Goal: Task Accomplishment & Management: Manage account settings

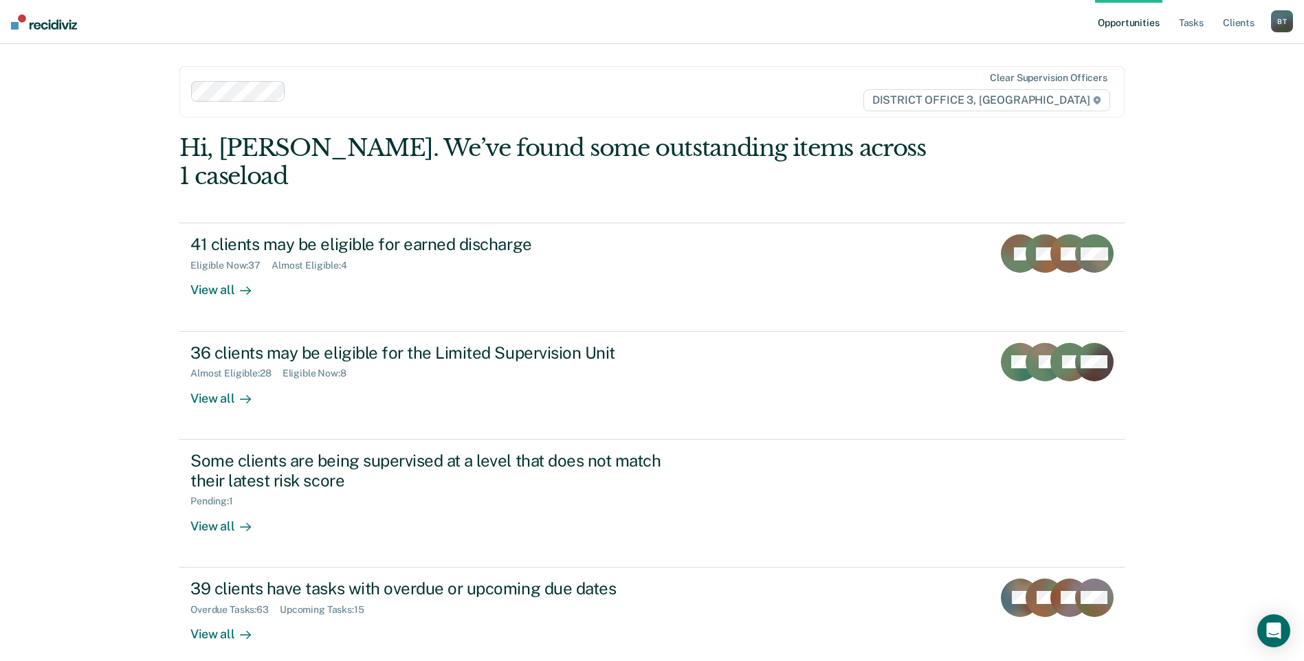
click at [1208, 27] on ul "Opportunities Tasks Client s" at bounding box center [1183, 22] width 176 height 44
click at [1186, 24] on link "Tasks" at bounding box center [1191, 22] width 30 height 44
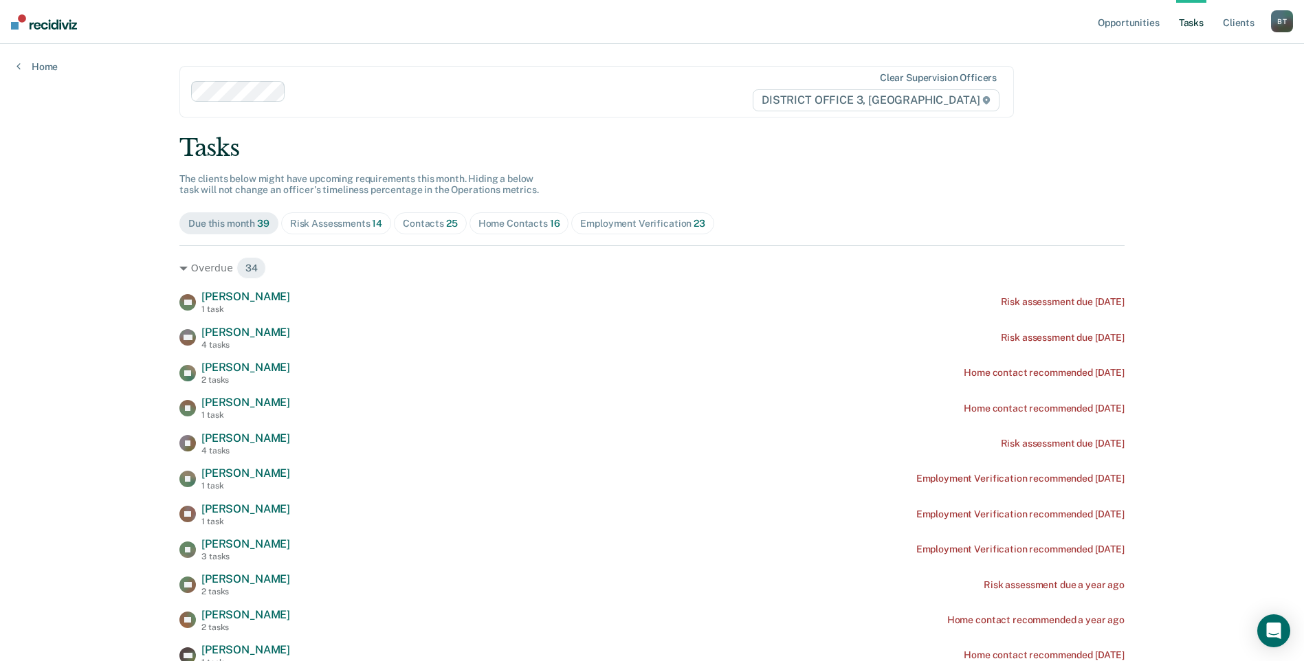
click at [488, 221] on div "Home Contacts 16" at bounding box center [519, 224] width 82 height 12
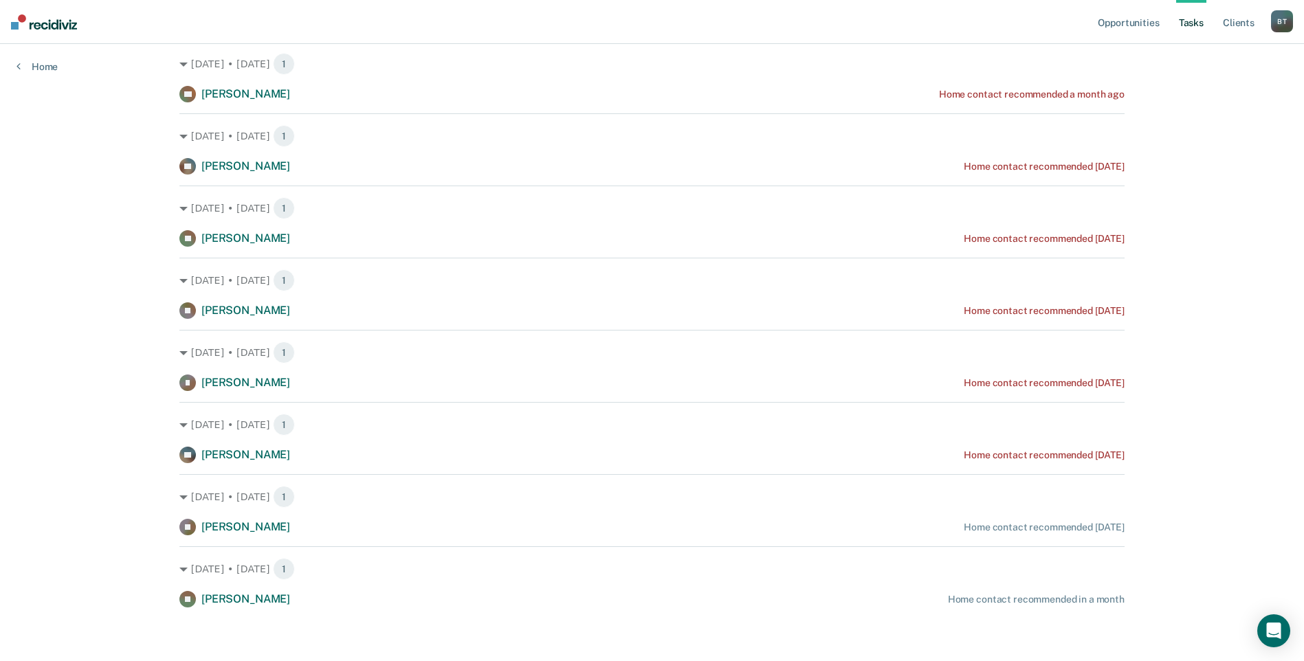
scroll to position [783, 0]
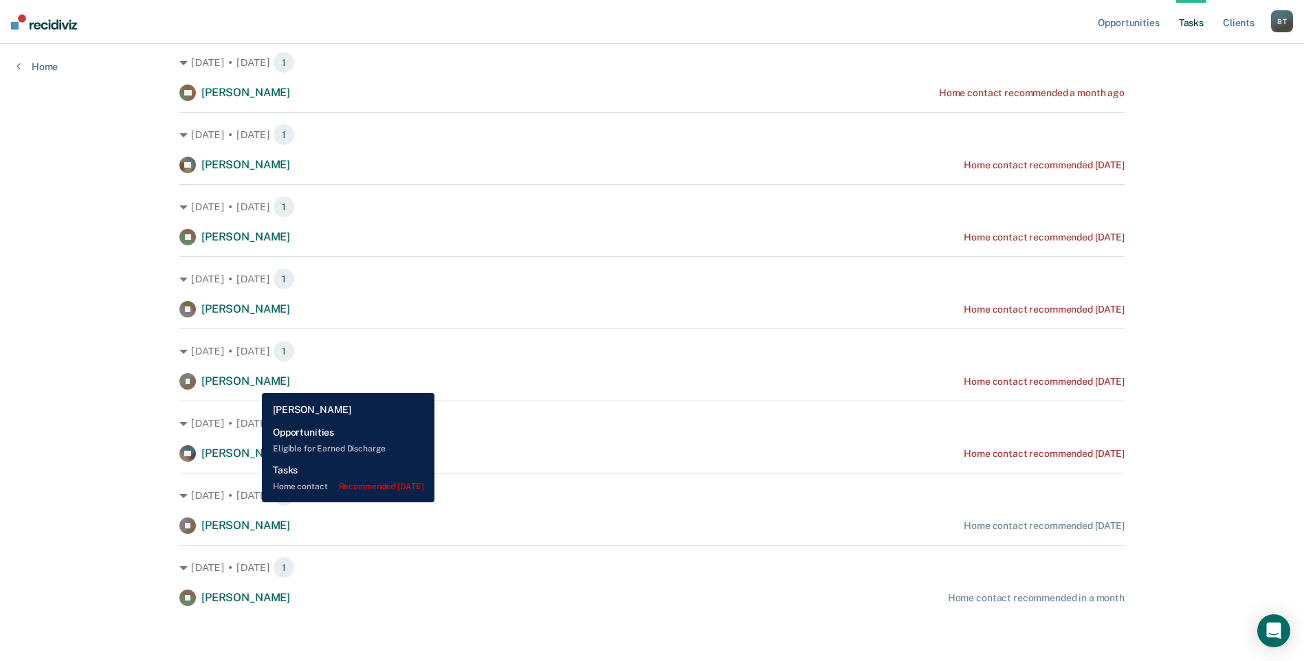
click at [252, 383] on span "[PERSON_NAME]" at bounding box center [245, 381] width 89 height 13
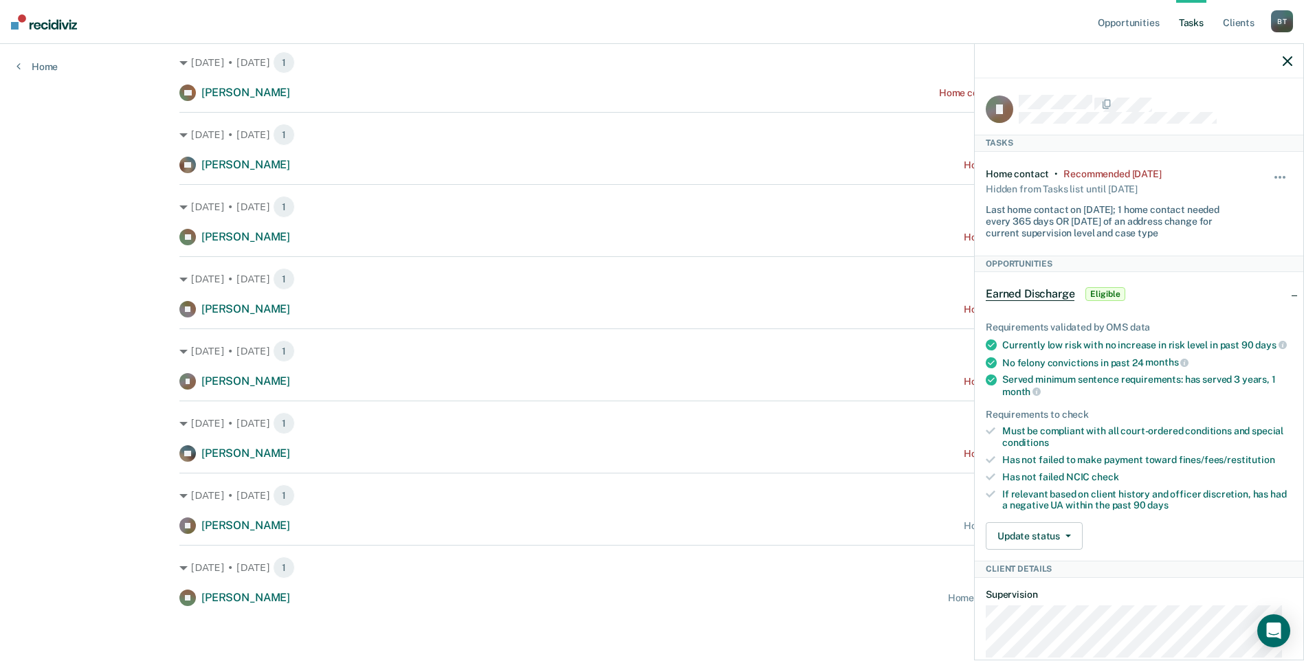
click at [1284, 60] on icon "button" at bounding box center [1287, 61] width 10 height 10
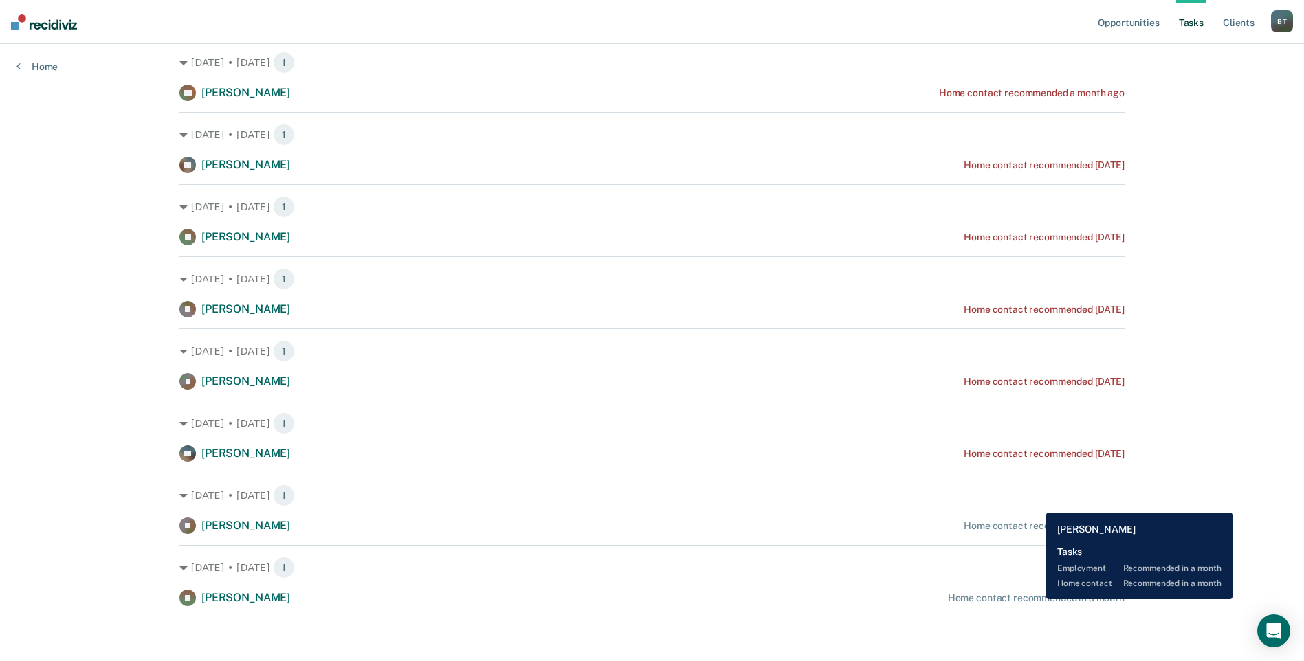
click at [1036, 599] on div "Home contact recommended in a month" at bounding box center [1036, 598] width 177 height 12
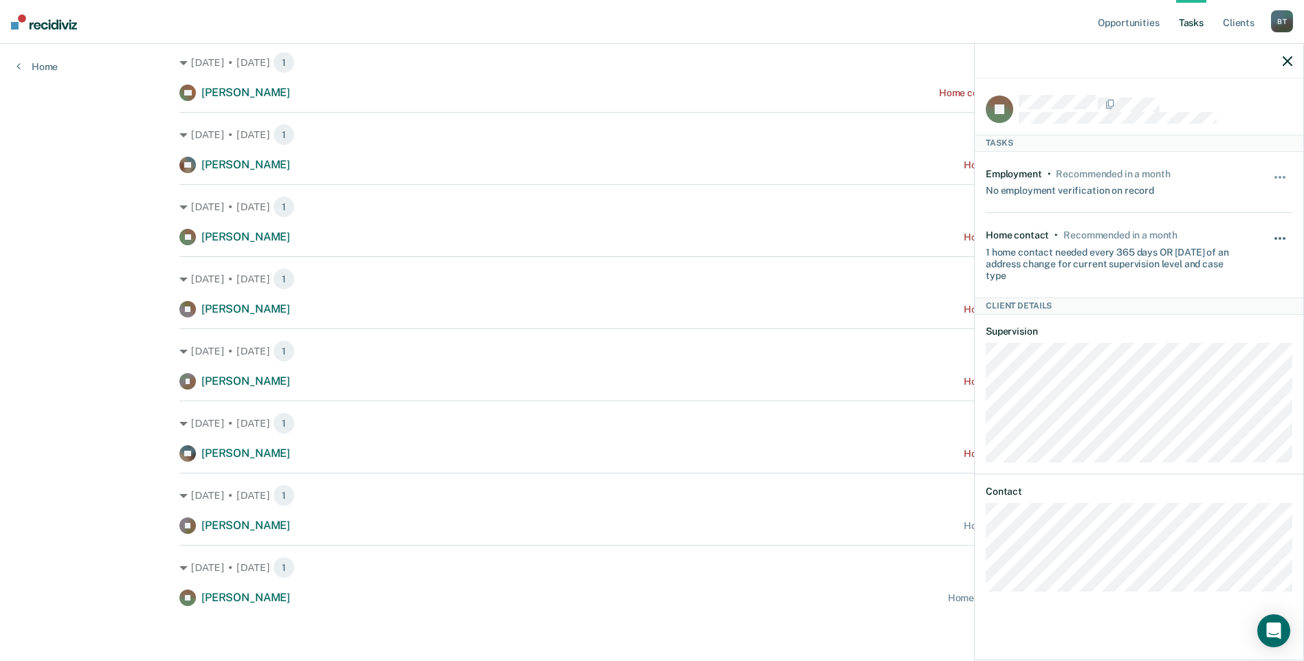
click at [1279, 234] on button "button" at bounding box center [1280, 245] width 23 height 22
click at [1212, 326] on button "30 days" at bounding box center [1242, 326] width 99 height 22
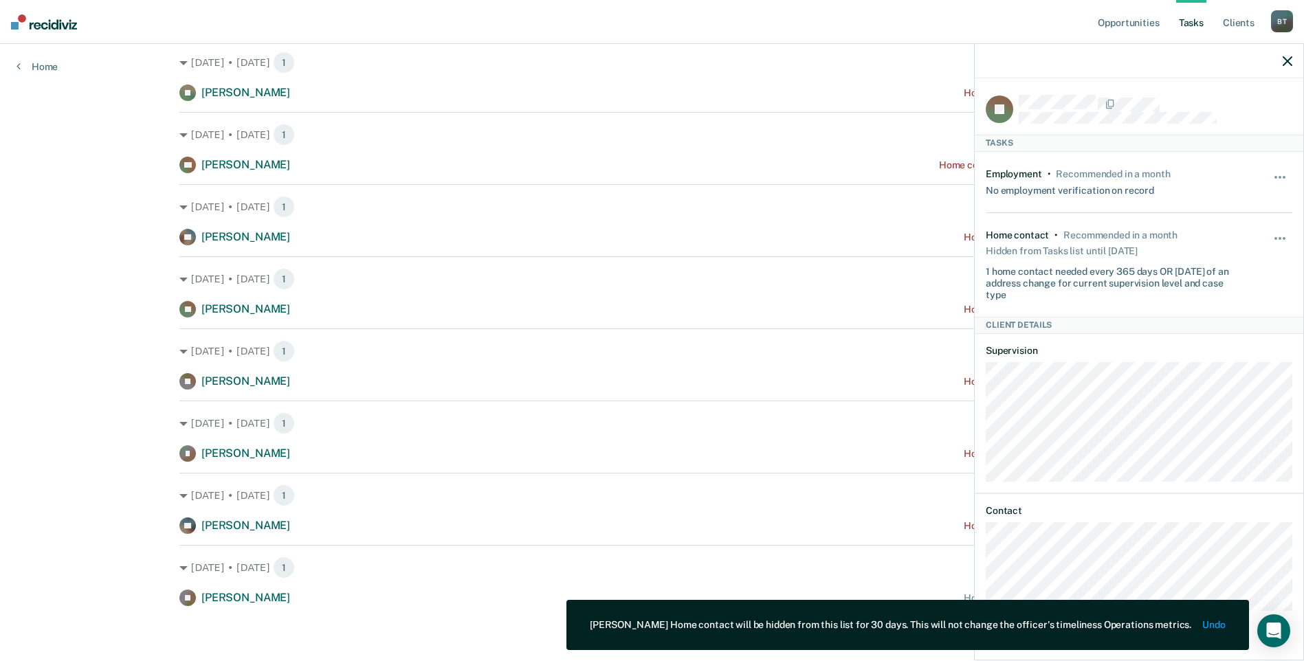
click at [474, 586] on div "[DATE] • [DATE] 1 ZJ [PERSON_NAME] Home contact recommended [DATE]" at bounding box center [651, 575] width 945 height 61
click at [887, 584] on div "[DATE] • [DATE] 1 ZJ [PERSON_NAME] Home contact recommended [DATE]" at bounding box center [651, 575] width 945 height 61
click at [1291, 59] on icon "button" at bounding box center [1287, 61] width 10 height 10
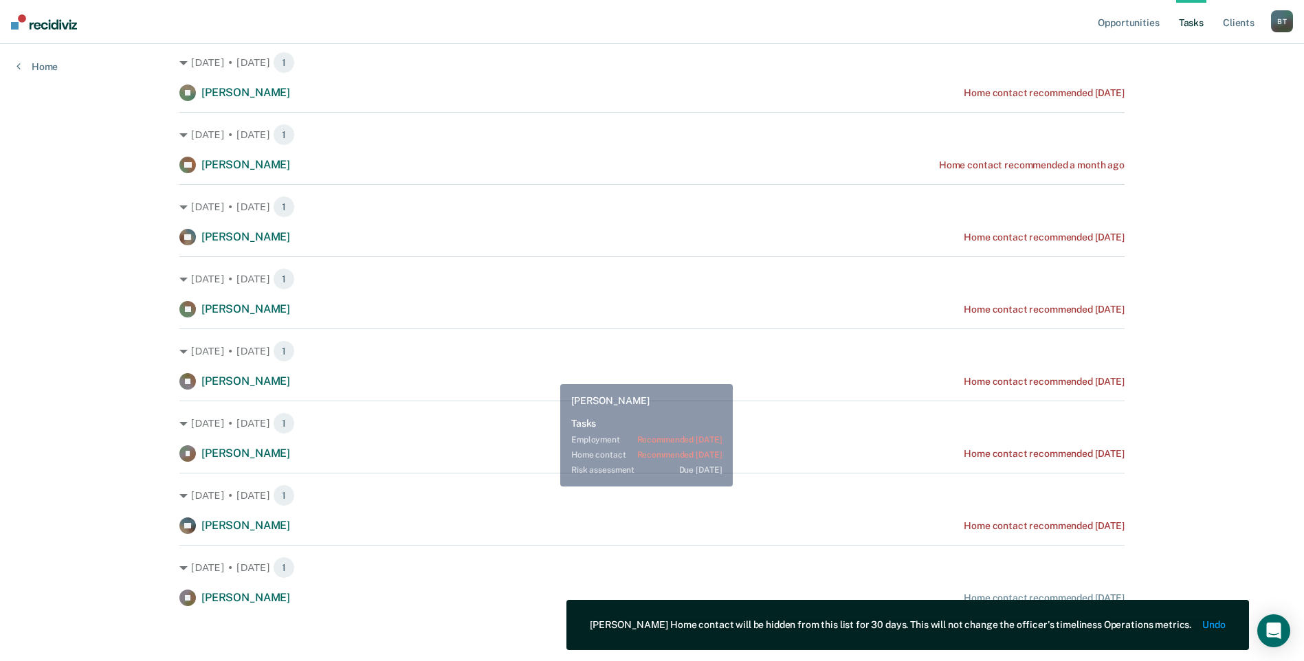
scroll to position [92, 0]
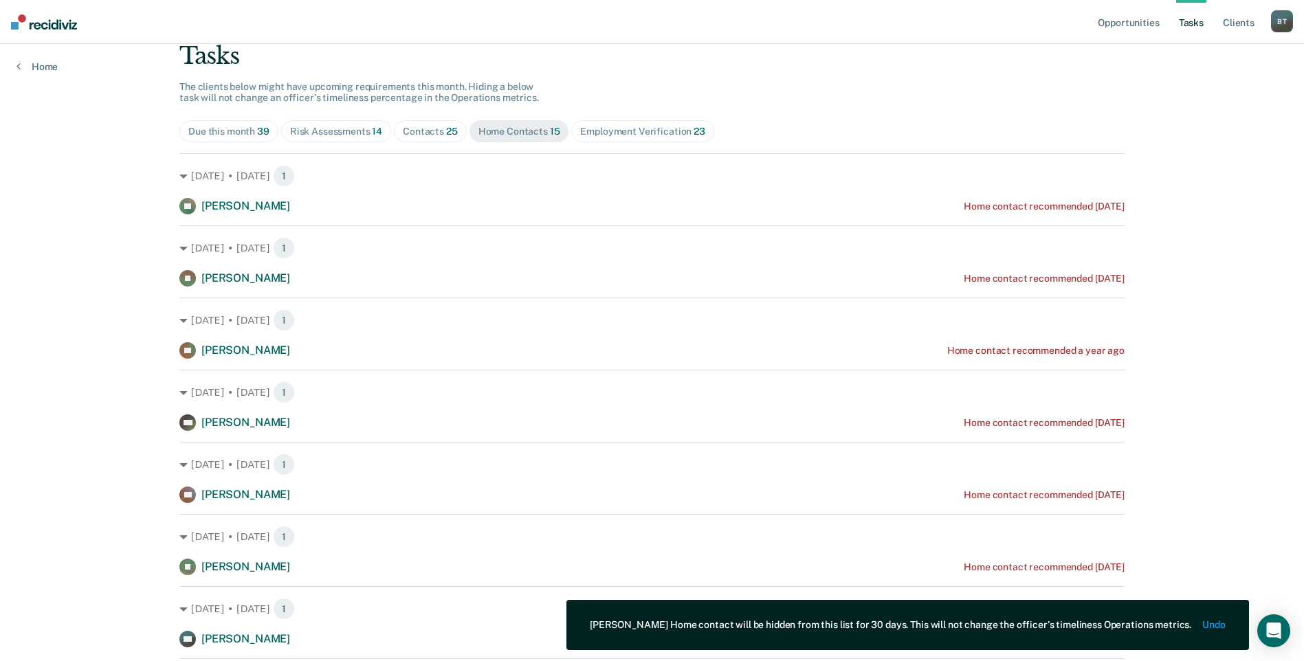
click at [394, 130] on span "Contacts 25" at bounding box center [430, 131] width 73 height 22
click at [431, 132] on div "Contacts 25" at bounding box center [430, 132] width 55 height 12
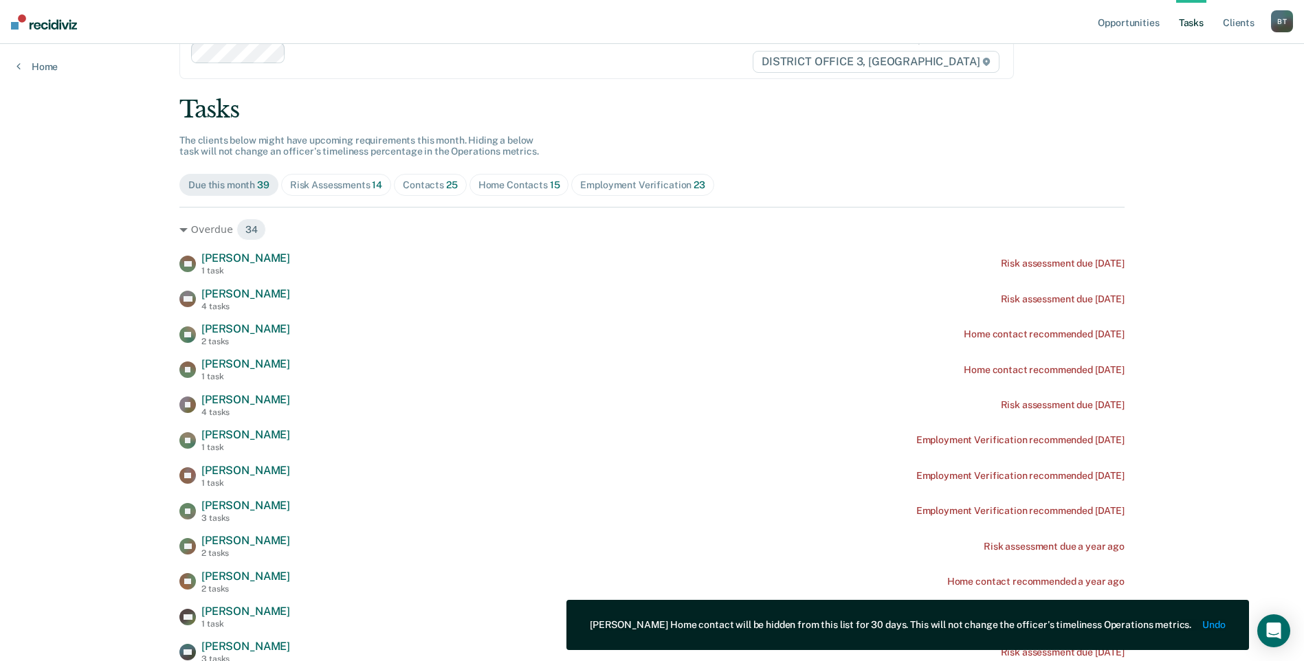
scroll to position [0, 0]
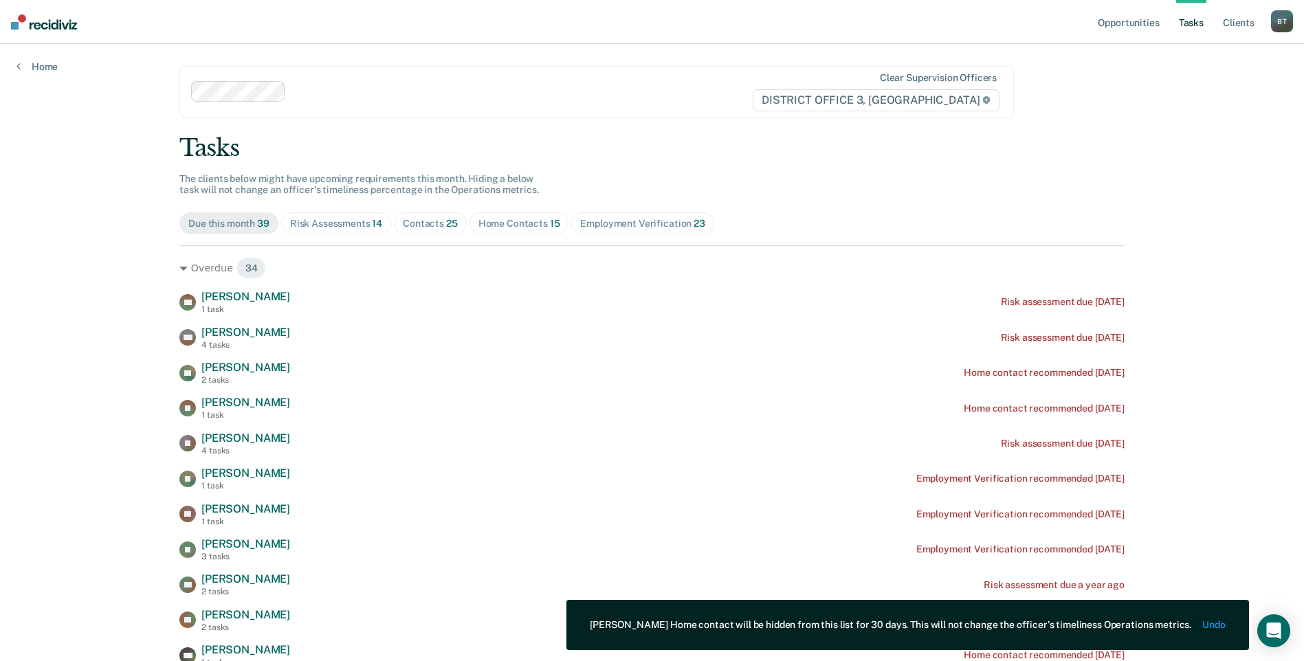
click at [425, 223] on div "Contacts 25" at bounding box center [430, 224] width 55 height 12
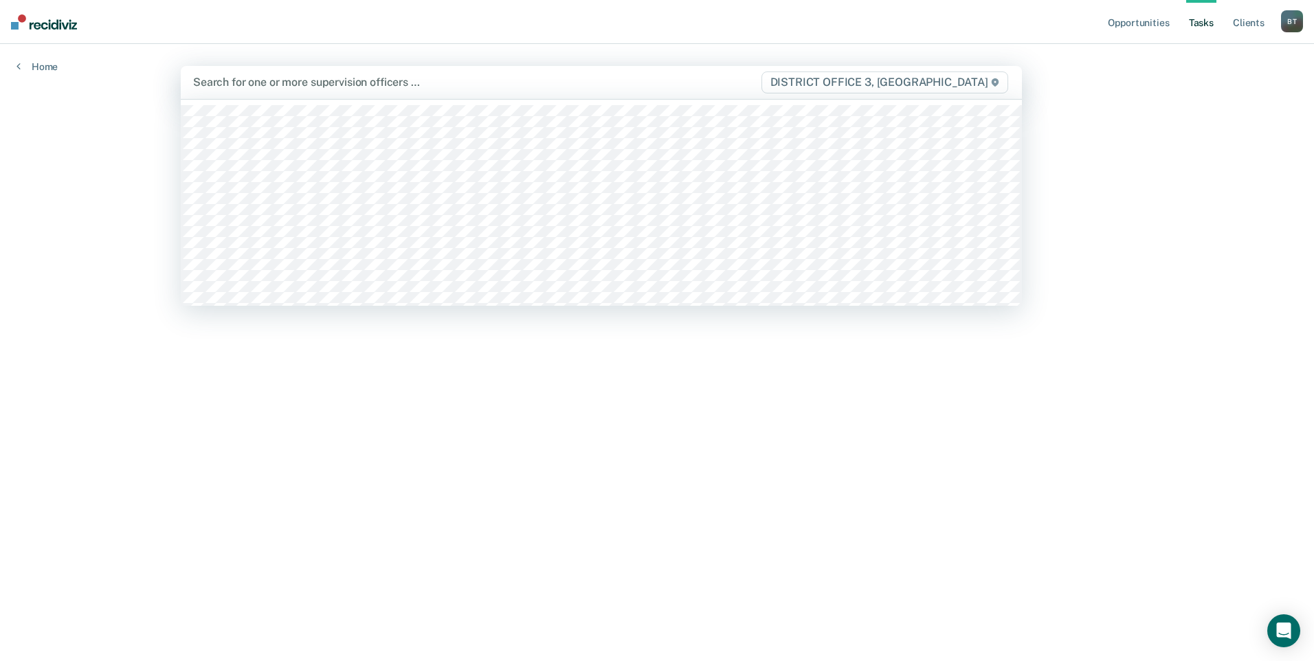
click at [279, 80] on div at bounding box center [476, 82] width 567 height 16
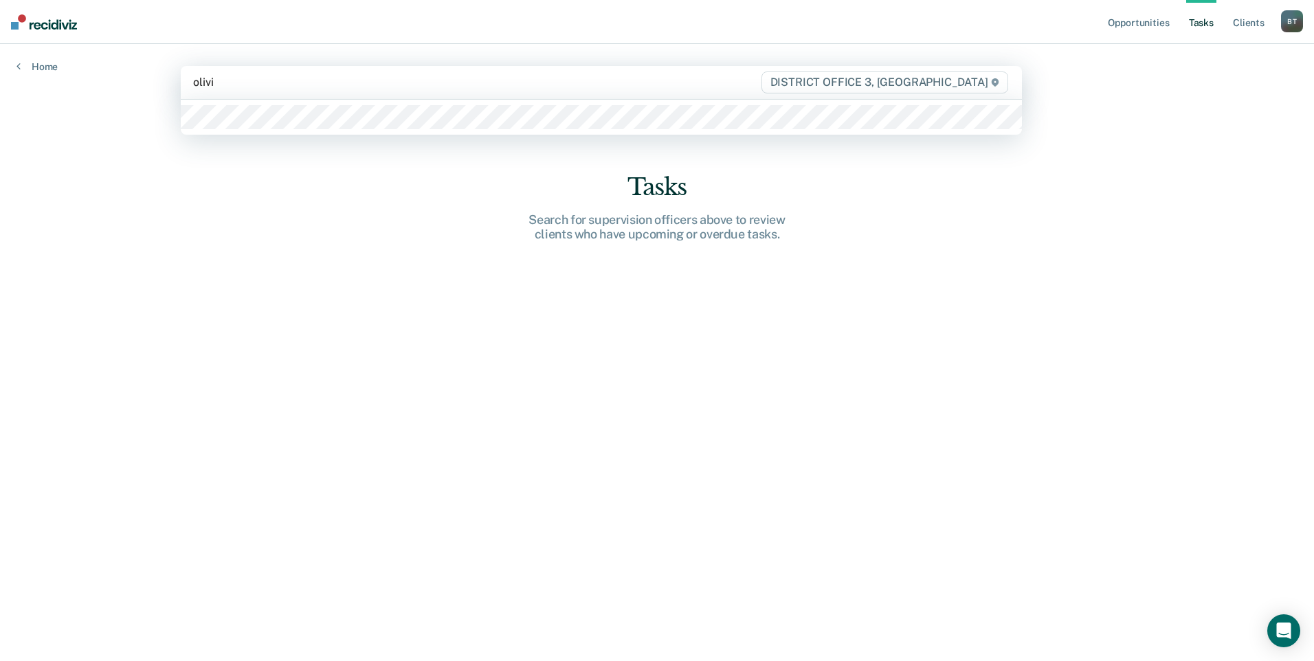
type input "[PERSON_NAME]"
click at [235, 130] on div at bounding box center [601, 117] width 841 height 35
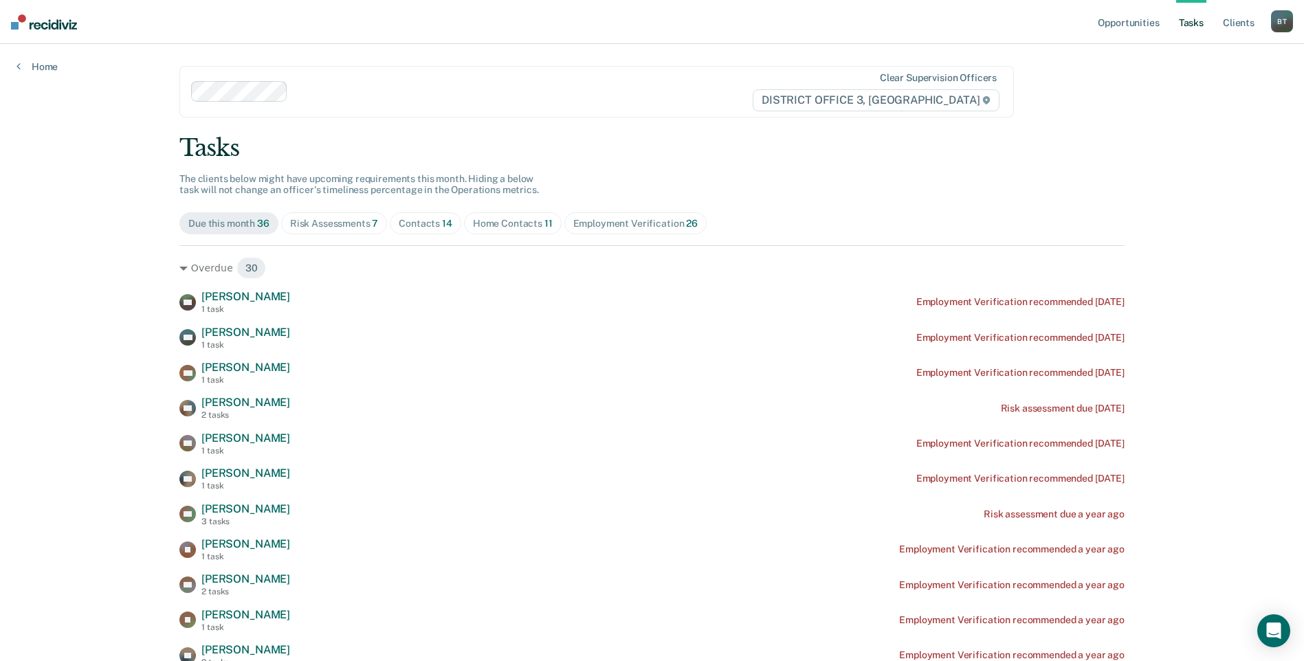
click at [482, 219] on div "Home Contacts 11" at bounding box center [513, 224] width 80 height 12
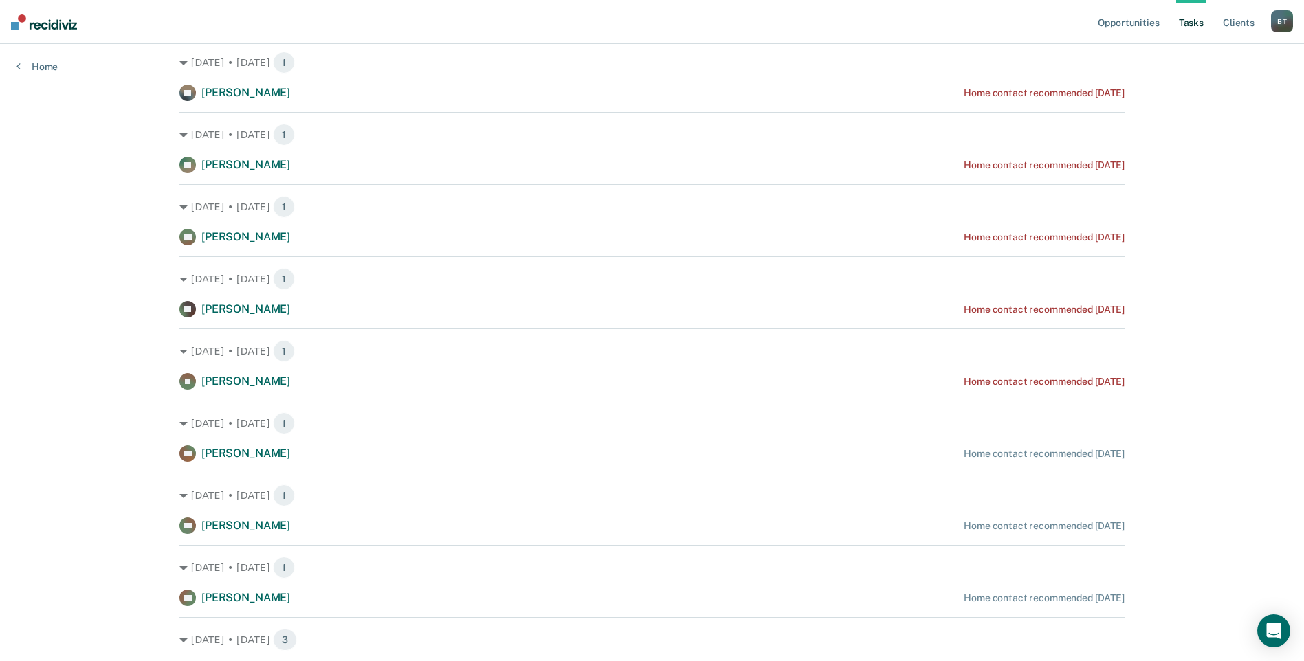
scroll to position [206, 0]
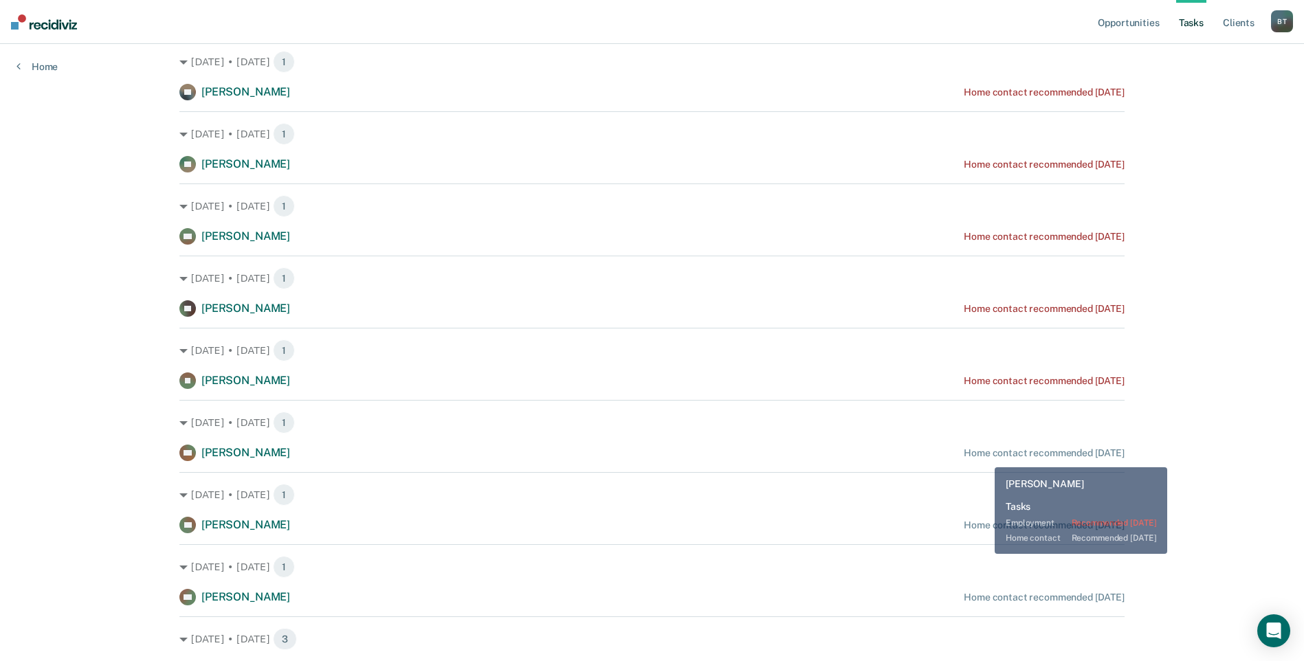
click at [984, 457] on div "Home contact recommended [DATE]" at bounding box center [1044, 453] width 161 height 12
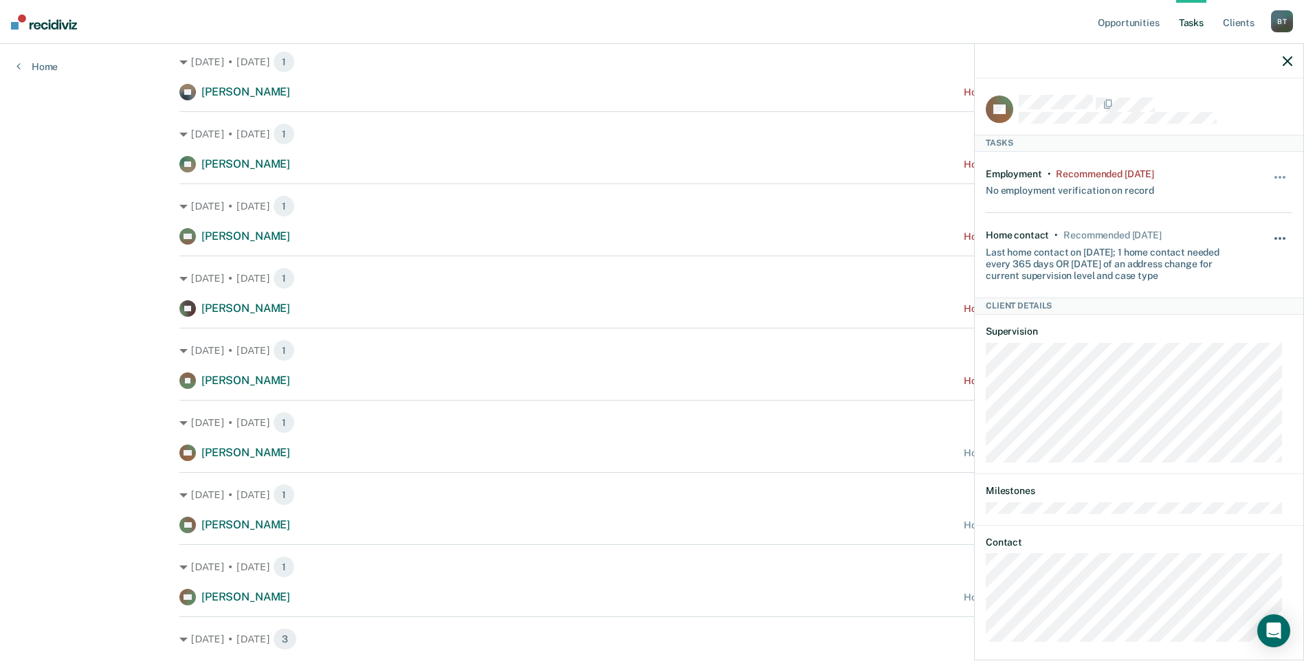
click at [1271, 238] on button "button" at bounding box center [1280, 245] width 23 height 22
click at [1221, 307] on button "7 days" at bounding box center [1242, 304] width 99 height 22
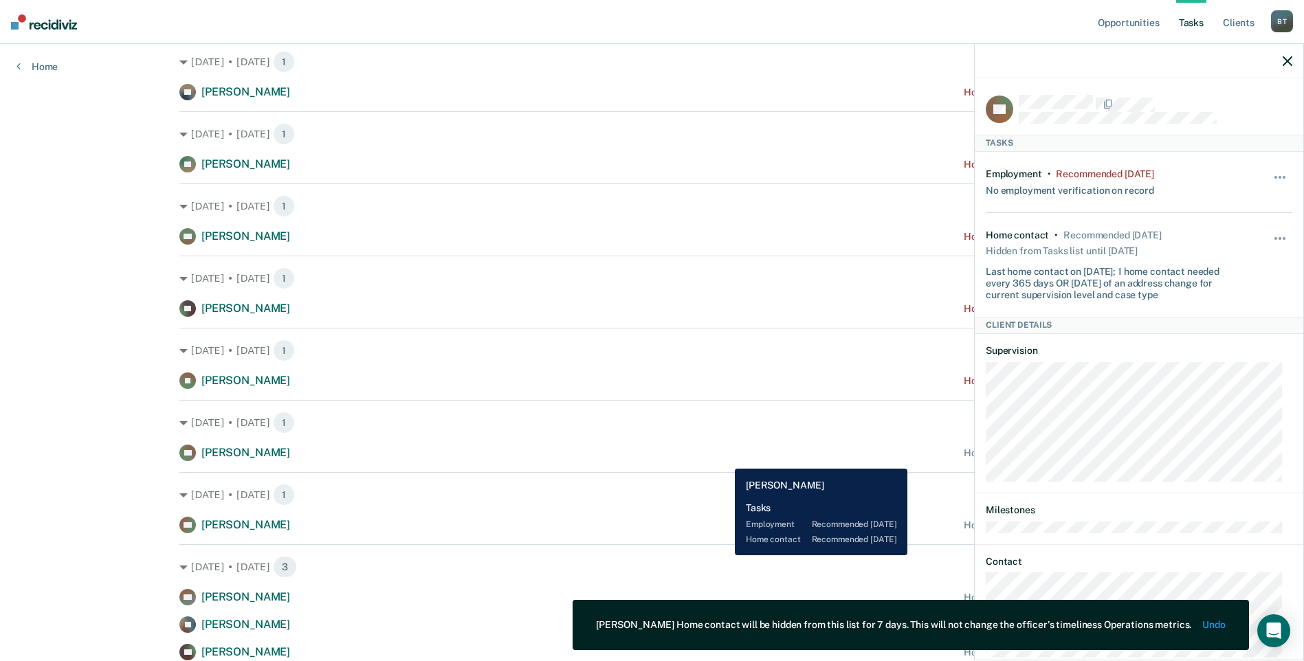
click at [715, 476] on div "[DATE] • [DATE] 1 AG [PERSON_NAME] Home contact recommended [DATE]" at bounding box center [651, 502] width 945 height 61
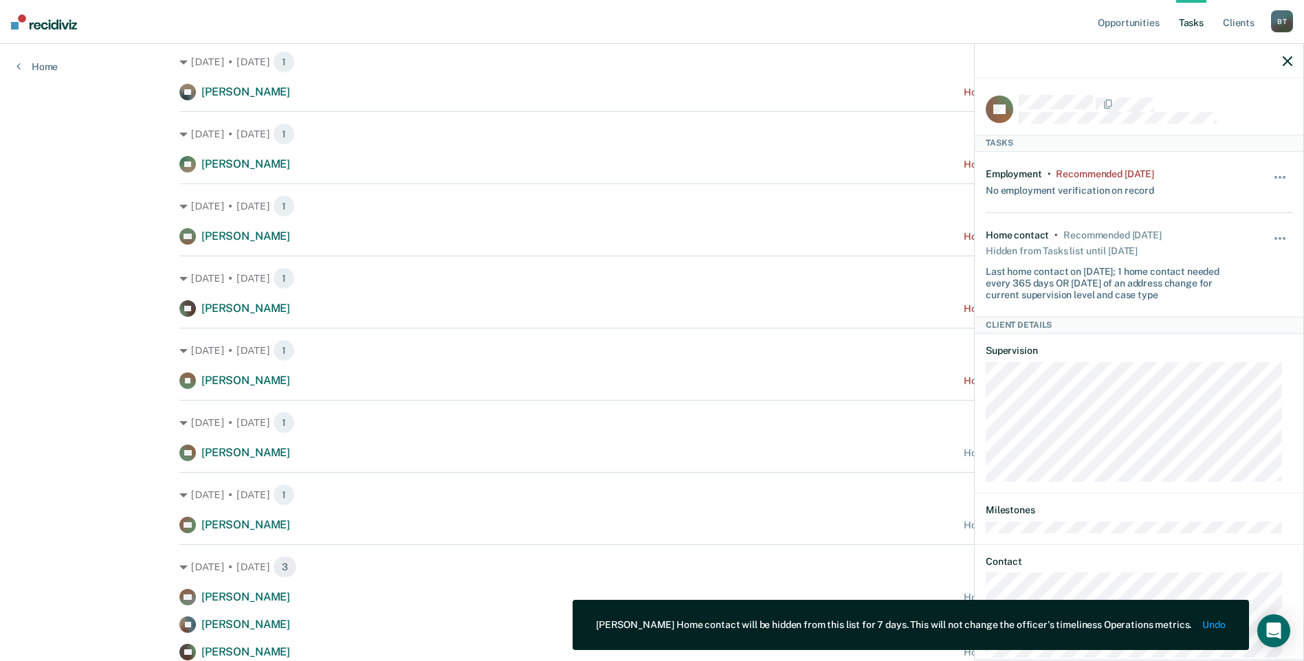
click at [1289, 60] on icon "button" at bounding box center [1287, 61] width 10 height 10
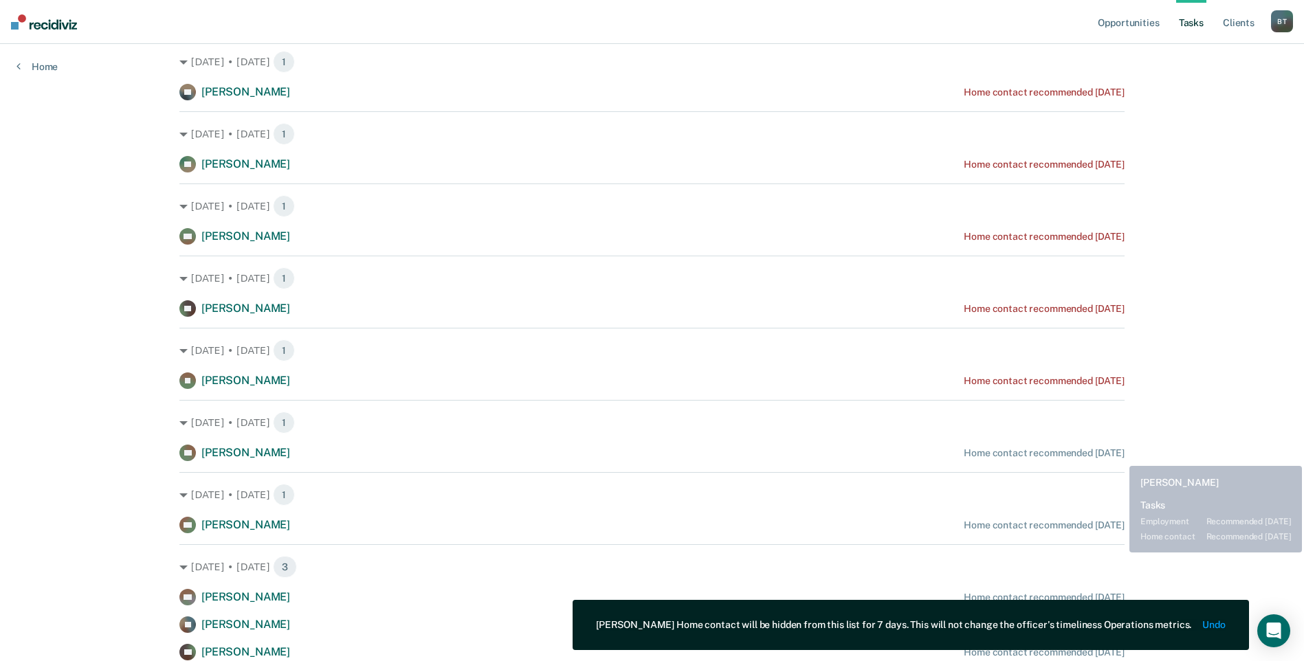
click at [1119, 456] on div "Home contact recommended [DATE]" at bounding box center [1044, 453] width 161 height 12
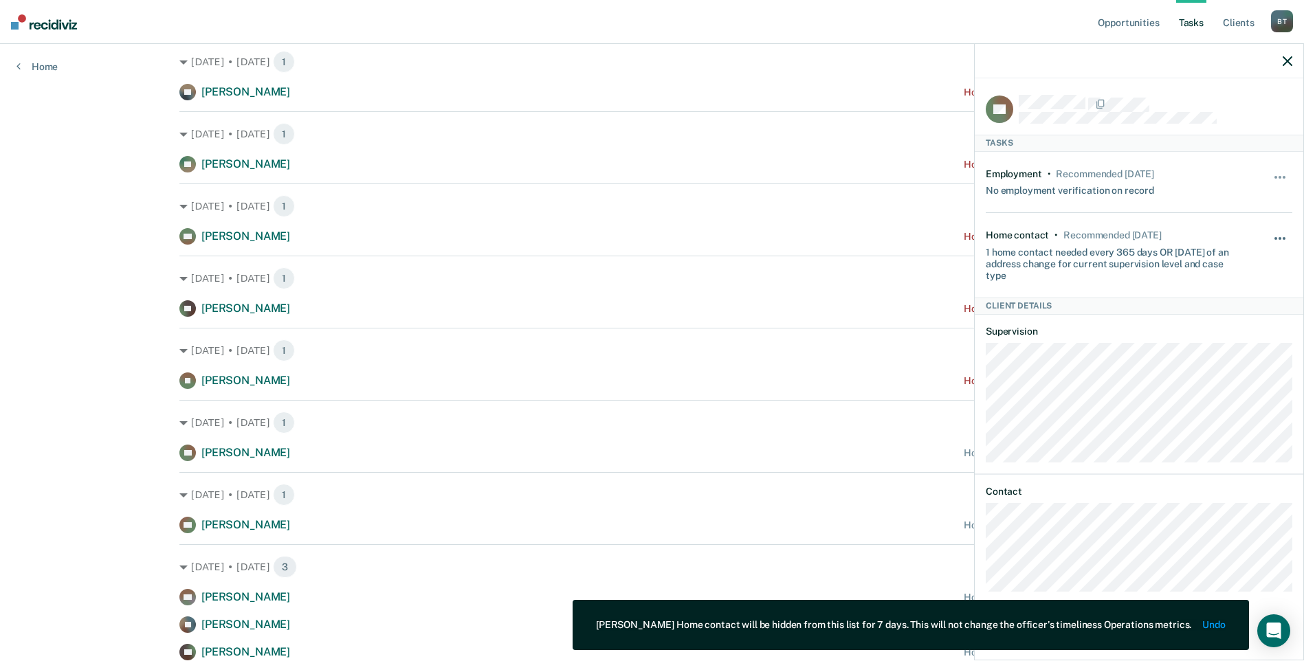
click at [1280, 243] on button "button" at bounding box center [1280, 245] width 23 height 22
click at [1238, 300] on button "7 days" at bounding box center [1242, 304] width 99 height 22
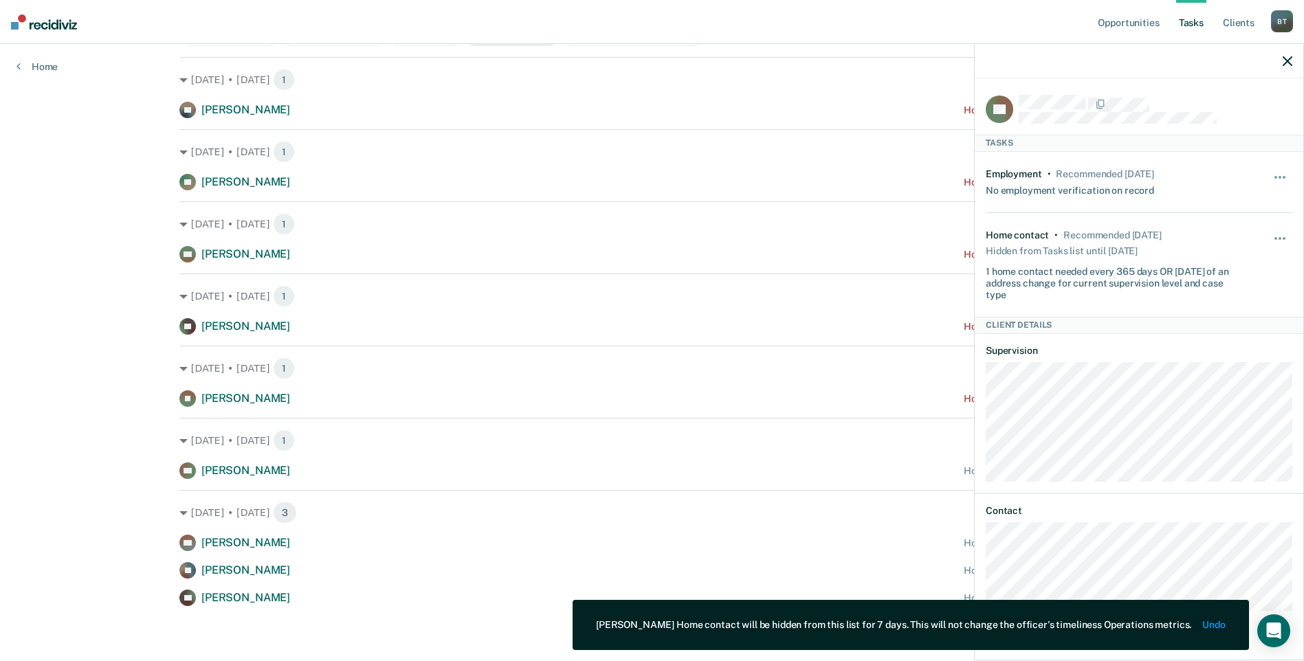
click at [1285, 56] on icon "button" at bounding box center [1287, 61] width 10 height 10
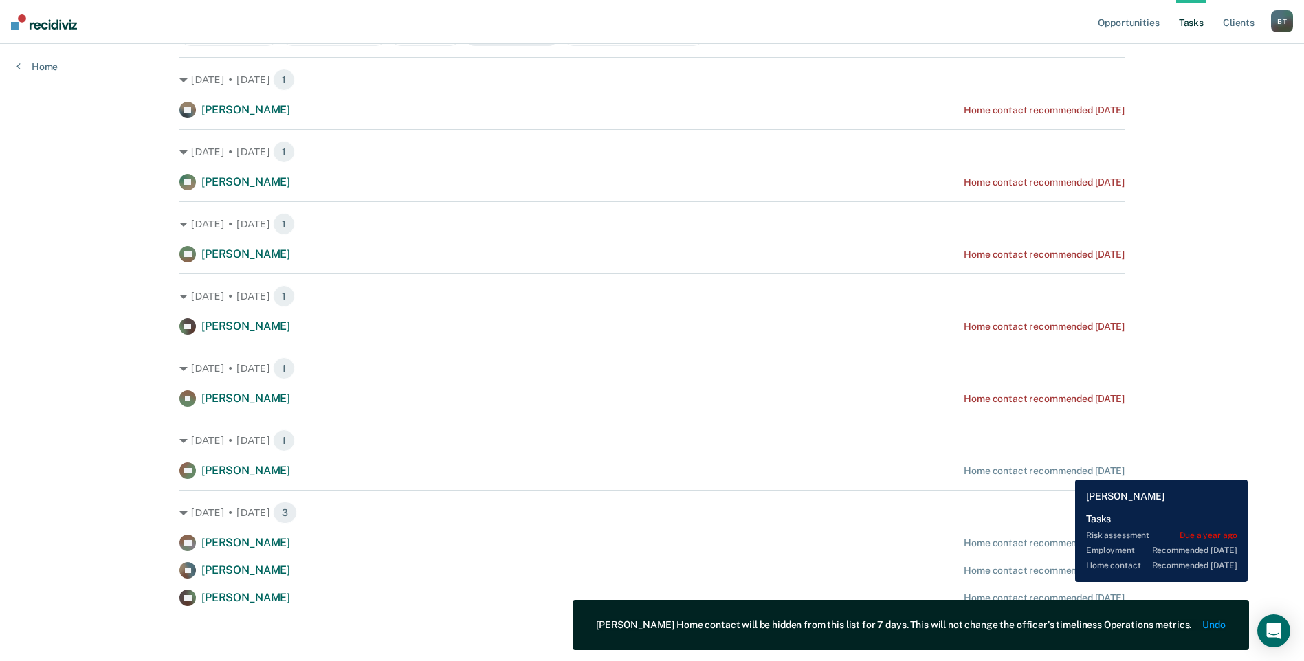
click at [1065, 469] on div "Home contact recommended [DATE]" at bounding box center [1044, 471] width 161 height 12
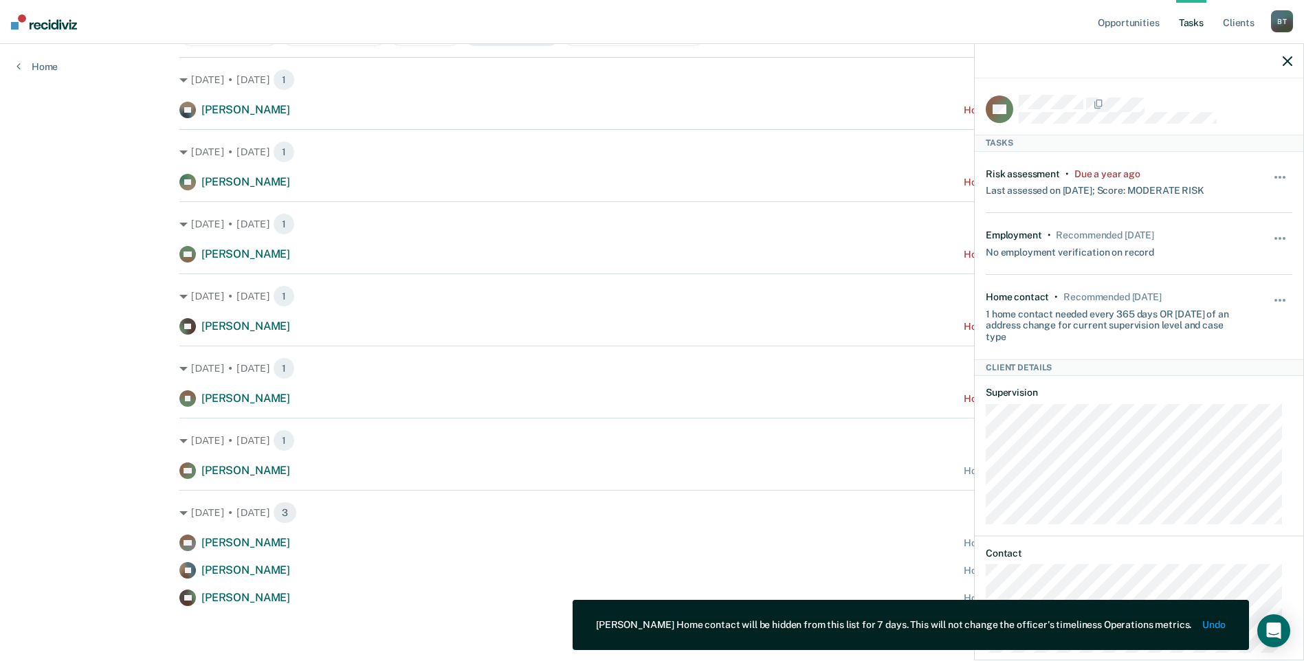
click at [1269, 293] on div "Hide from tasks list for... 7 days 30 days 90 days" at bounding box center [1280, 317] width 23 height 52
click at [1271, 301] on button "button" at bounding box center [1280, 307] width 23 height 22
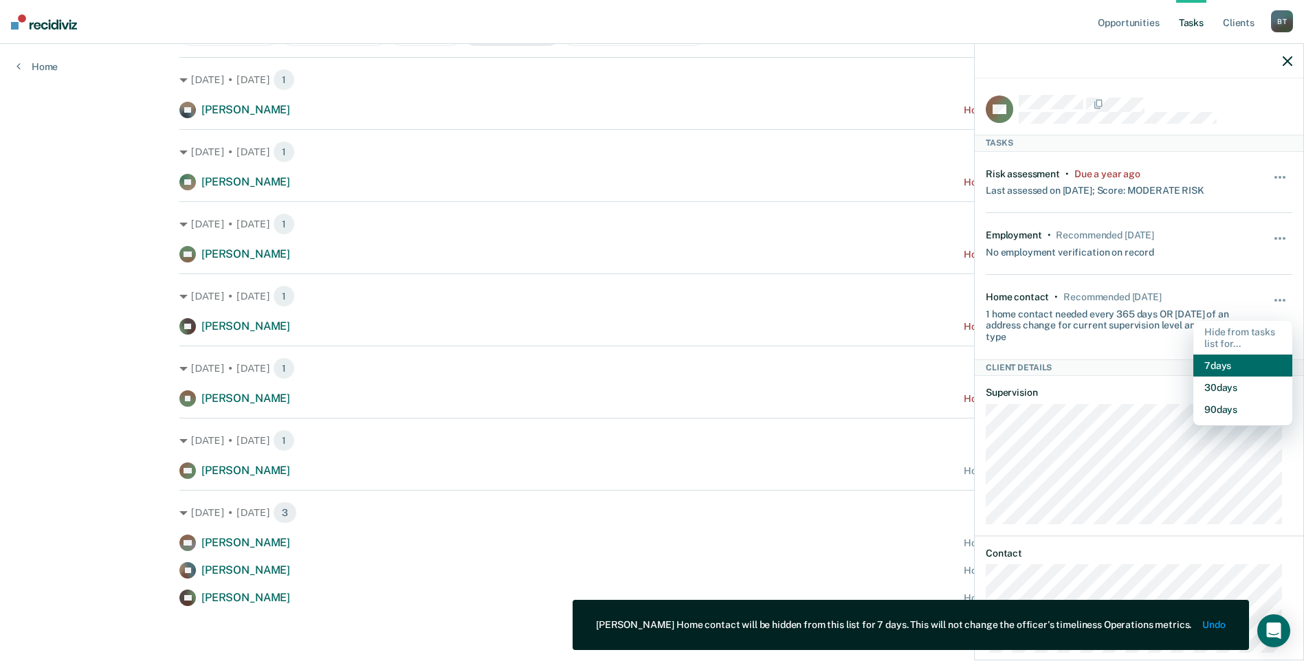
click at [1238, 362] on button "7 days" at bounding box center [1242, 366] width 99 height 22
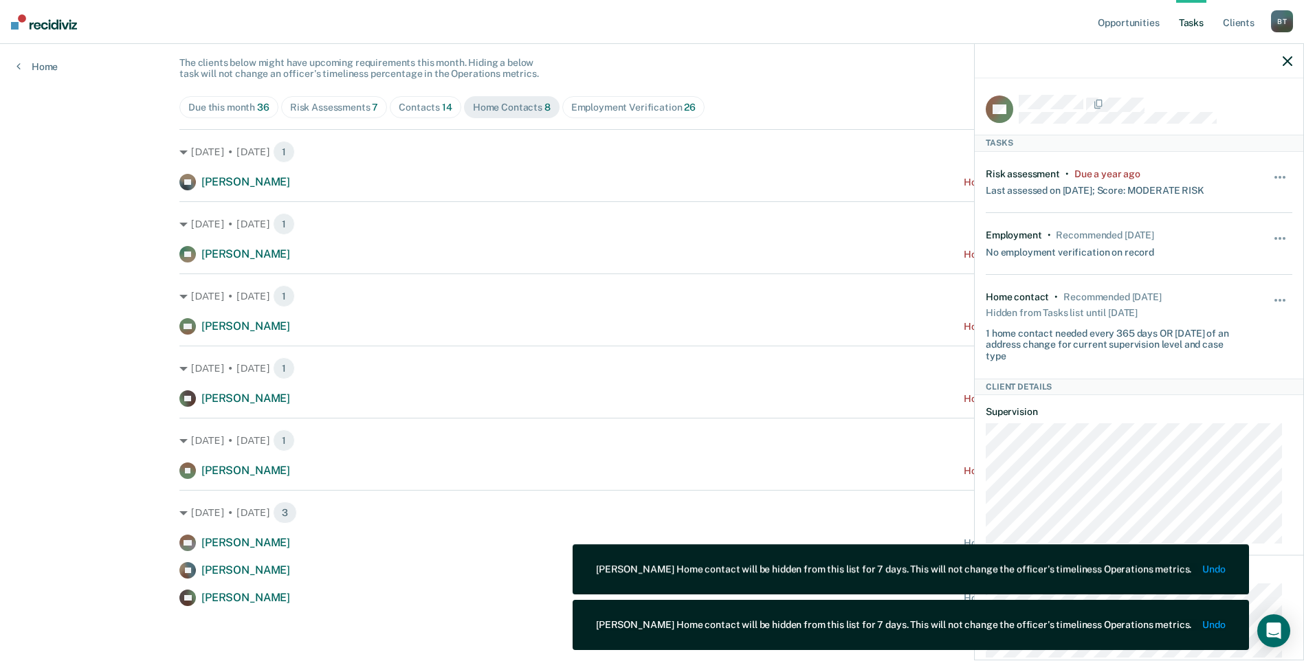
scroll to position [116, 0]
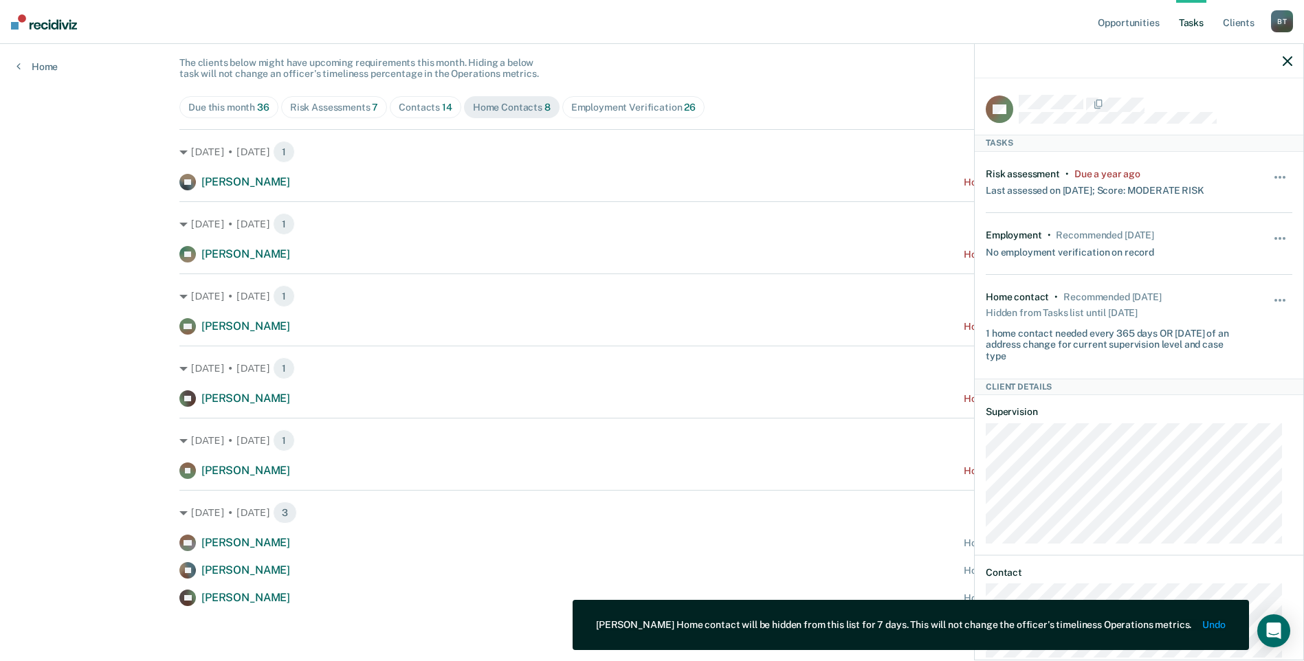
click at [1292, 65] on div at bounding box center [1139, 61] width 329 height 34
click at [1287, 62] on icon "button" at bounding box center [1287, 61] width 10 height 10
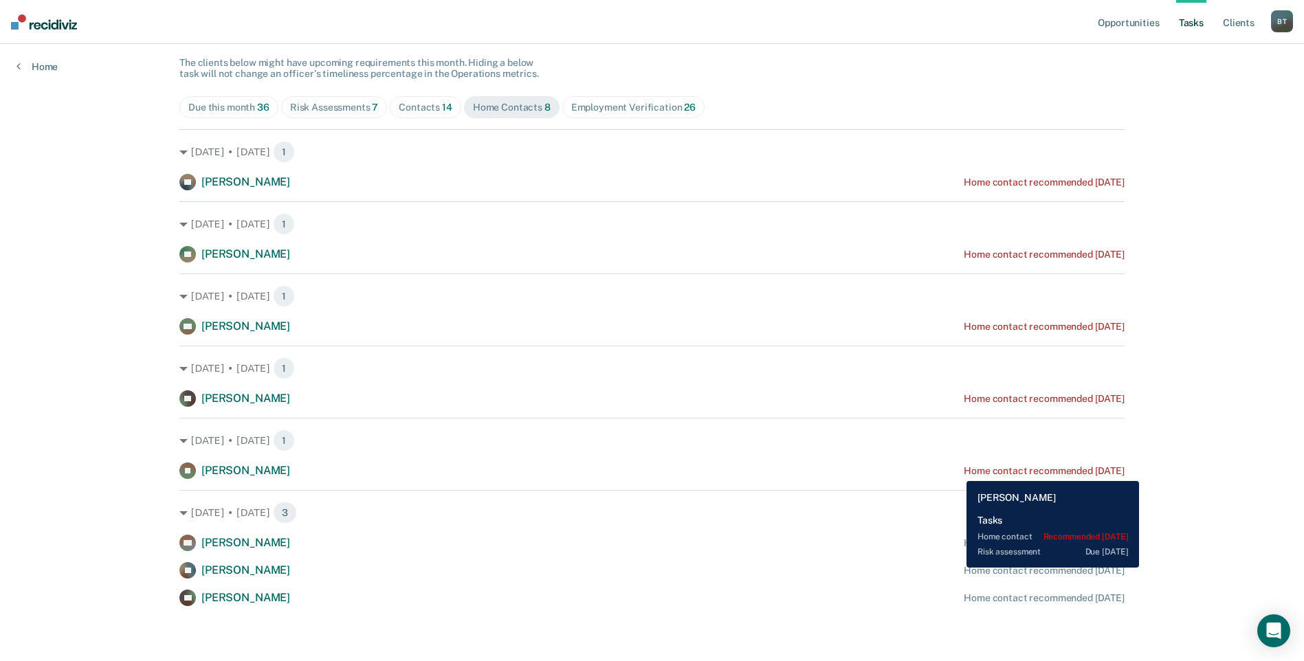
click at [964, 471] on div "Home contact recommended [DATE]" at bounding box center [1044, 471] width 161 height 12
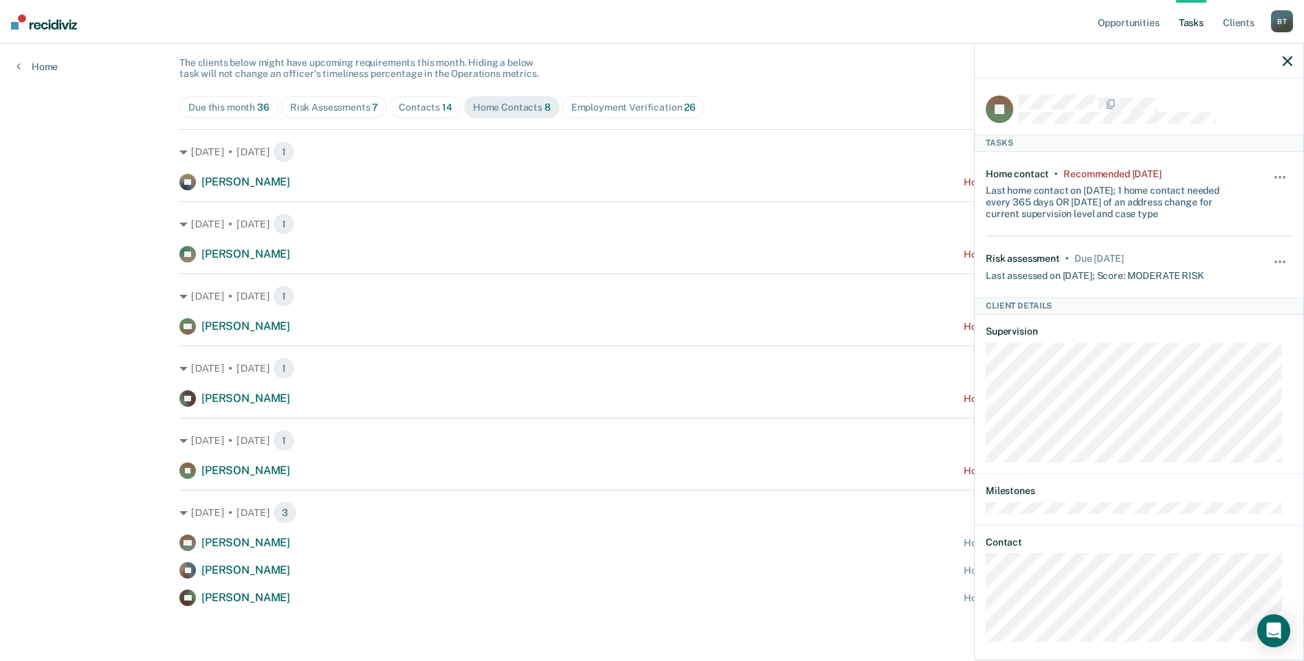
click at [1282, 56] on div at bounding box center [1139, 61] width 329 height 34
click at [1288, 60] on icon "button" at bounding box center [1287, 61] width 10 height 10
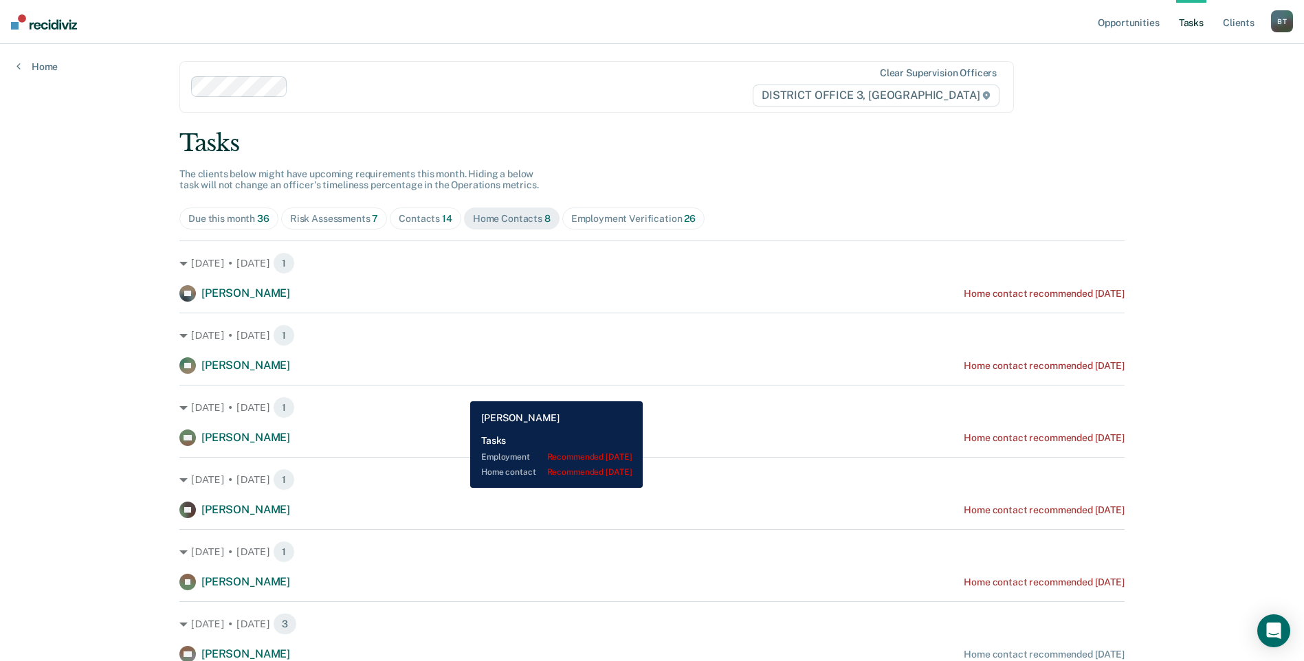
scroll to position [0, 0]
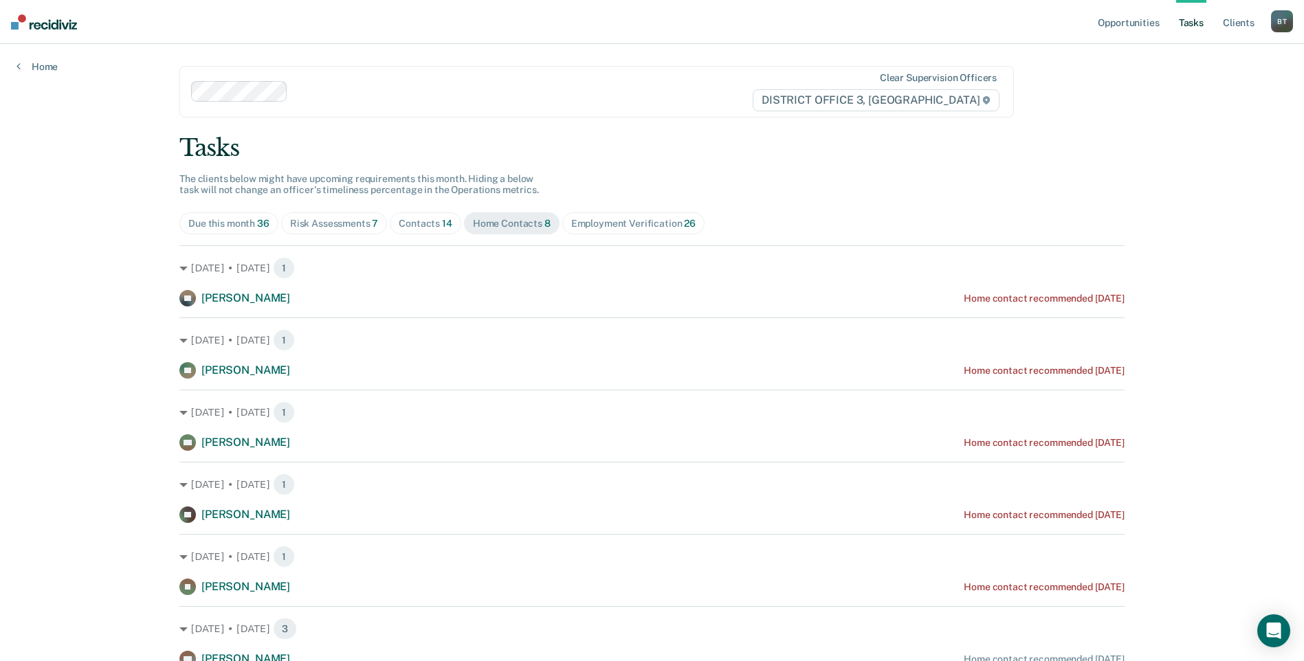
click at [583, 220] on div "Employment Verification 26" at bounding box center [633, 224] width 124 height 12
click at [435, 218] on div "Contacts 14" at bounding box center [426, 224] width 54 height 12
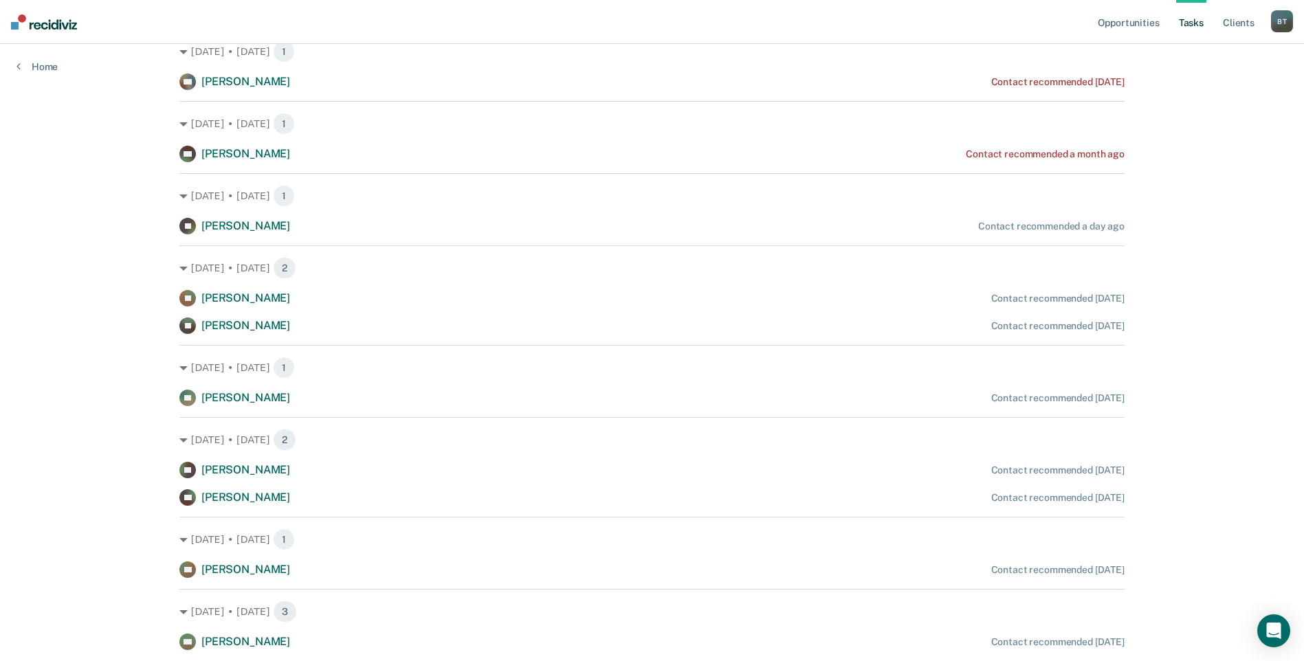
scroll to position [275, 0]
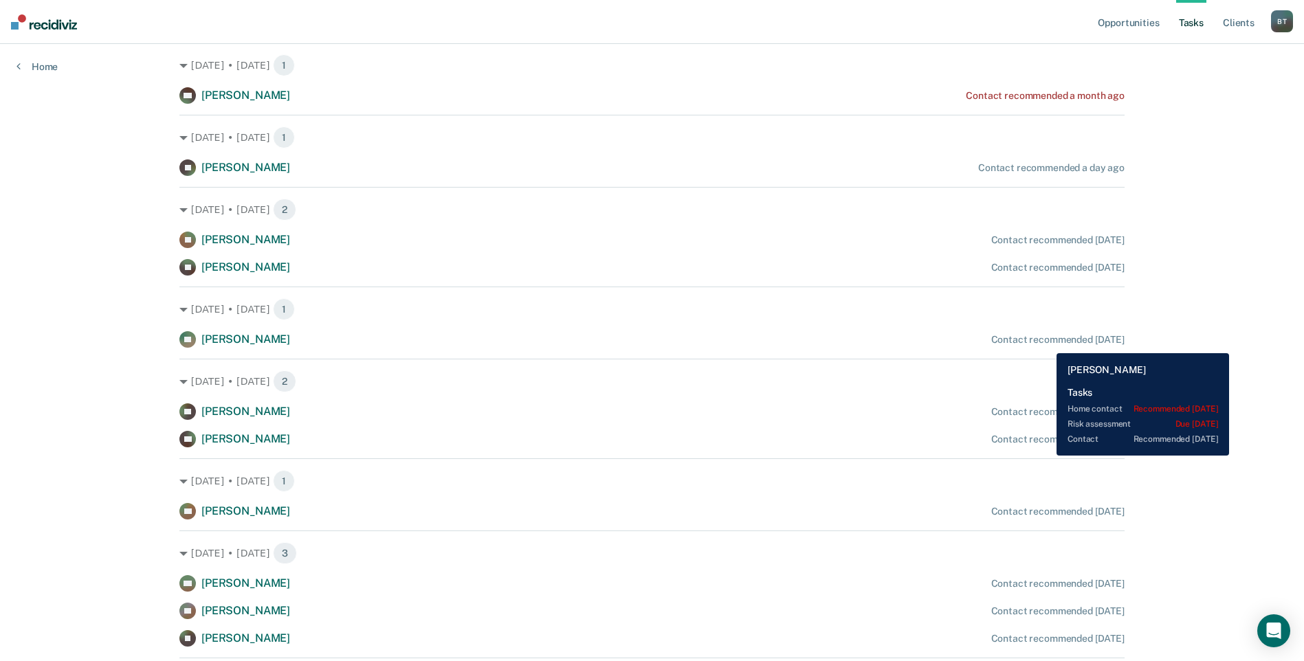
click at [1046, 343] on div "Contact recommended [DATE]" at bounding box center [1057, 340] width 133 height 12
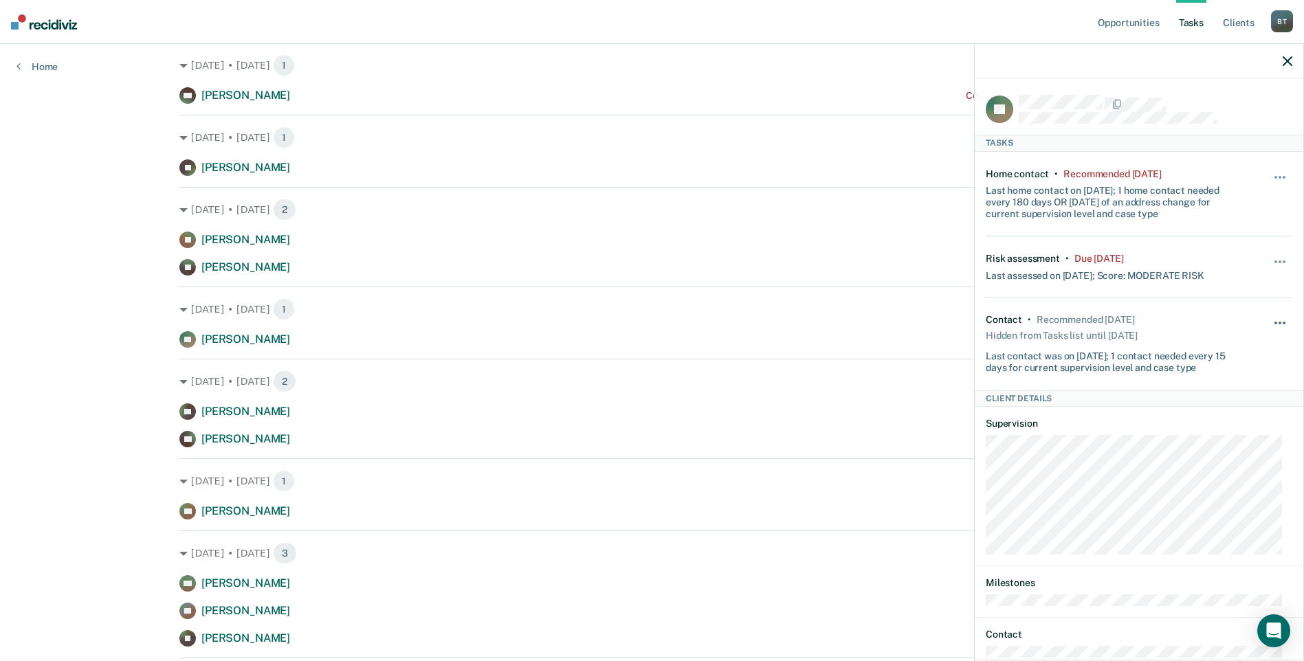
click at [1269, 325] on button "button" at bounding box center [1280, 330] width 23 height 22
click at [1216, 390] on button "7 days" at bounding box center [1242, 389] width 99 height 22
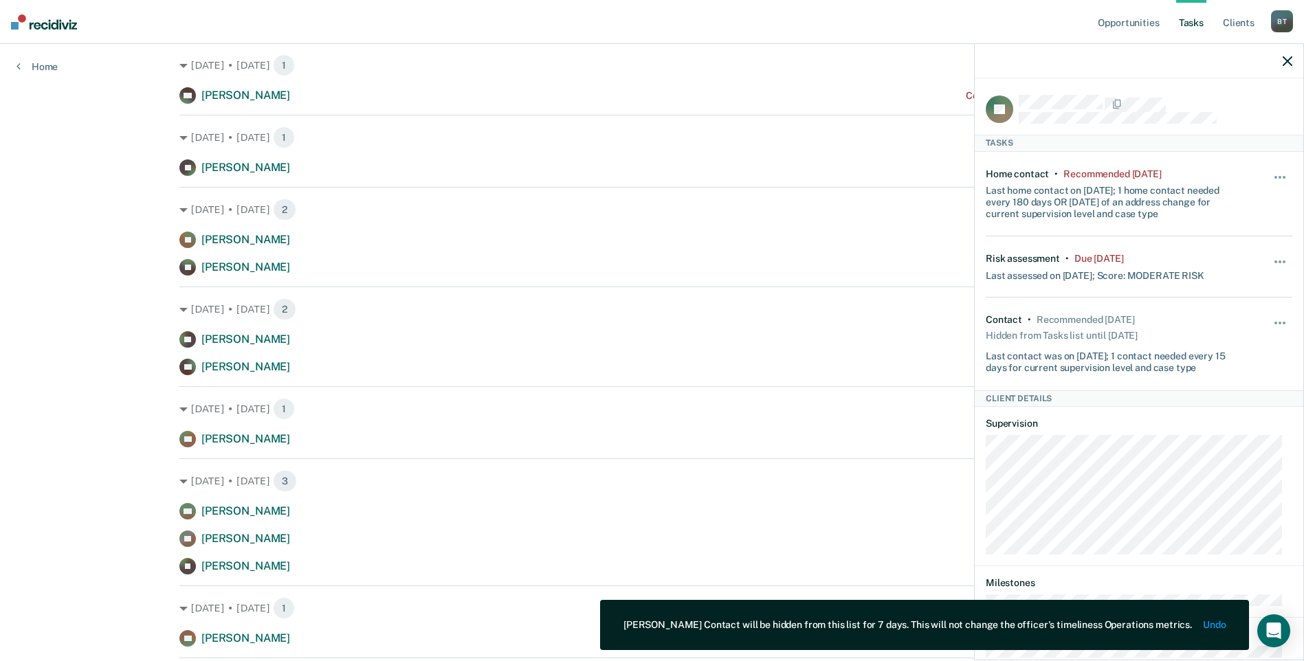
click at [1282, 58] on div at bounding box center [1139, 61] width 329 height 34
click at [1291, 63] on icon "button" at bounding box center [1287, 61] width 10 height 10
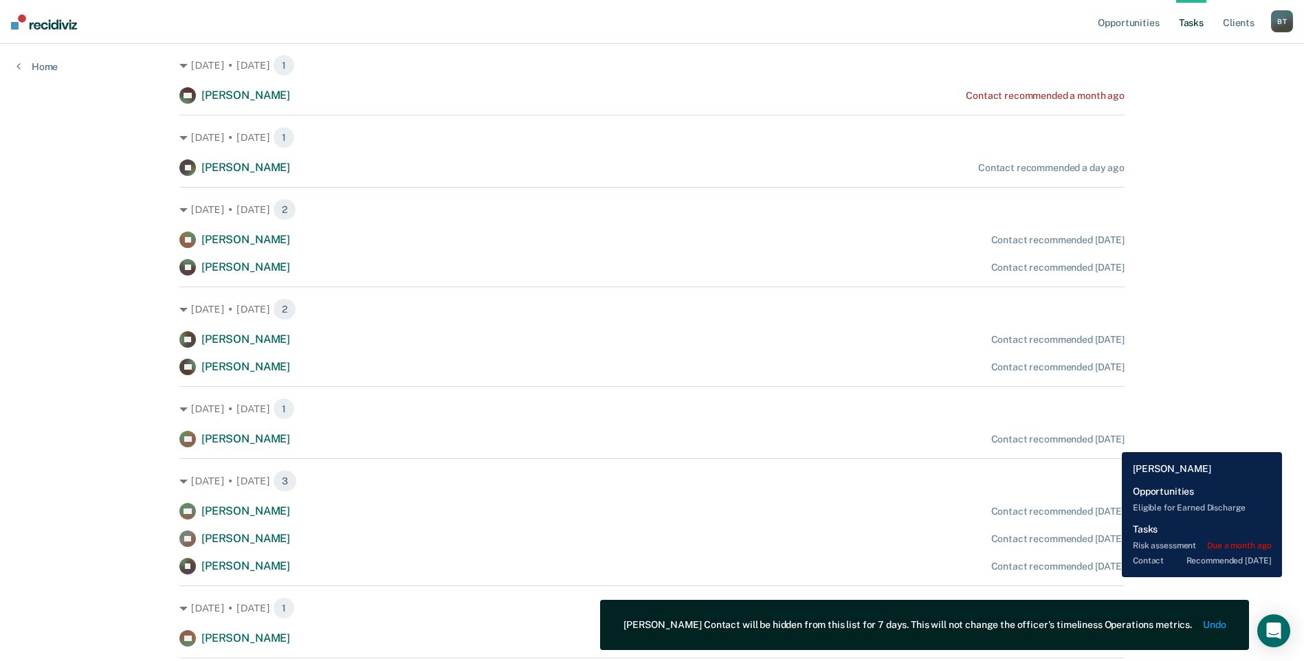
click at [1111, 442] on div "Contact recommended [DATE]" at bounding box center [1057, 440] width 133 height 12
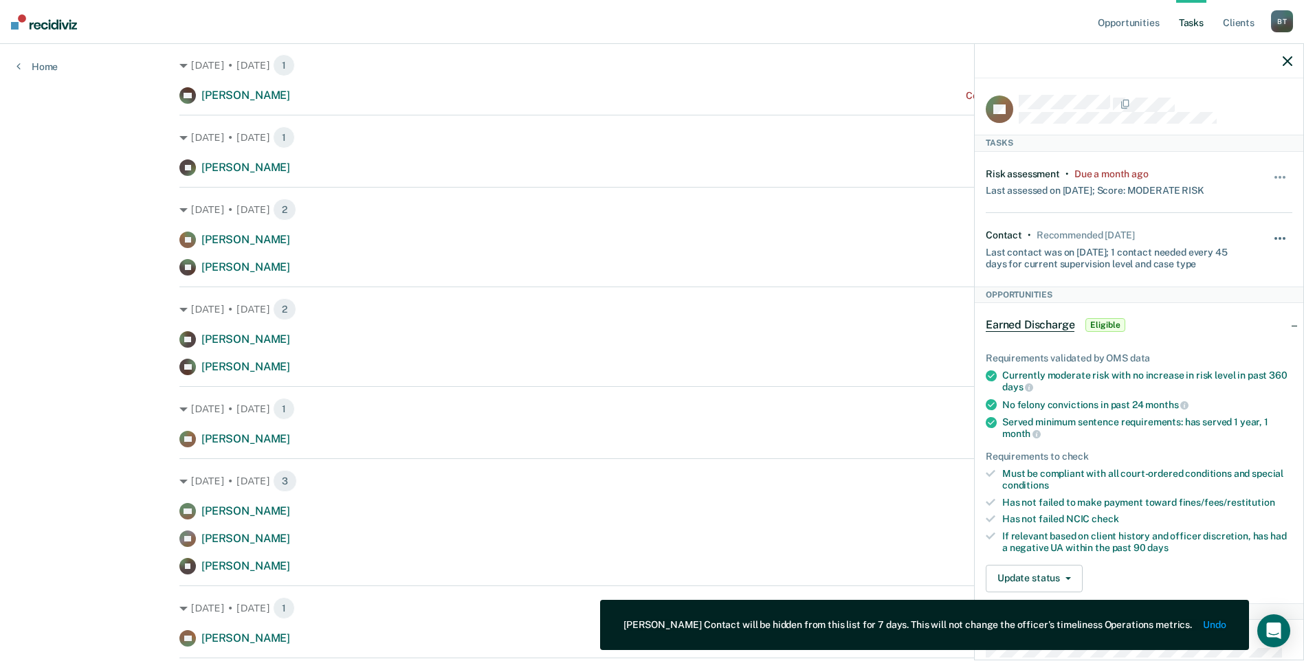
click at [1277, 236] on button "button" at bounding box center [1280, 245] width 23 height 22
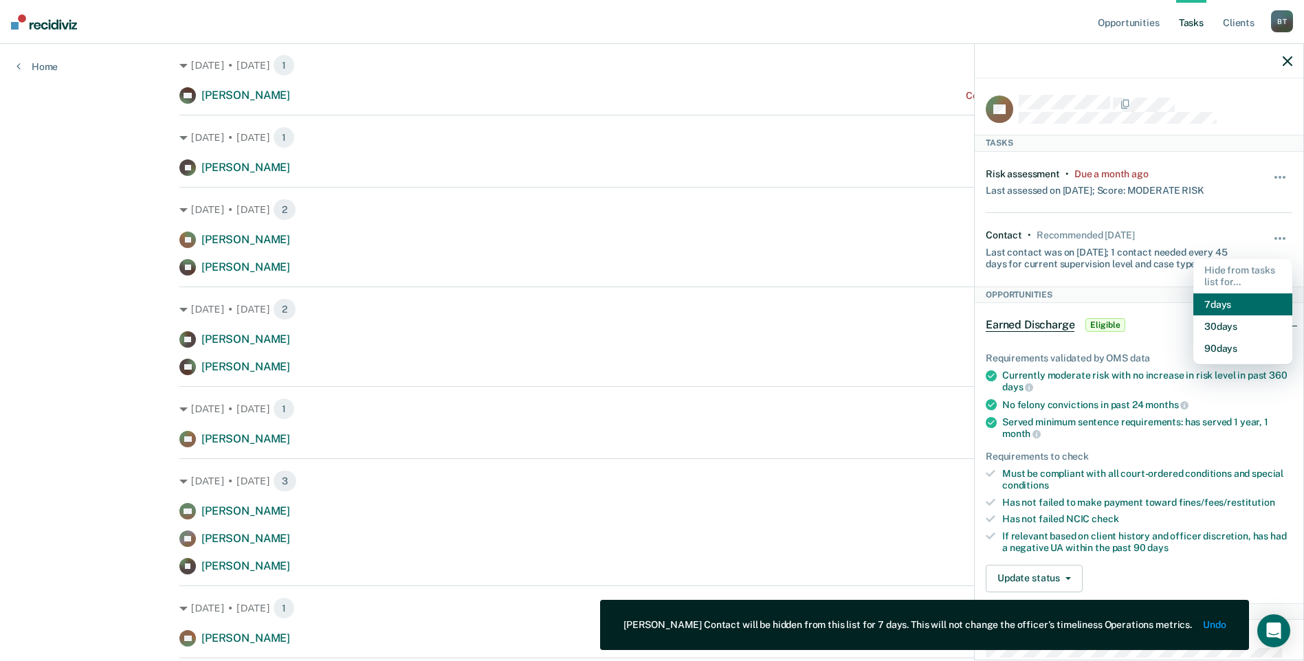
click at [1204, 302] on button "7 days" at bounding box center [1242, 304] width 99 height 22
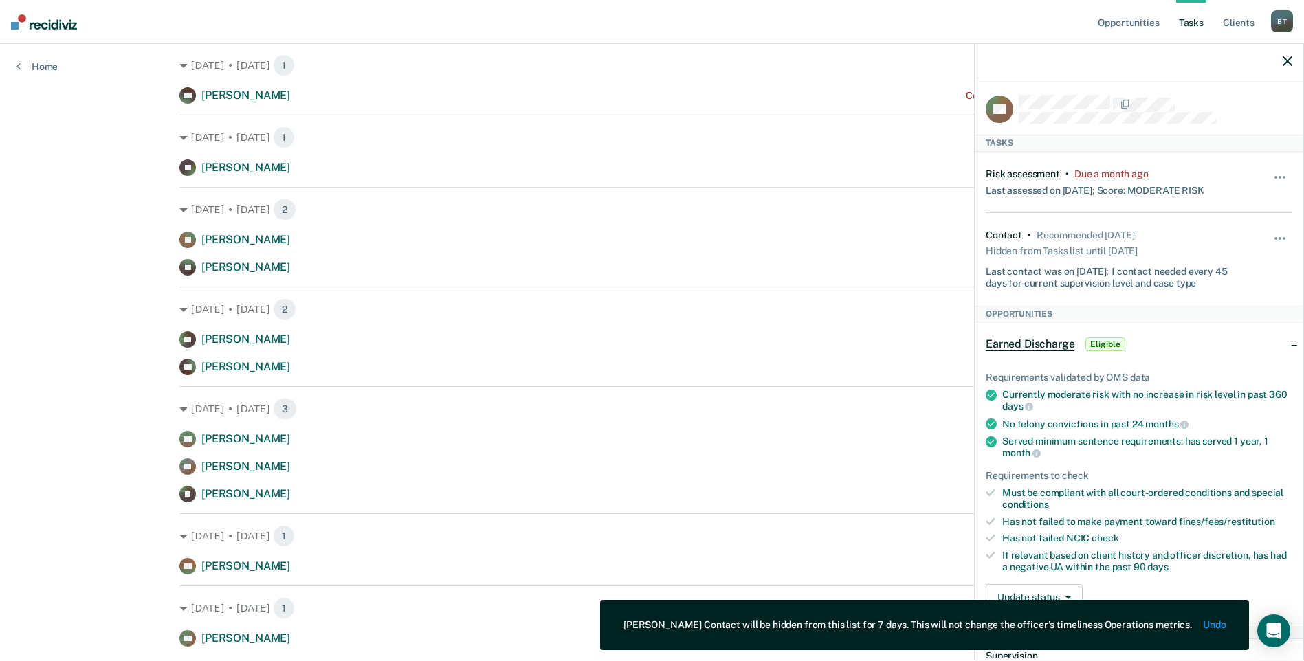
click at [1293, 60] on div at bounding box center [1139, 61] width 329 height 34
click at [1285, 60] on icon "button" at bounding box center [1287, 61] width 10 height 10
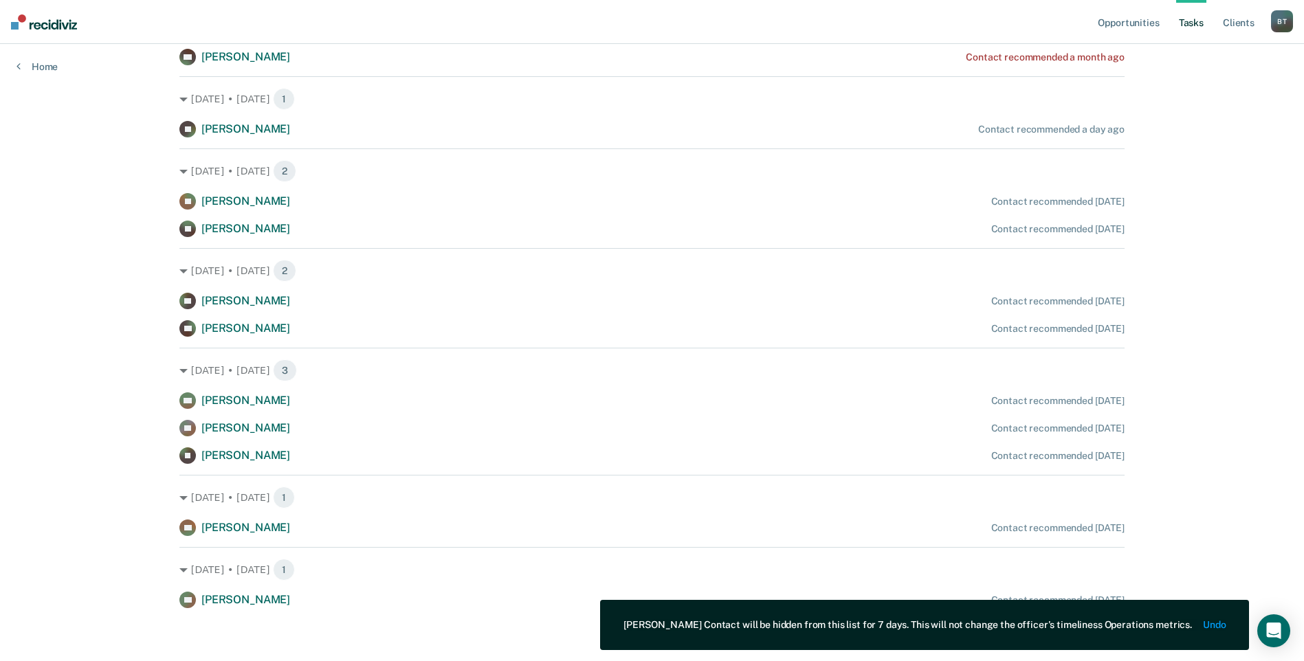
scroll to position [315, 0]
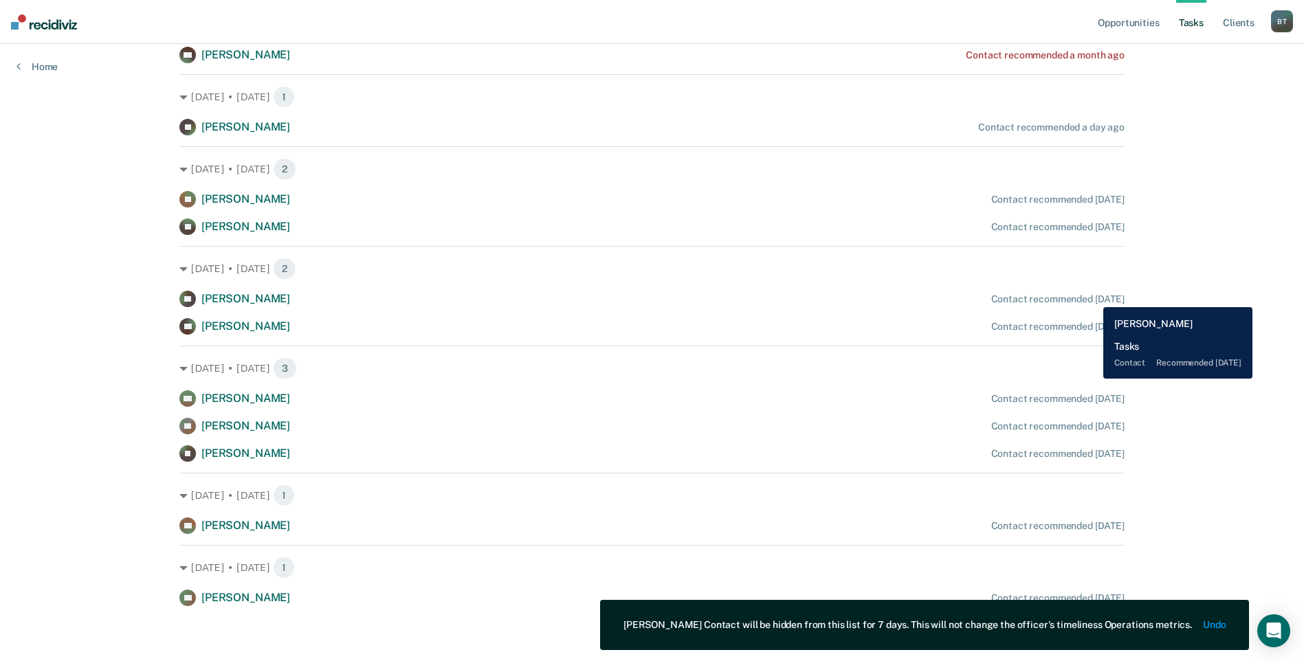
click at [1093, 297] on div "Contact recommended [DATE]" at bounding box center [1057, 299] width 133 height 12
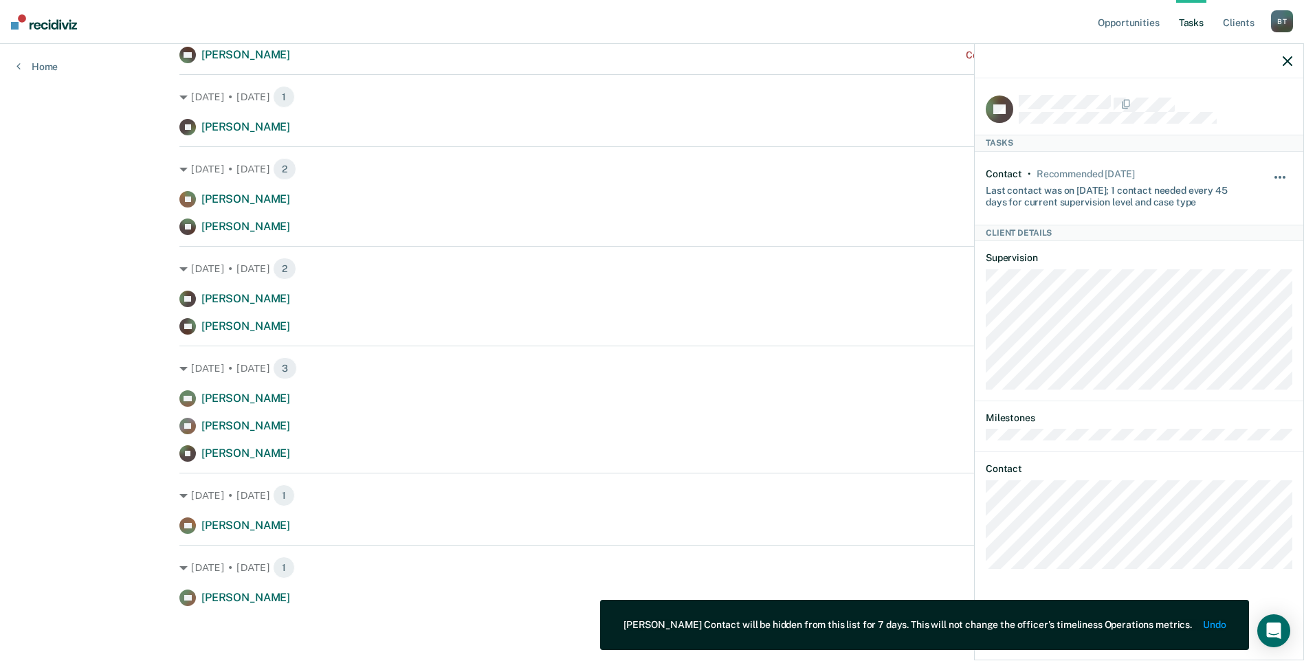
click at [1272, 175] on button "button" at bounding box center [1280, 184] width 23 height 22
click at [1224, 239] on button "7 days" at bounding box center [1242, 243] width 99 height 22
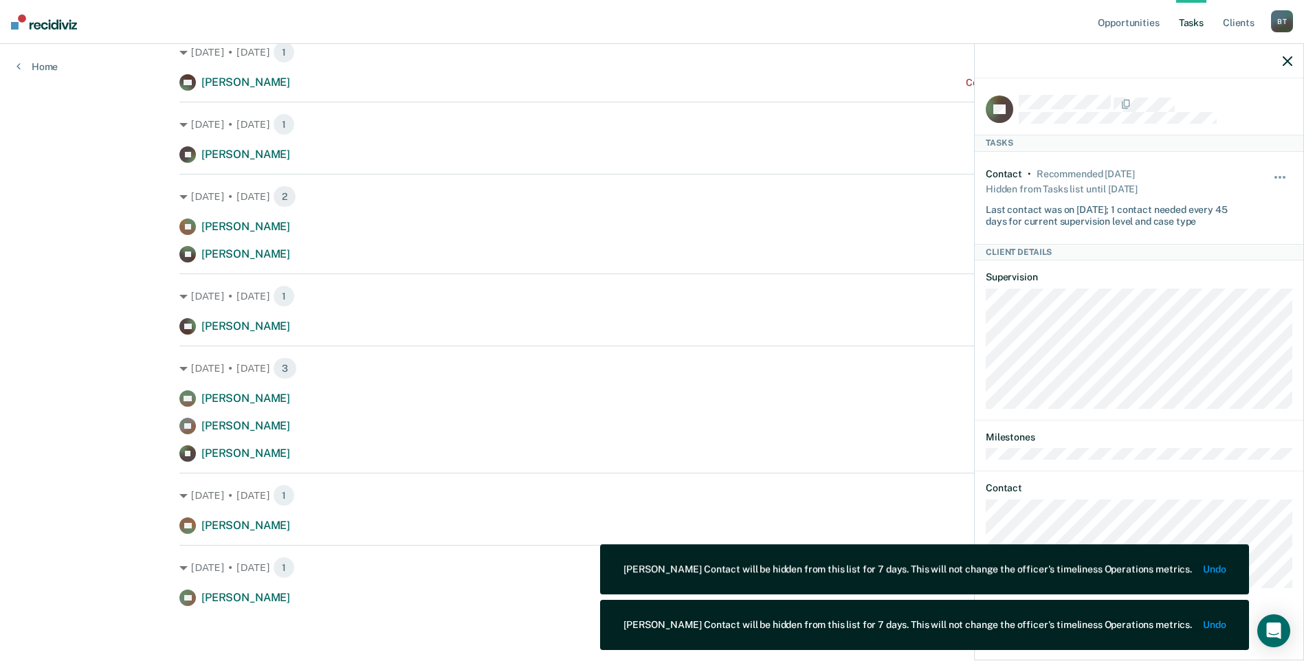
scroll to position [288, 0]
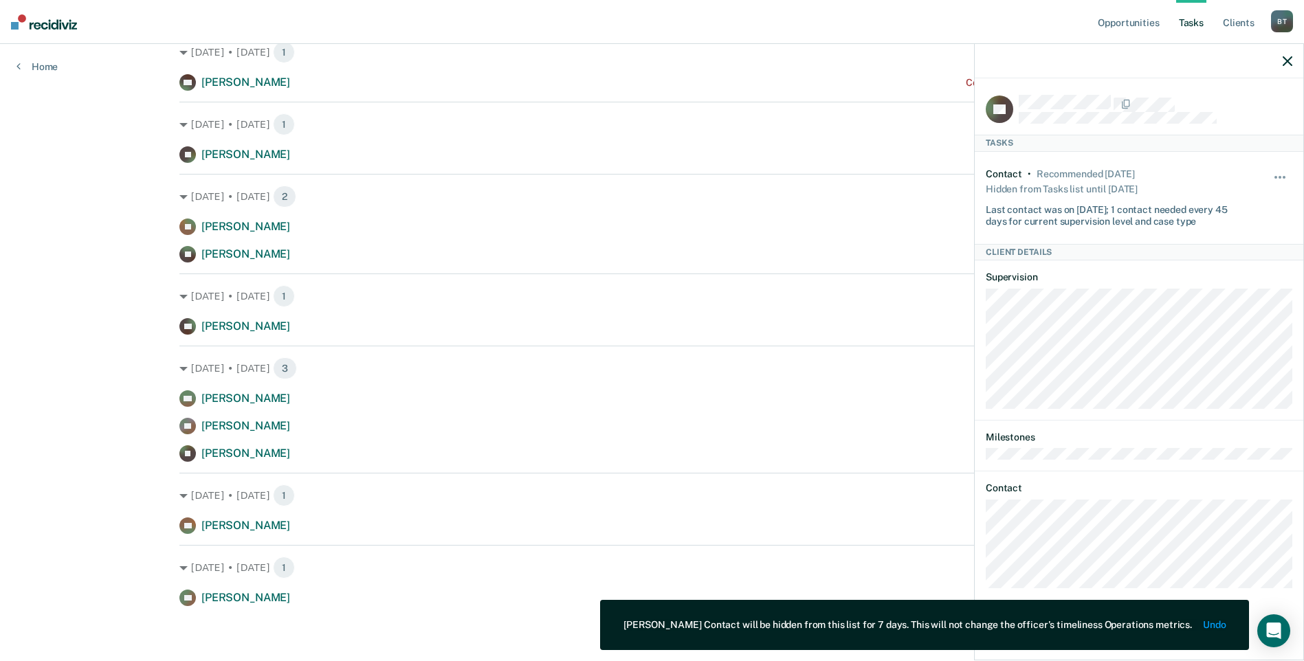
click at [1289, 63] on icon "button" at bounding box center [1287, 61] width 10 height 10
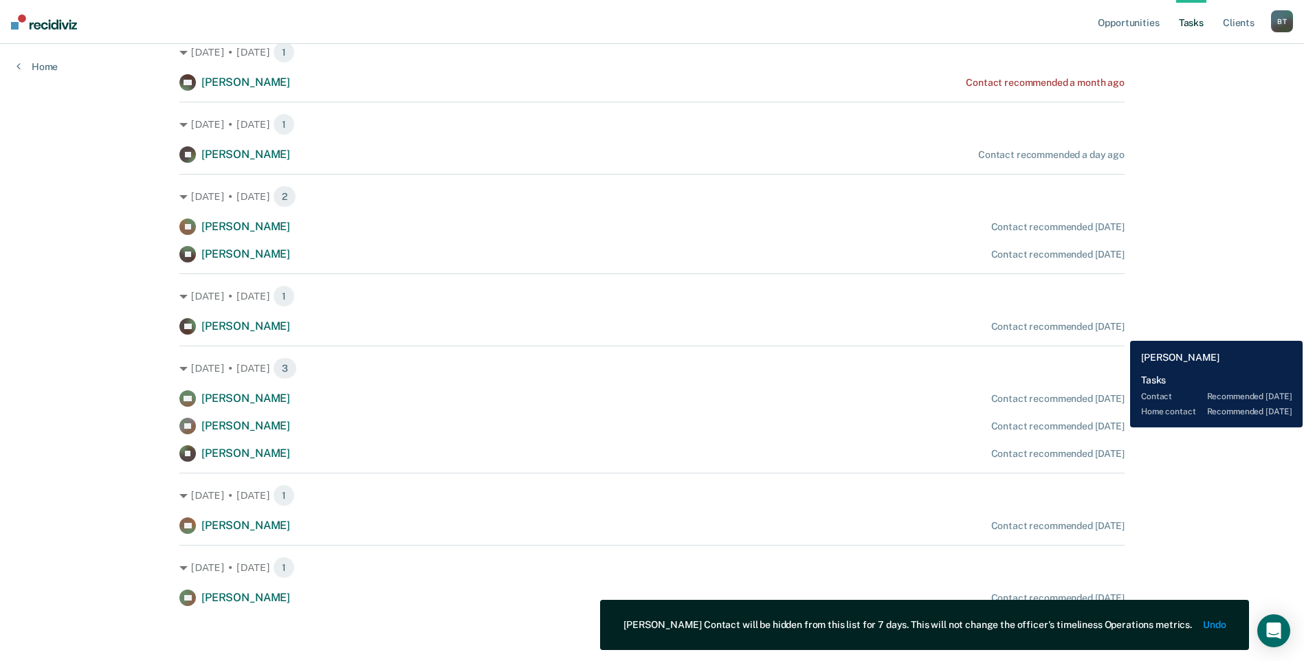
click at [1120, 331] on div "Contact recommended [DATE]" at bounding box center [1057, 327] width 133 height 12
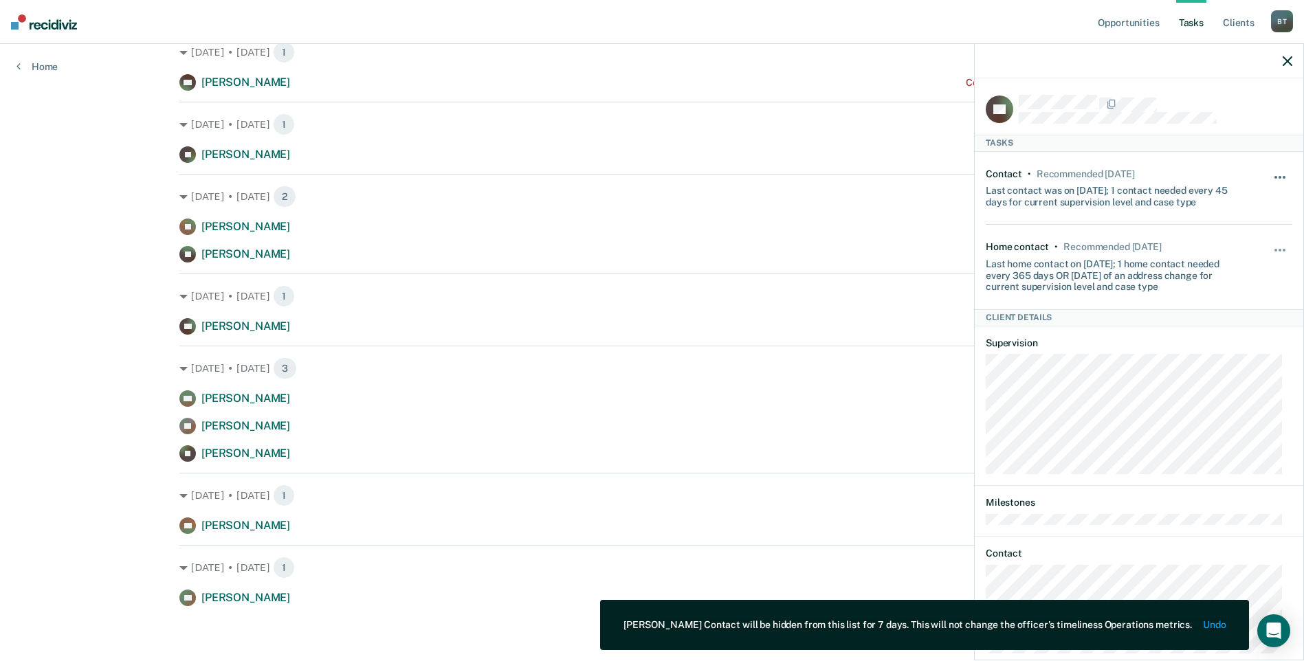
click at [1271, 179] on button "button" at bounding box center [1280, 184] width 23 height 22
click at [1219, 243] on button "7 days" at bounding box center [1242, 243] width 99 height 22
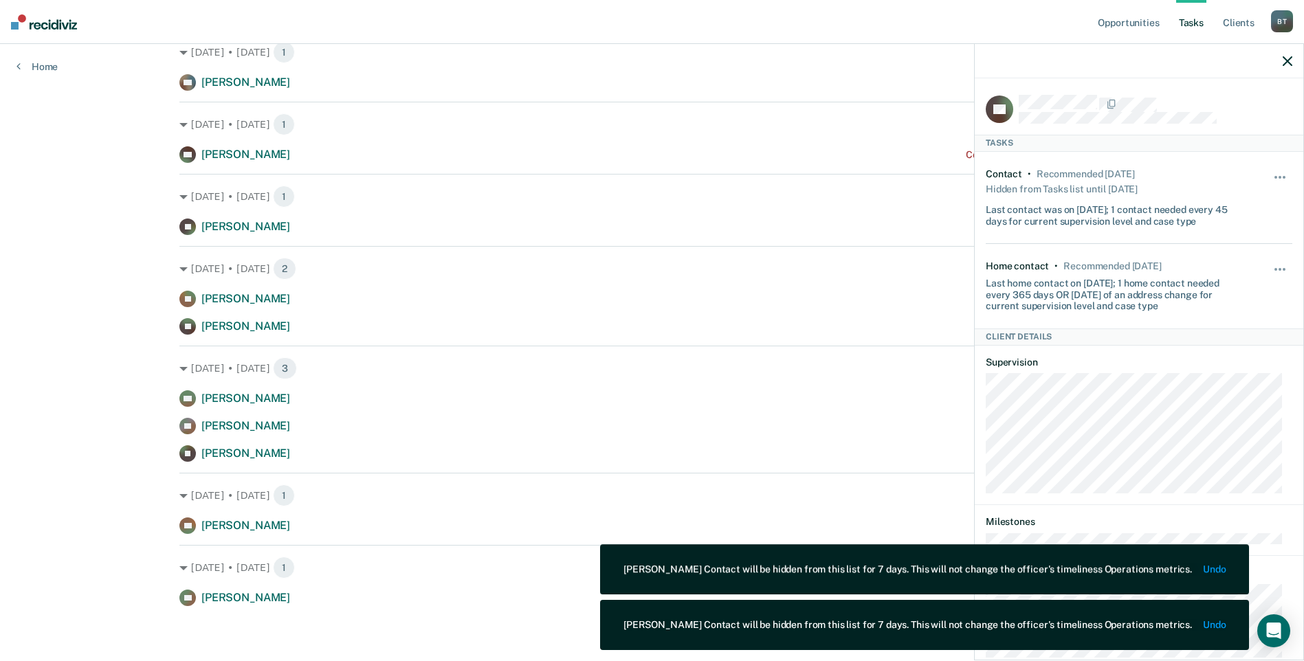
scroll to position [216, 0]
click at [1286, 63] on icon "button" at bounding box center [1287, 61] width 10 height 10
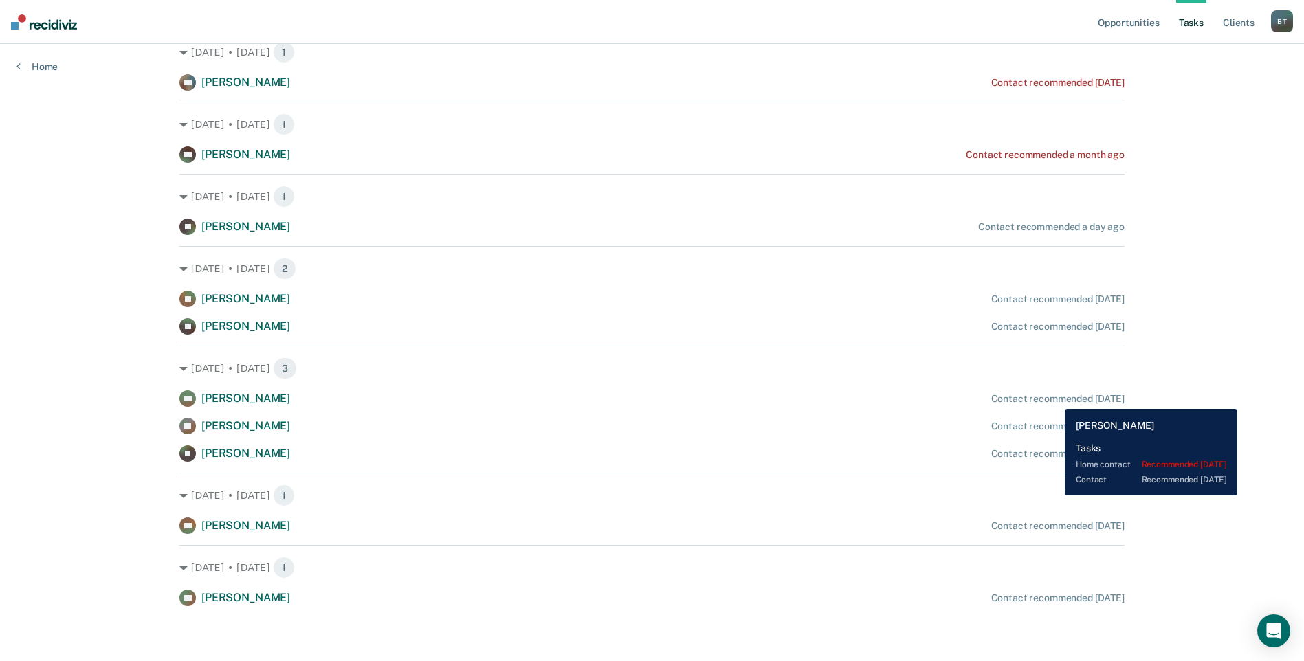
click at [1054, 399] on div "Contact recommended [DATE]" at bounding box center [1057, 399] width 133 height 12
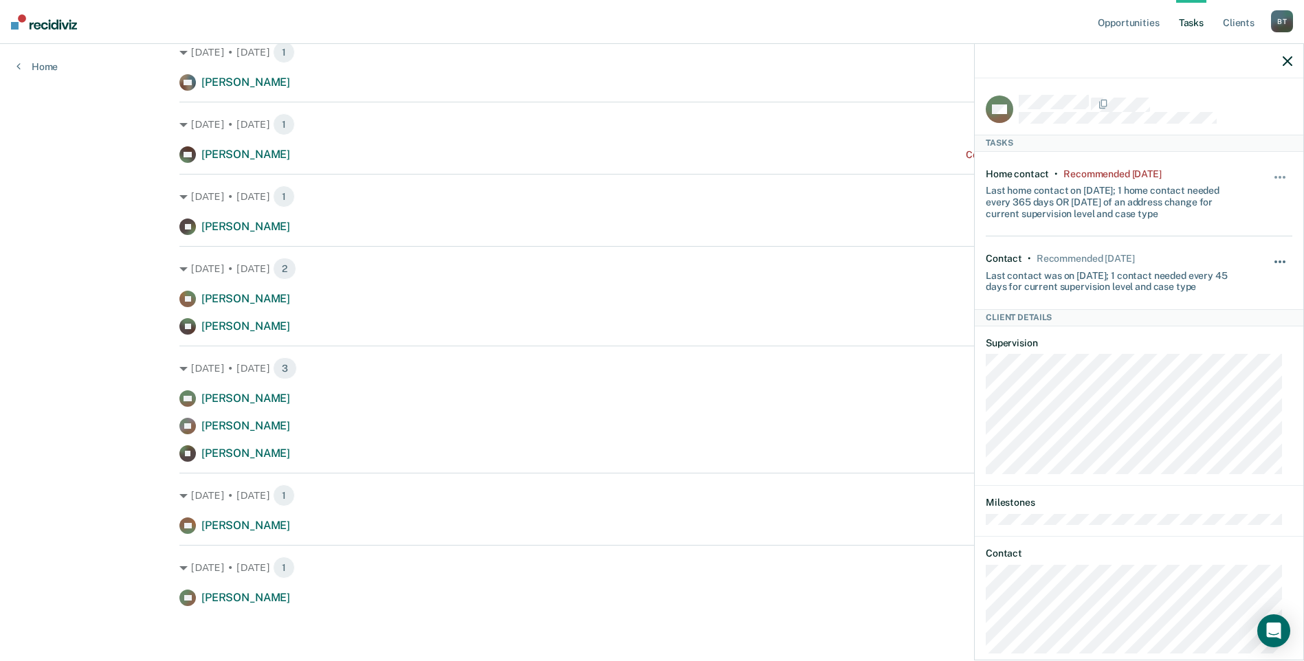
click at [1278, 260] on span "button" at bounding box center [1279, 261] width 3 height 3
click at [1210, 323] on button "7 days" at bounding box center [1242, 327] width 99 height 22
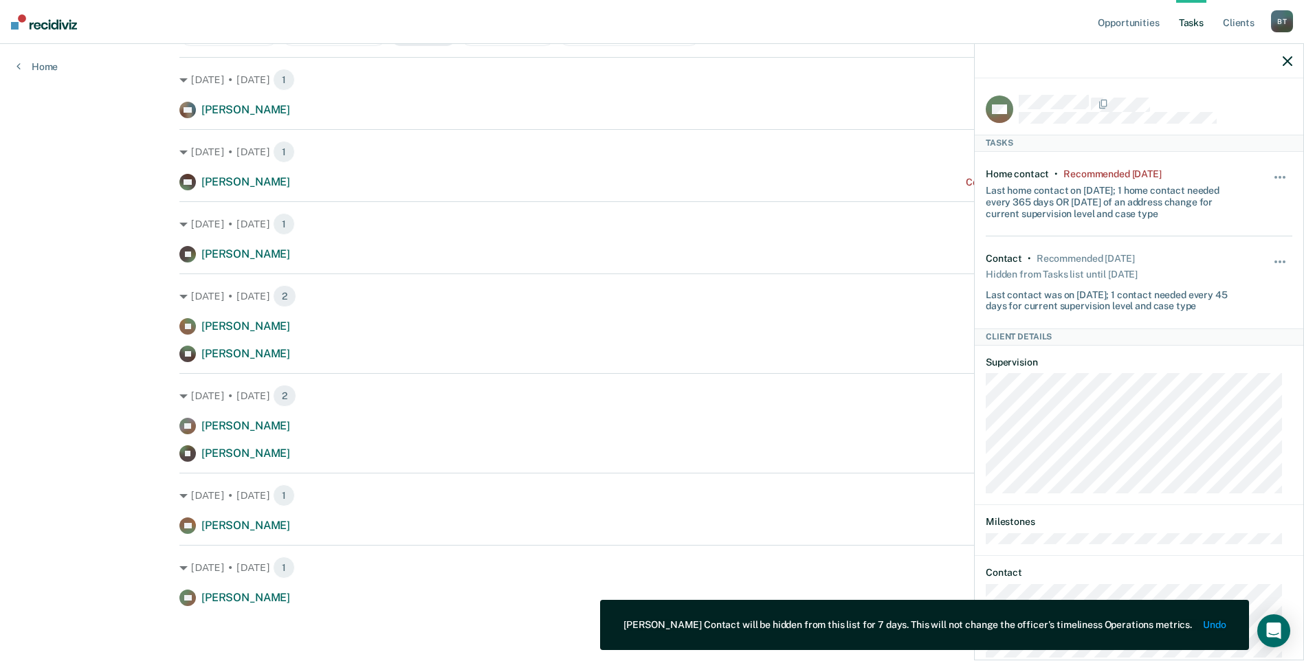
scroll to position [188, 0]
click at [1287, 63] on icon "button" at bounding box center [1287, 61] width 10 height 10
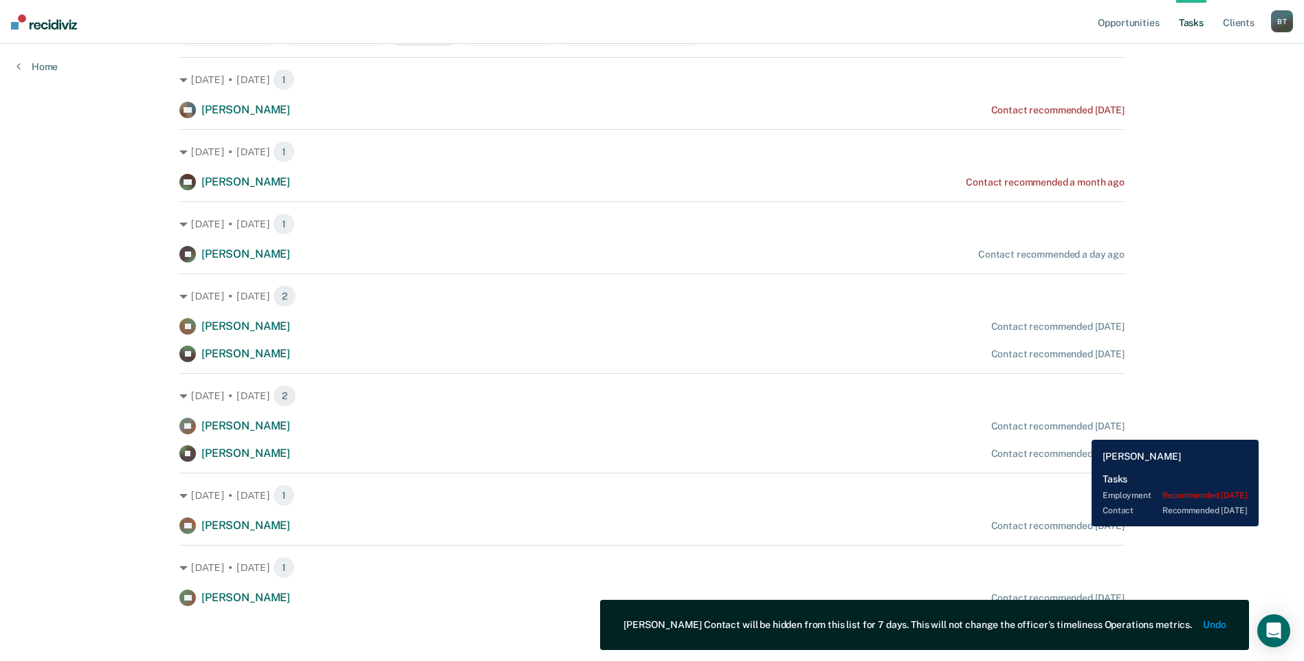
click at [1081, 430] on div "Contact recommended [DATE]" at bounding box center [1057, 427] width 133 height 12
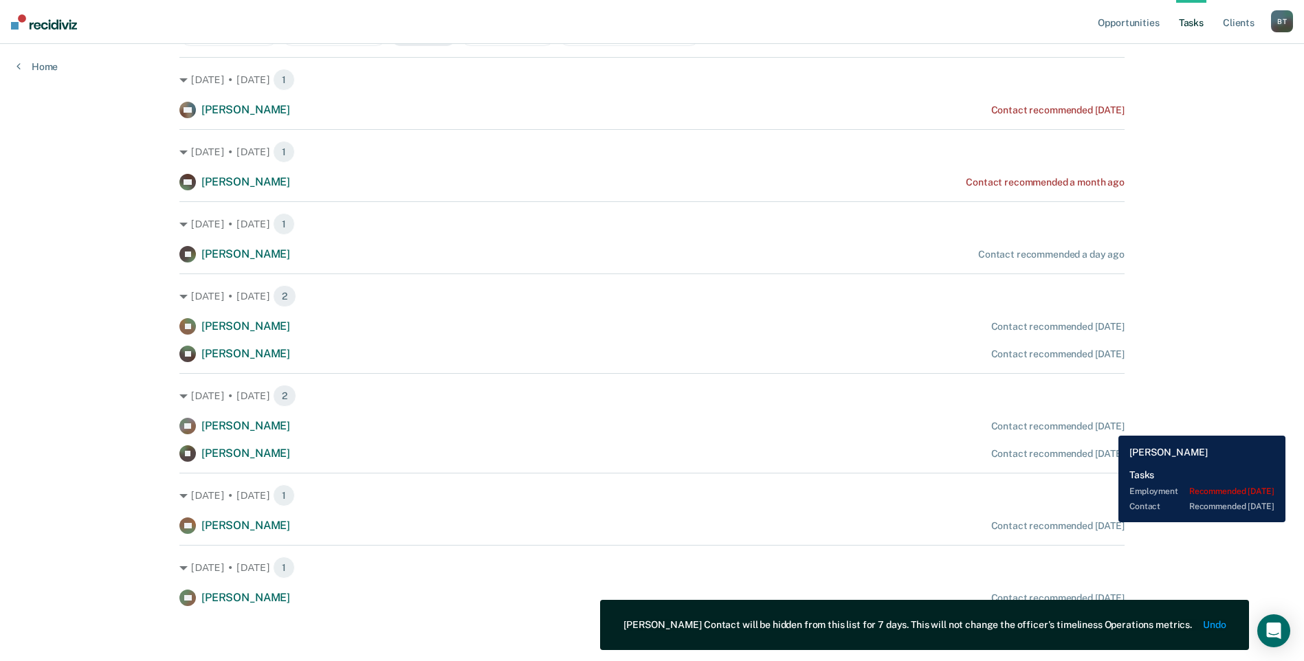
click at [1108, 425] on div "Contact recommended [DATE]" at bounding box center [1057, 427] width 133 height 12
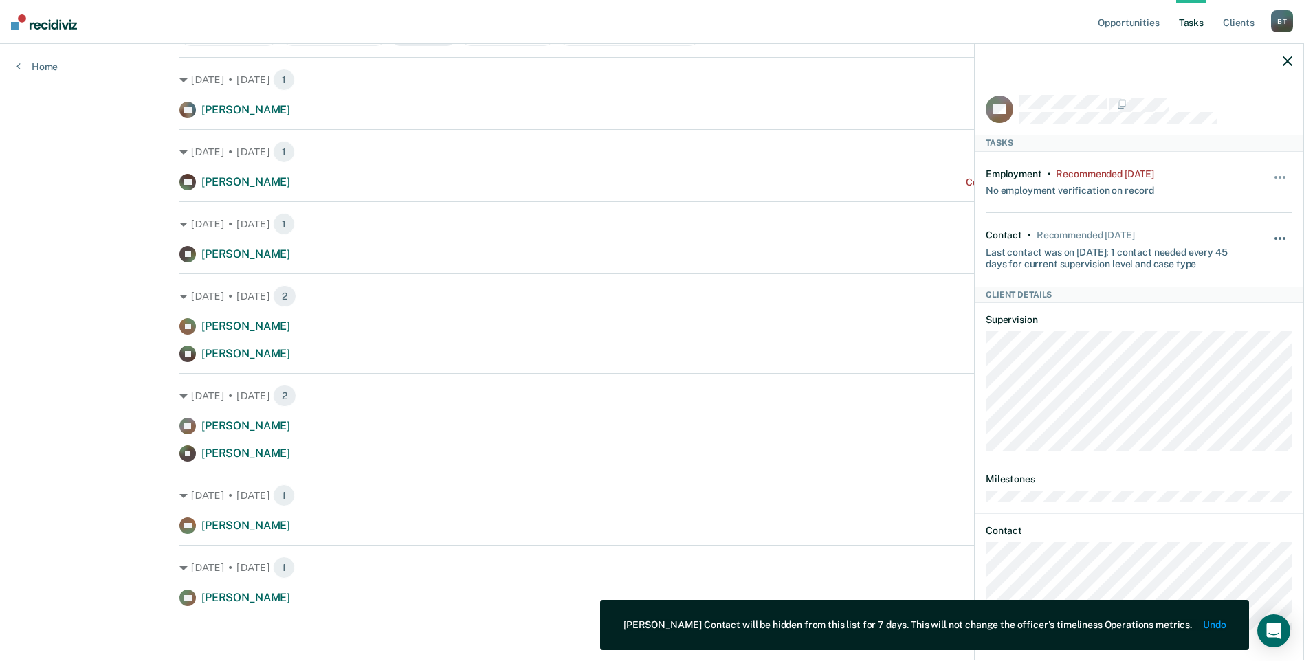
click at [1280, 234] on button "button" at bounding box center [1280, 245] width 23 height 22
click at [1217, 302] on button "7 days" at bounding box center [1242, 304] width 99 height 22
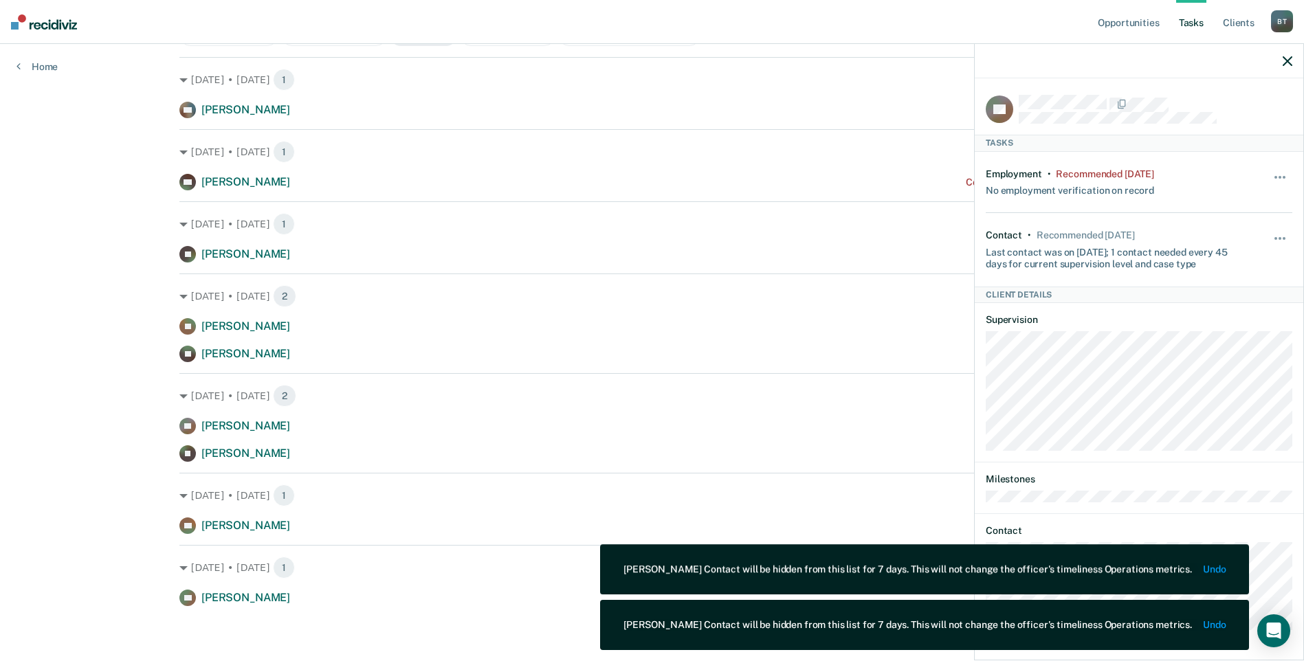
scroll to position [161, 0]
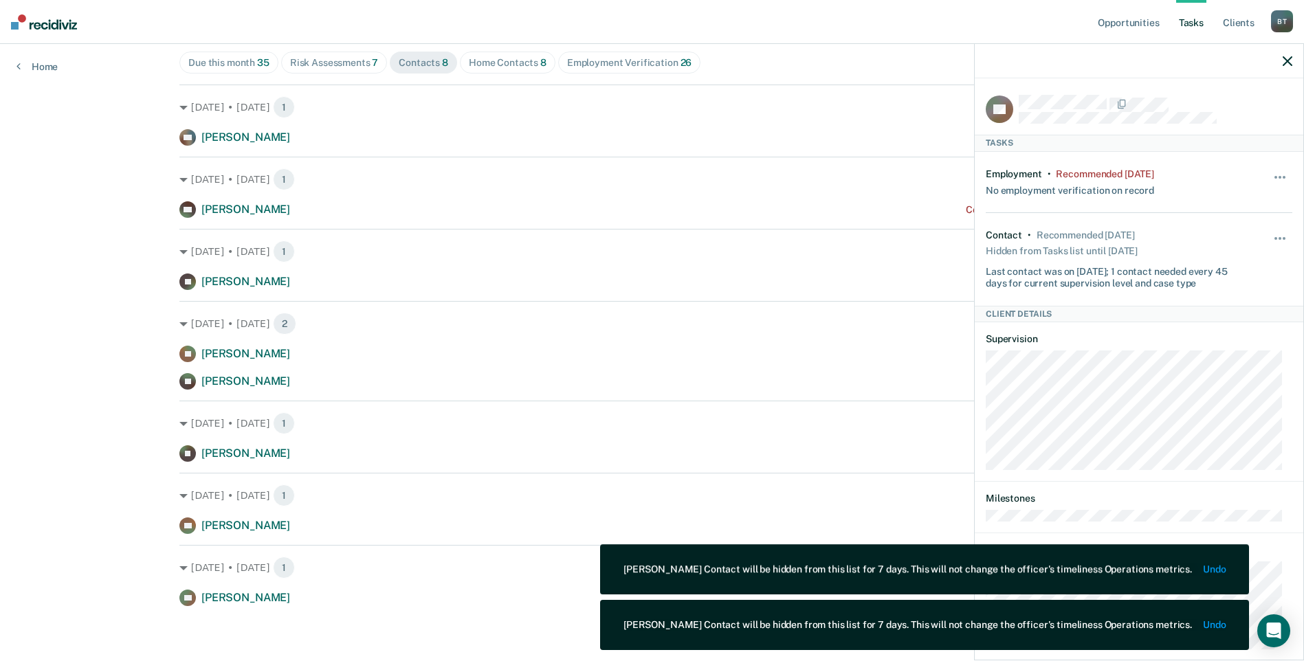
click at [1287, 64] on icon "button" at bounding box center [1287, 61] width 10 height 10
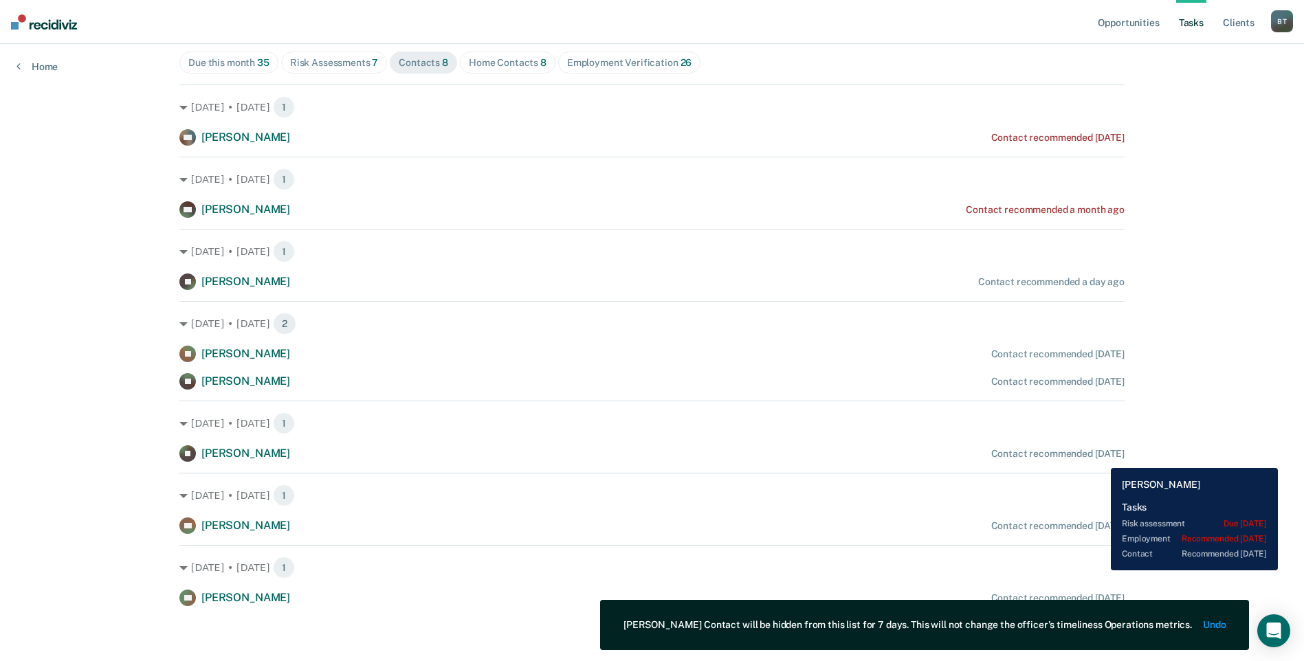
click at [1100, 458] on div "Contact recommended [DATE]" at bounding box center [1057, 454] width 133 height 12
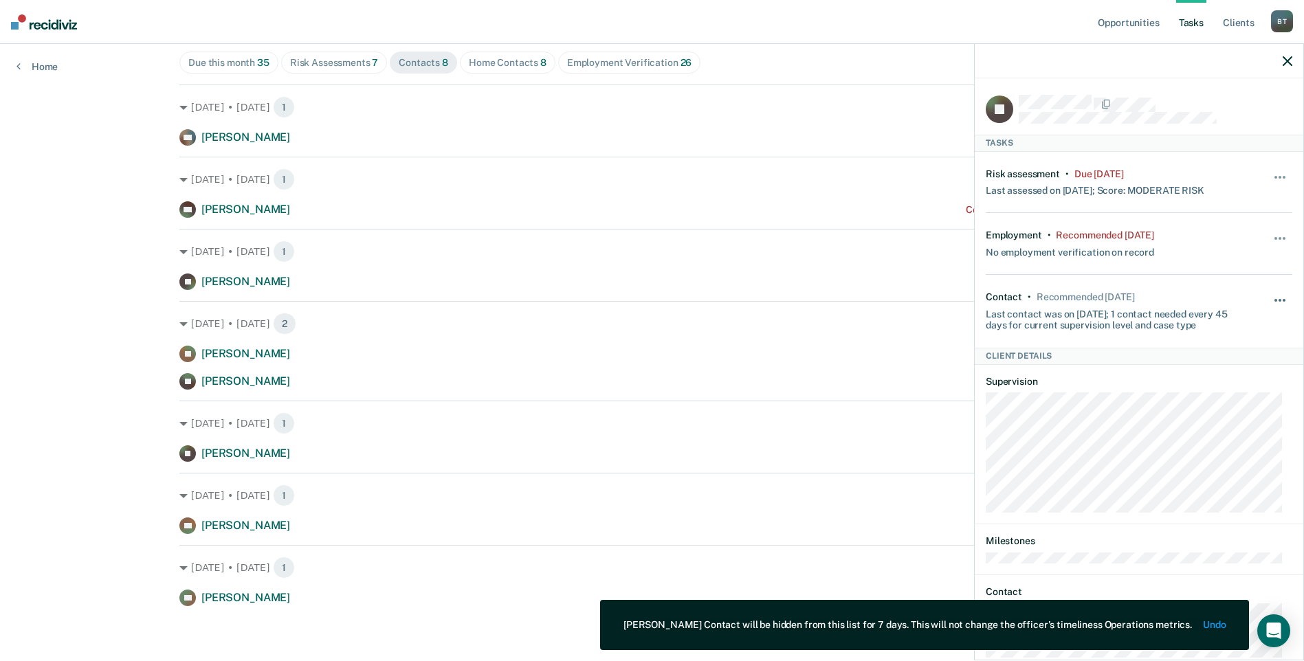
click at [1269, 296] on button "button" at bounding box center [1280, 307] width 23 height 22
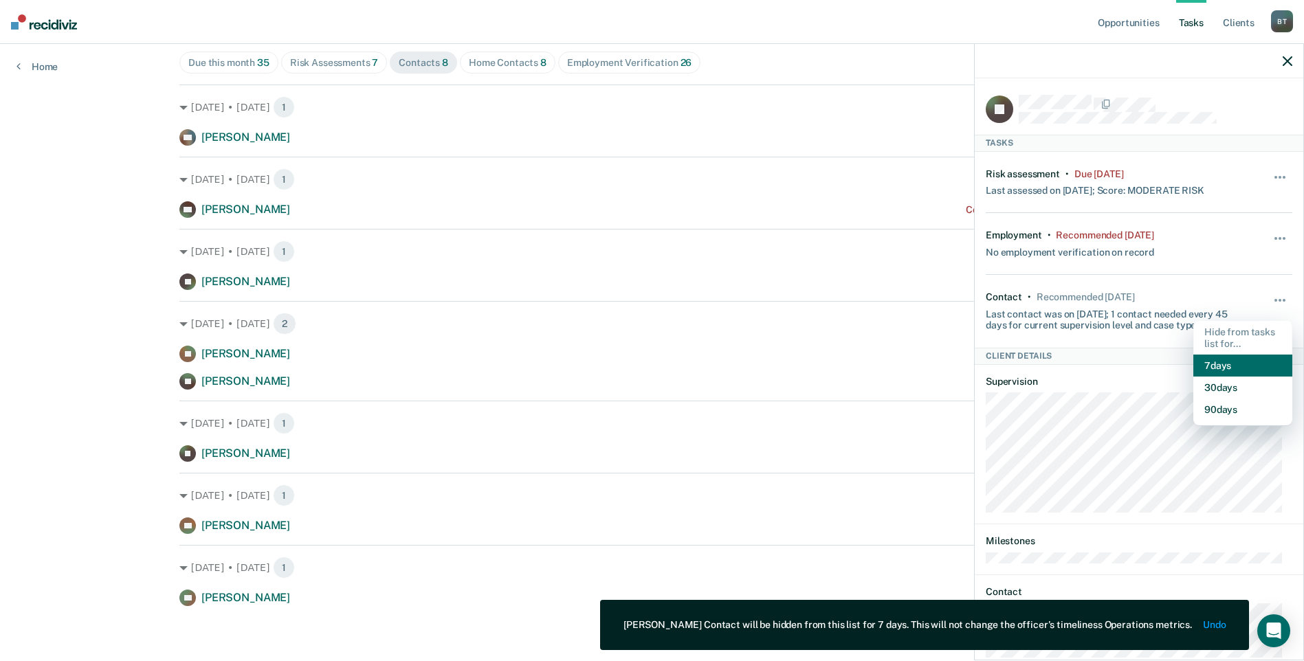
click at [1208, 367] on button "7 days" at bounding box center [1242, 366] width 99 height 22
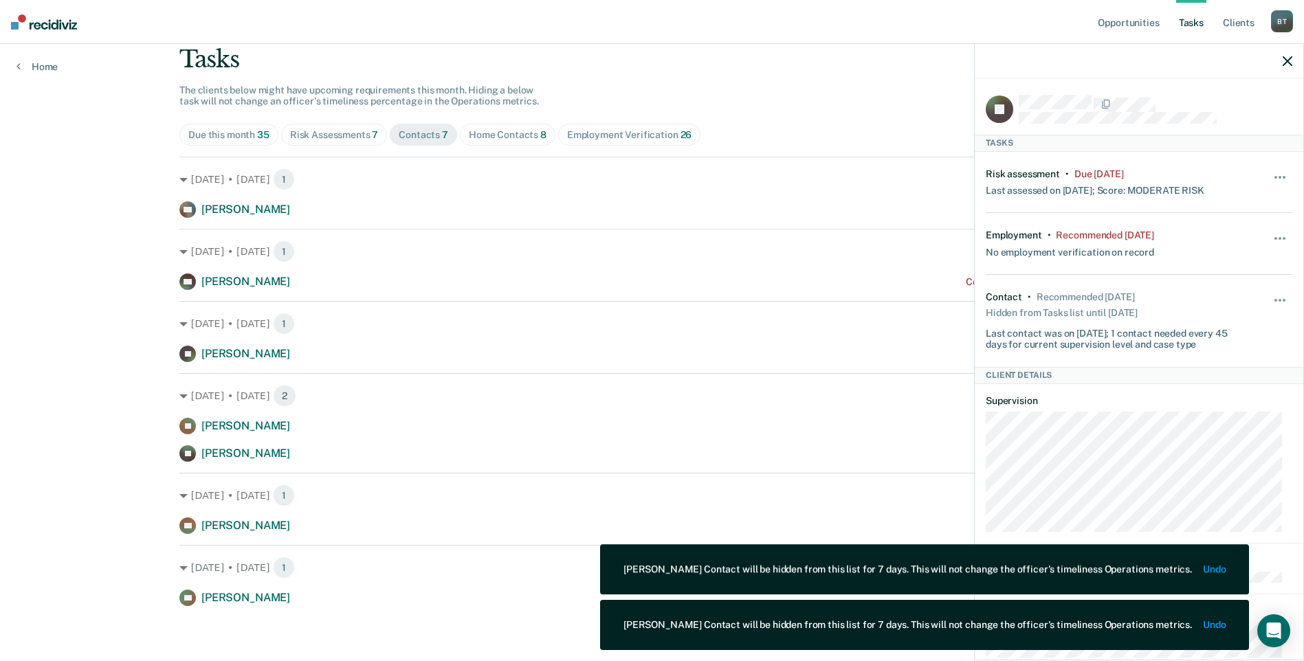
click at [1290, 60] on icon "button" at bounding box center [1287, 61] width 10 height 10
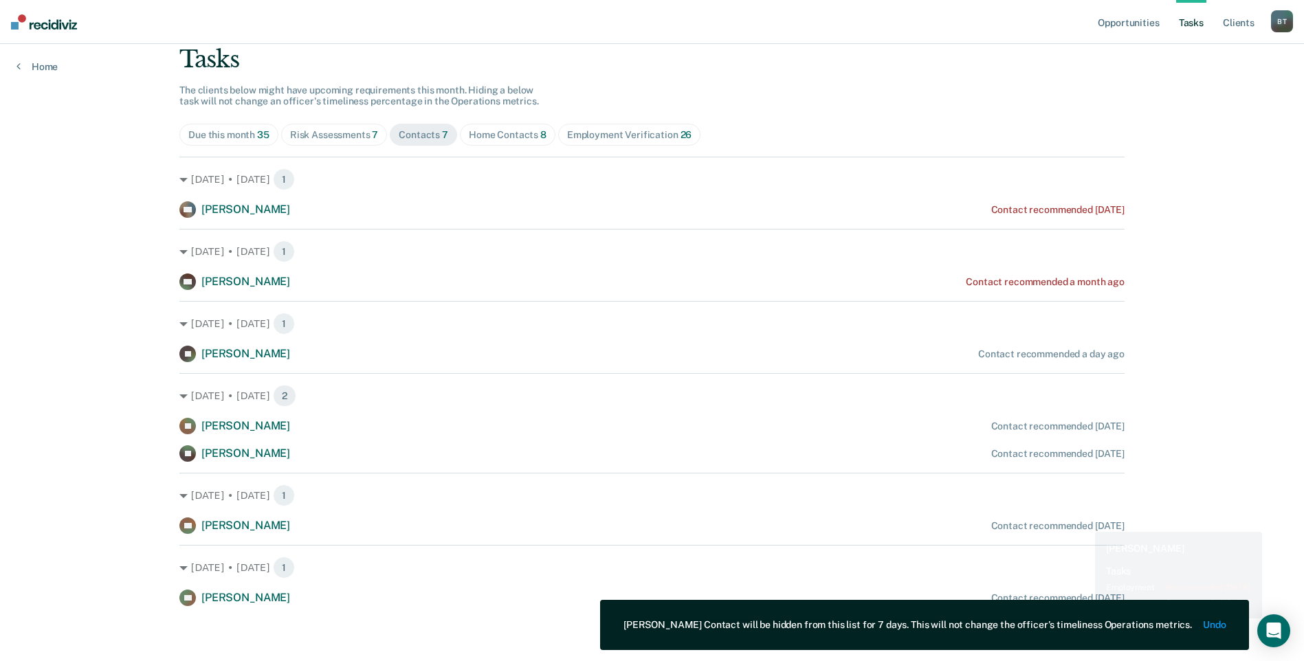
click at [1084, 524] on div "Contact recommended [DATE]" at bounding box center [1057, 526] width 133 height 12
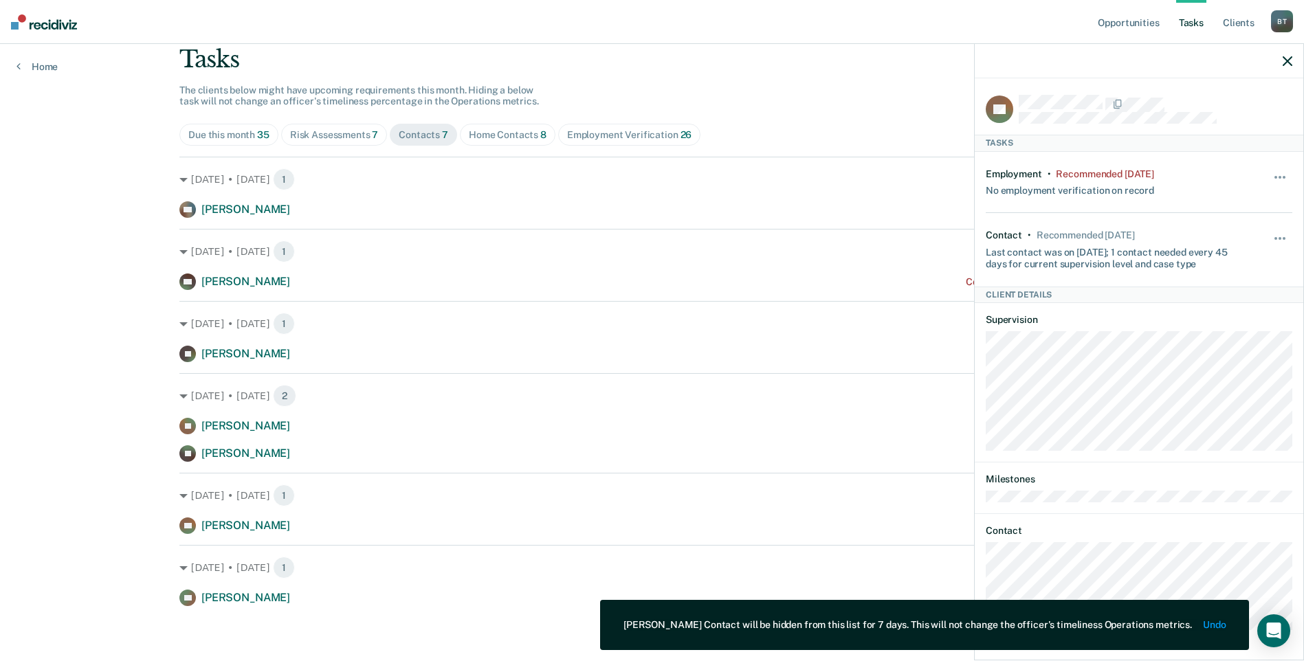
click at [1282, 230] on div "Hide from tasks list for... 7 days 30 days 90 days" at bounding box center [1280, 250] width 23 height 40
click at [1276, 237] on span "button" at bounding box center [1275, 238] width 3 height 3
click at [1227, 298] on button "7 days" at bounding box center [1242, 304] width 99 height 22
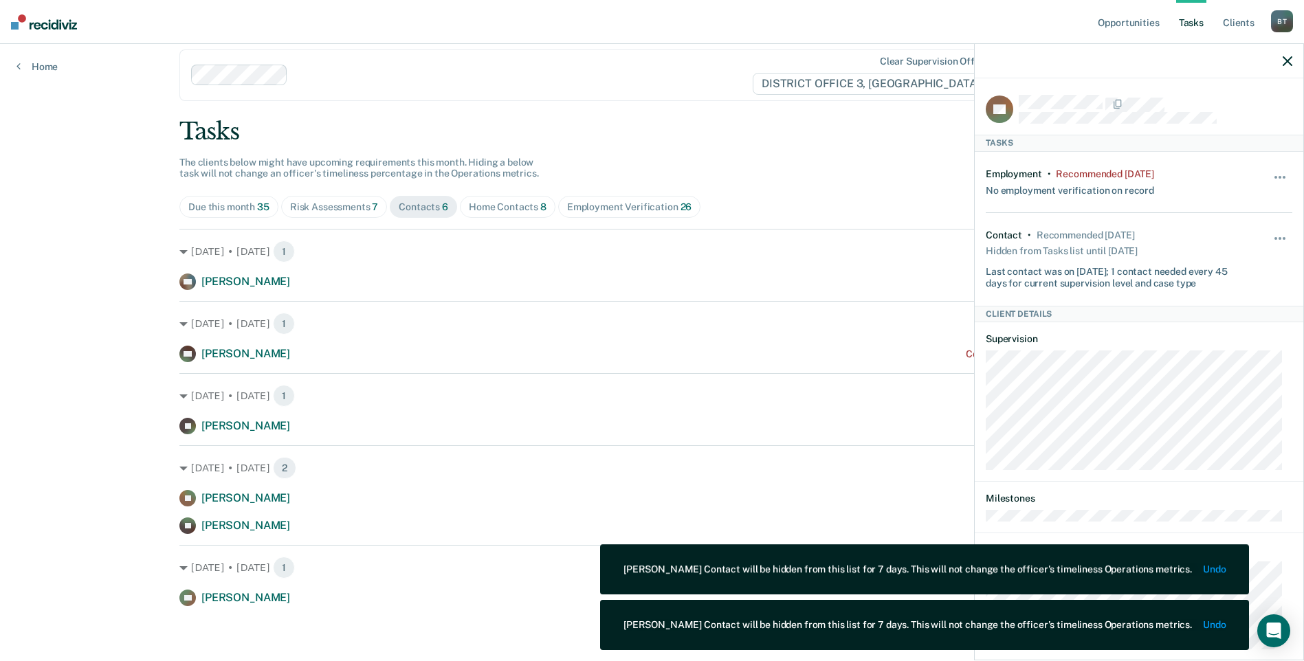
click at [1289, 62] on icon "button" at bounding box center [1287, 61] width 10 height 10
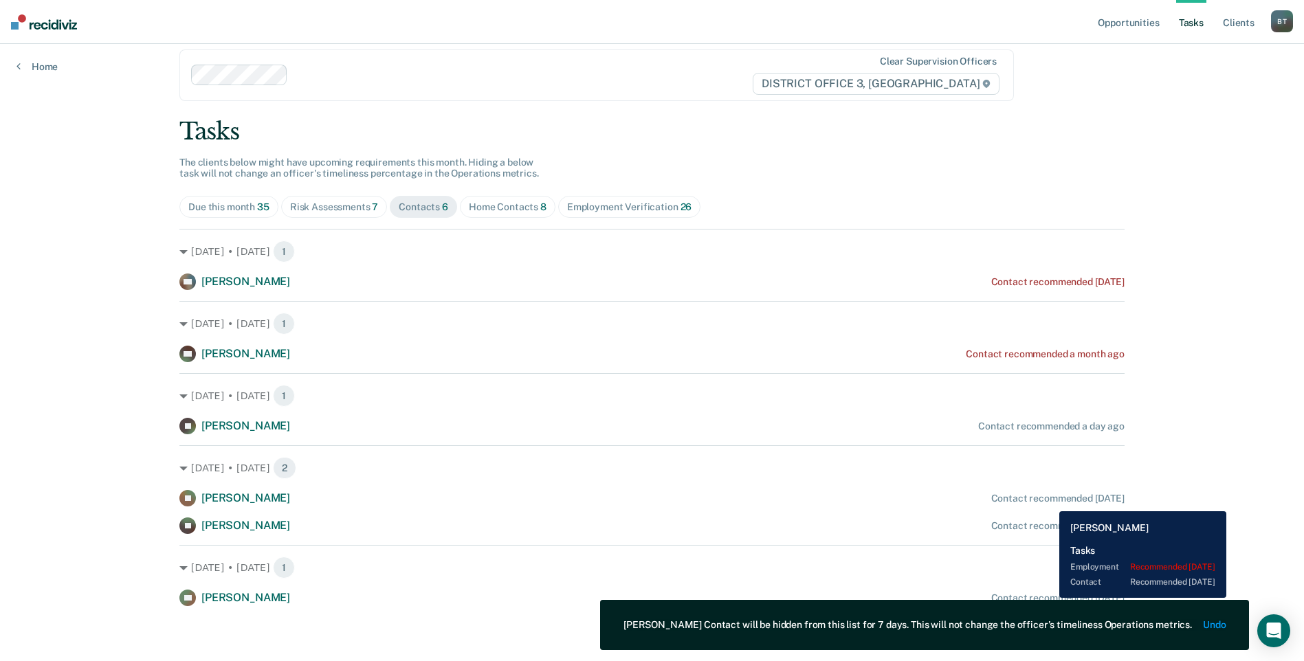
click at [1049, 598] on div "Contact recommended [DATE]" at bounding box center [1057, 598] width 133 height 12
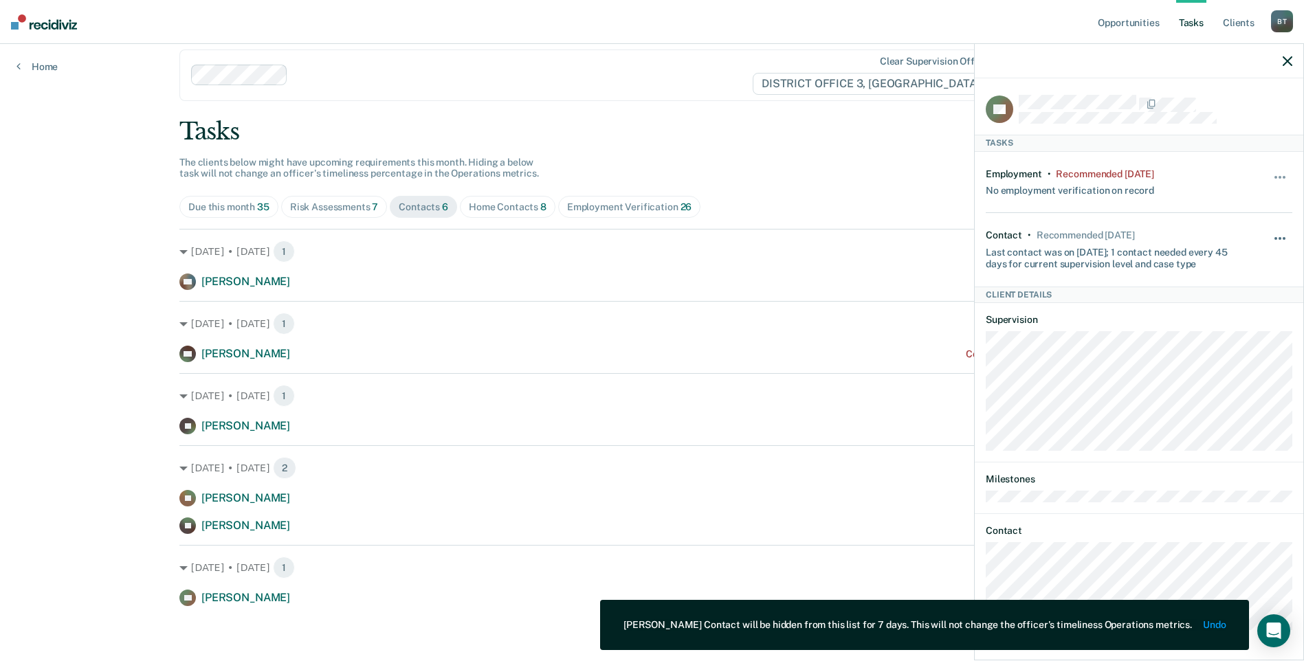
click at [1280, 237] on span "button" at bounding box center [1279, 238] width 3 height 3
click at [1209, 304] on button "7 days" at bounding box center [1242, 304] width 99 height 22
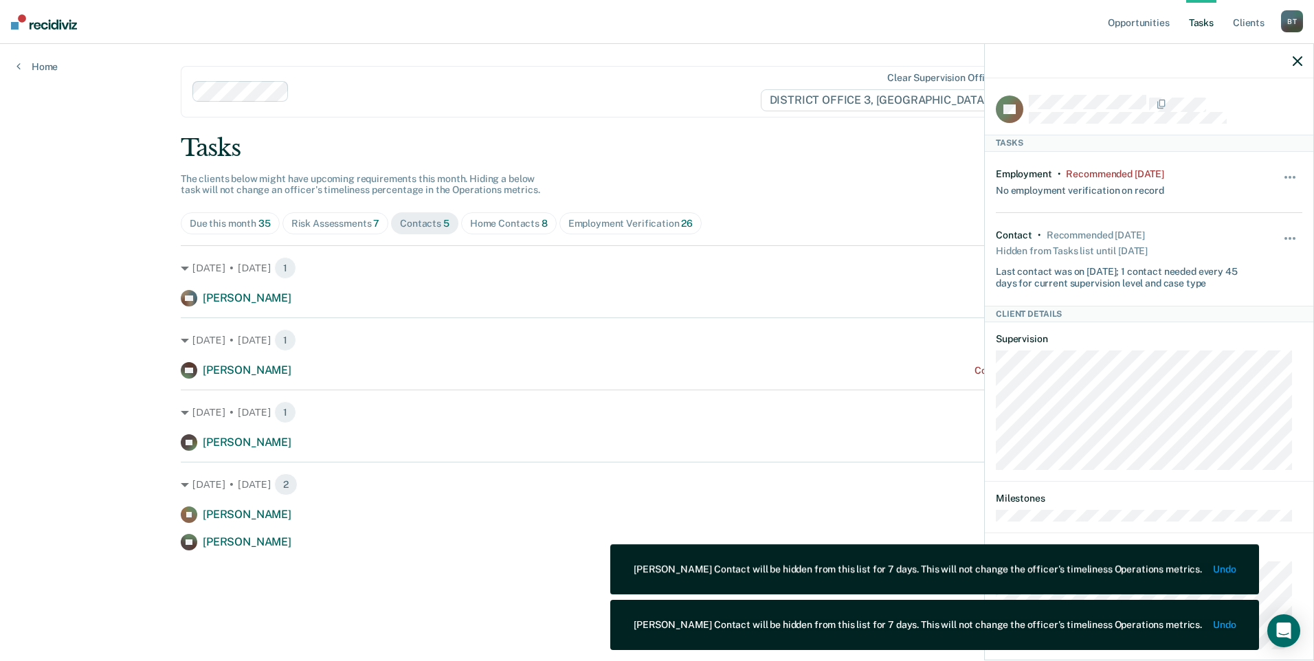
click at [1296, 62] on icon "button" at bounding box center [1298, 61] width 10 height 10
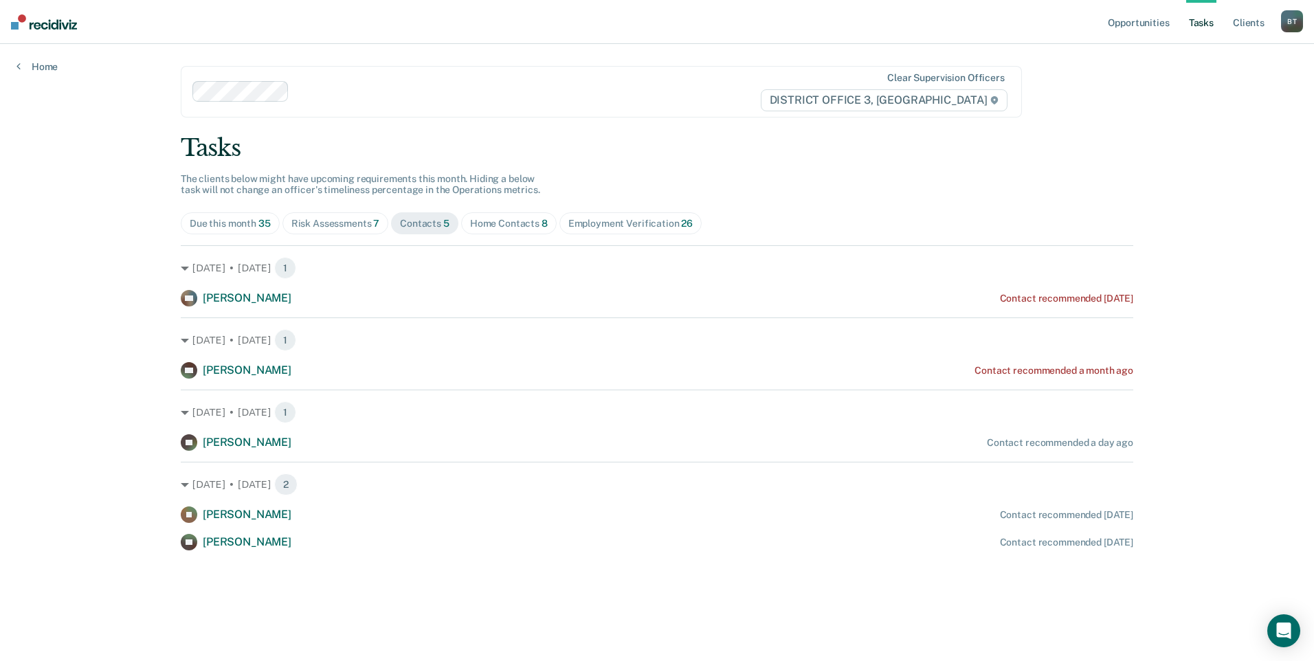
click at [599, 225] on div "Employment Verification 26" at bounding box center [630, 224] width 124 height 12
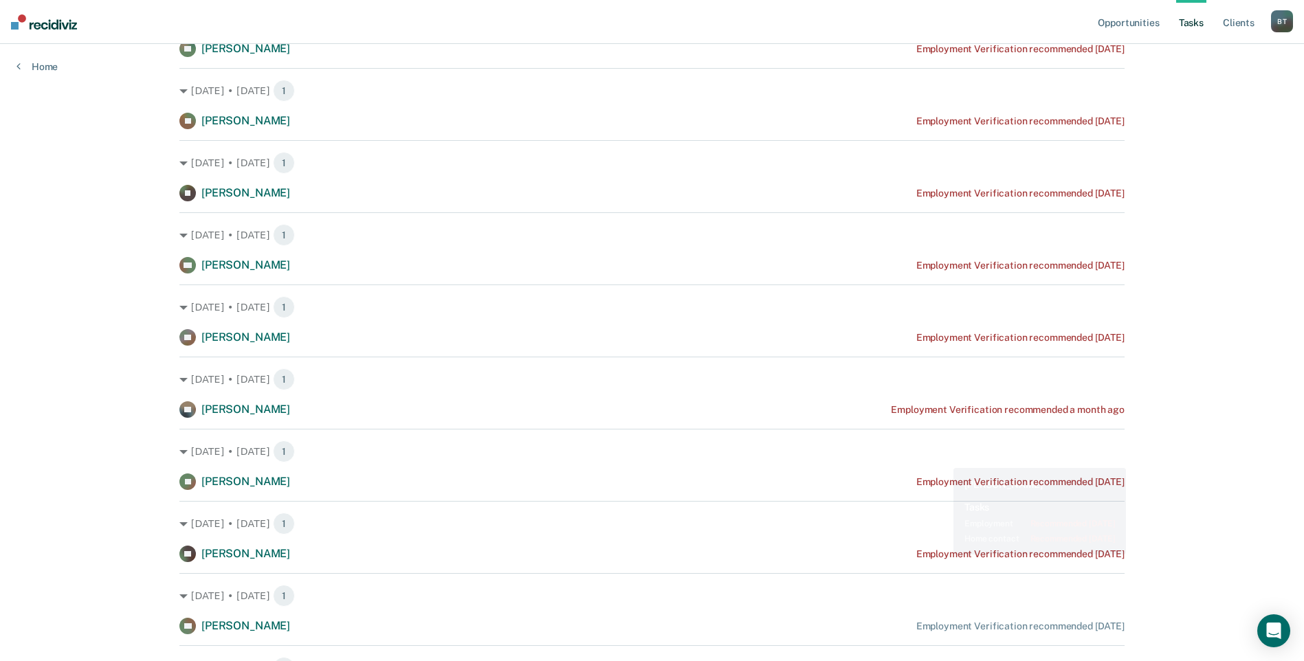
scroll to position [1504, 0]
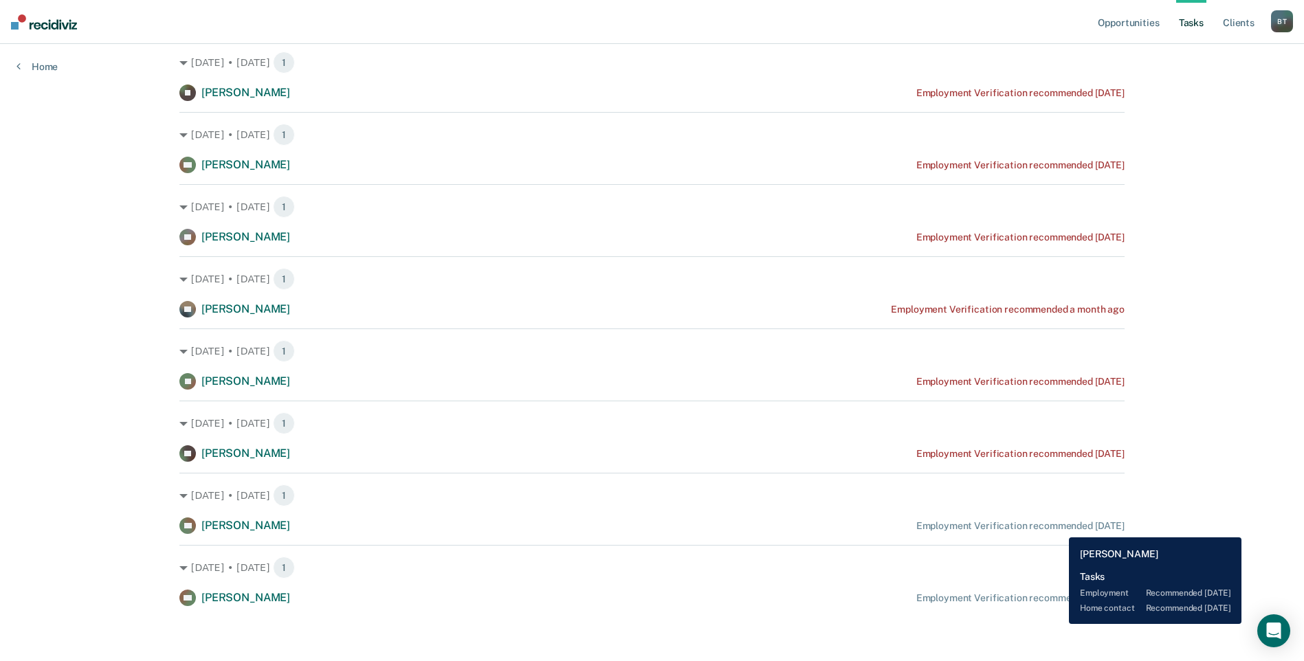
click at [1058, 527] on div "Employment Verification recommended [DATE]" at bounding box center [1020, 526] width 208 height 12
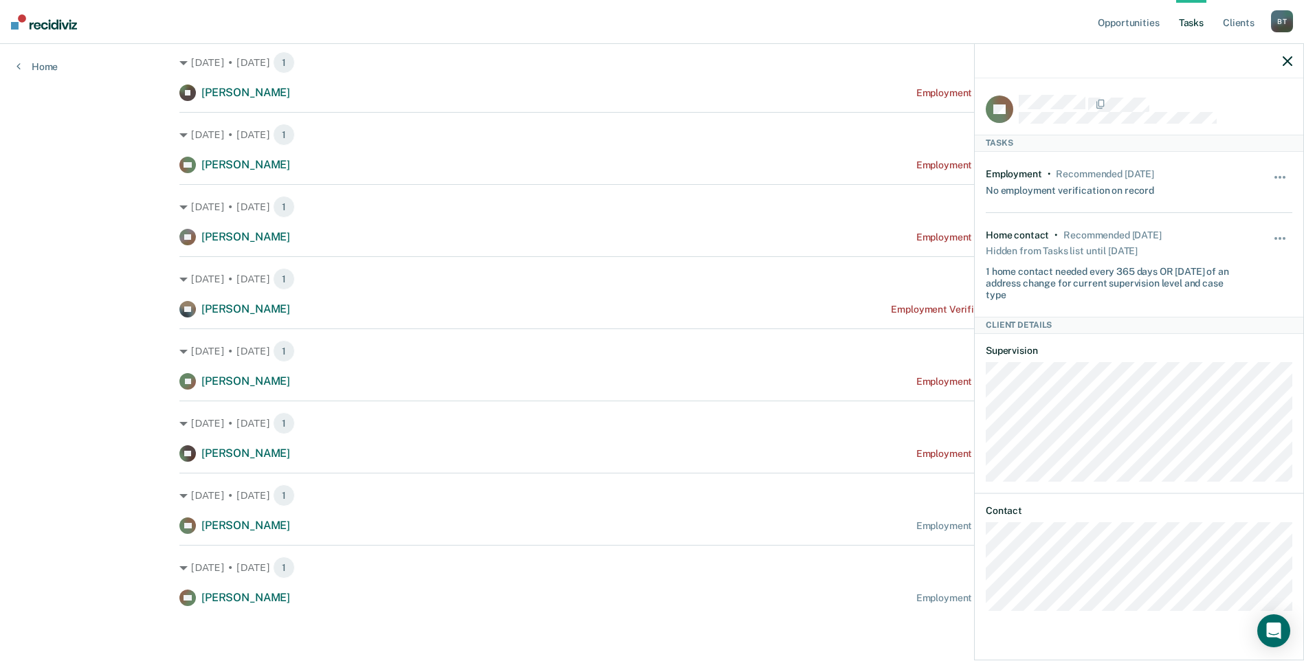
click at [1277, 232] on div "Unhide" at bounding box center [1280, 265] width 23 height 71
click at [1276, 176] on span "button" at bounding box center [1275, 177] width 3 height 3
click at [1215, 239] on button "7 days" at bounding box center [1242, 243] width 99 height 22
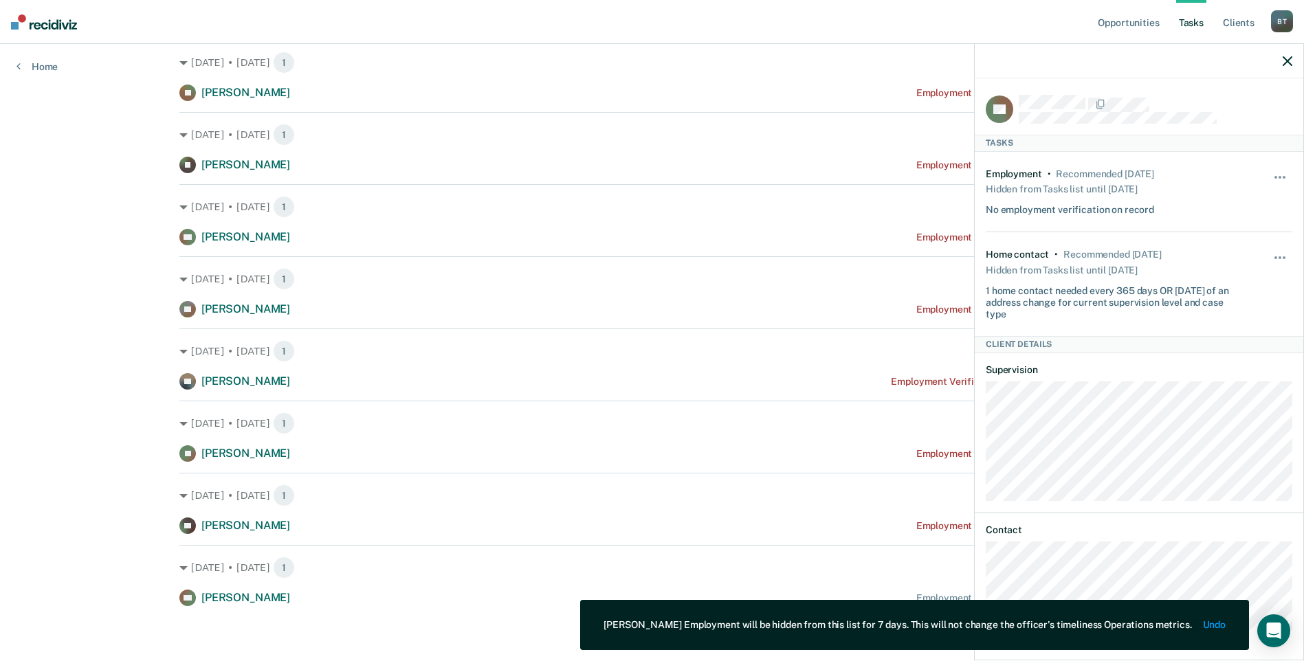
scroll to position [1432, 0]
click at [1283, 60] on icon "button" at bounding box center [1287, 61] width 10 height 10
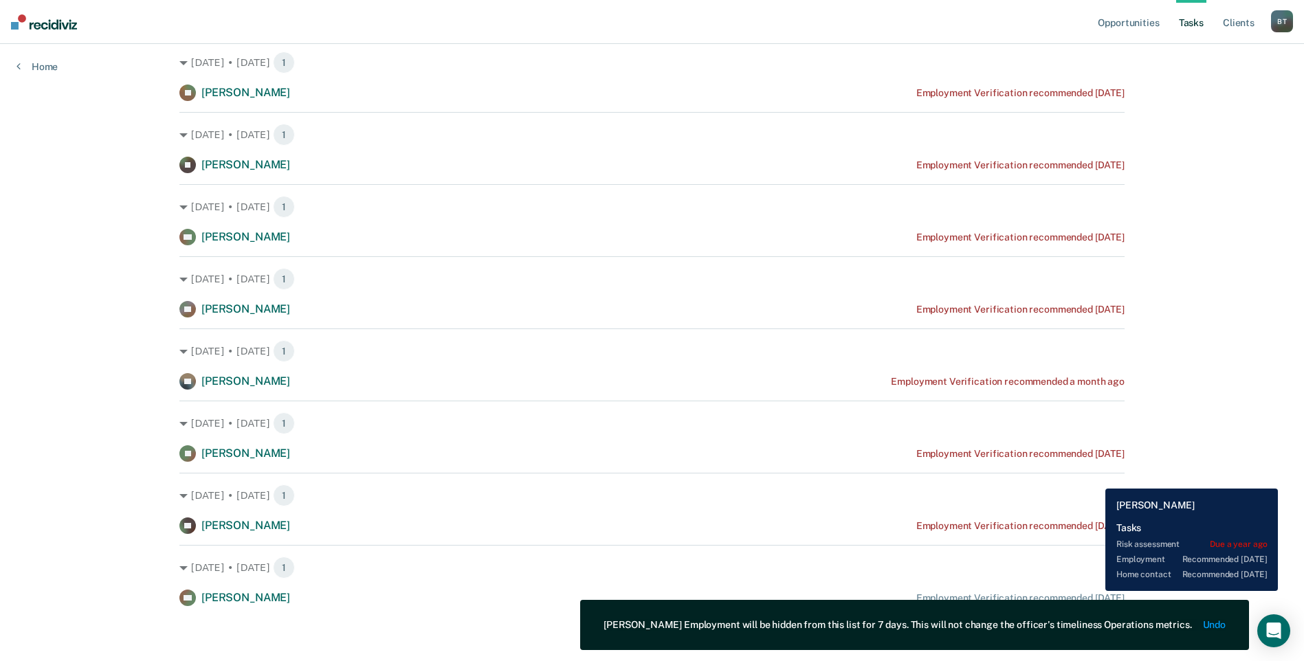
click at [1095, 591] on div "AG [PERSON_NAME] Employment Verification recommended [DATE]" at bounding box center [651, 598] width 945 height 16
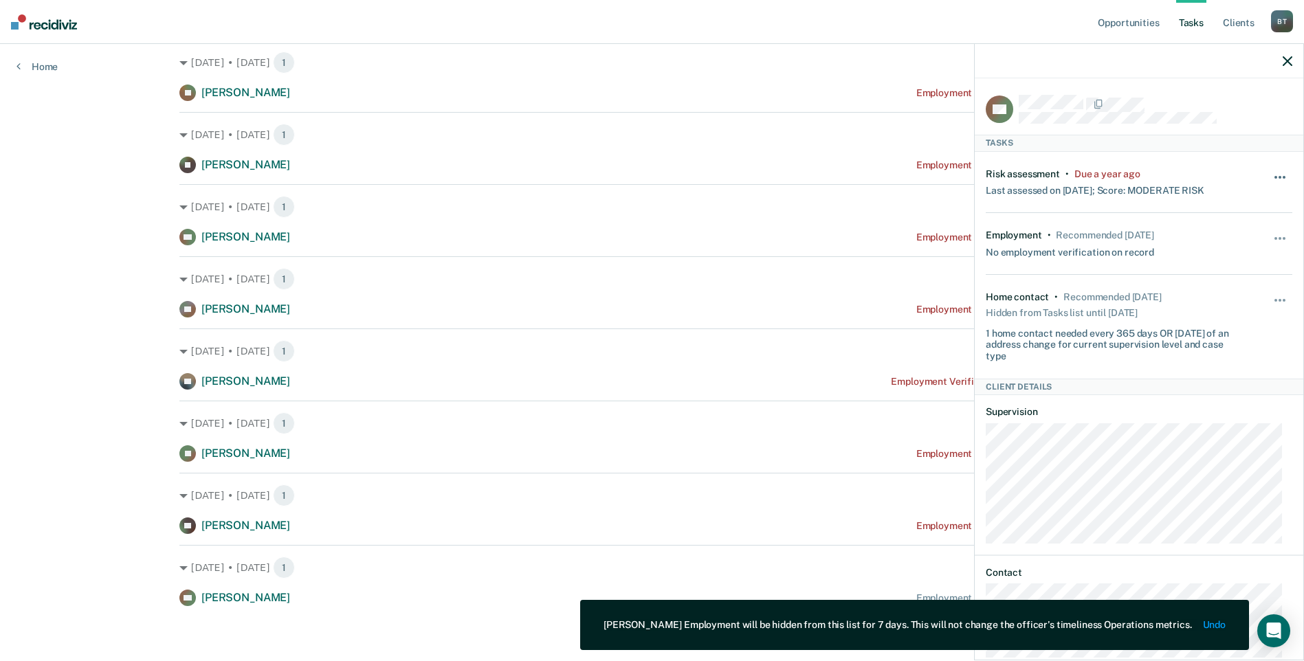
click at [1282, 176] on span "button" at bounding box center [1283, 177] width 3 height 3
click at [1207, 232] on button "7 days" at bounding box center [1242, 243] width 99 height 22
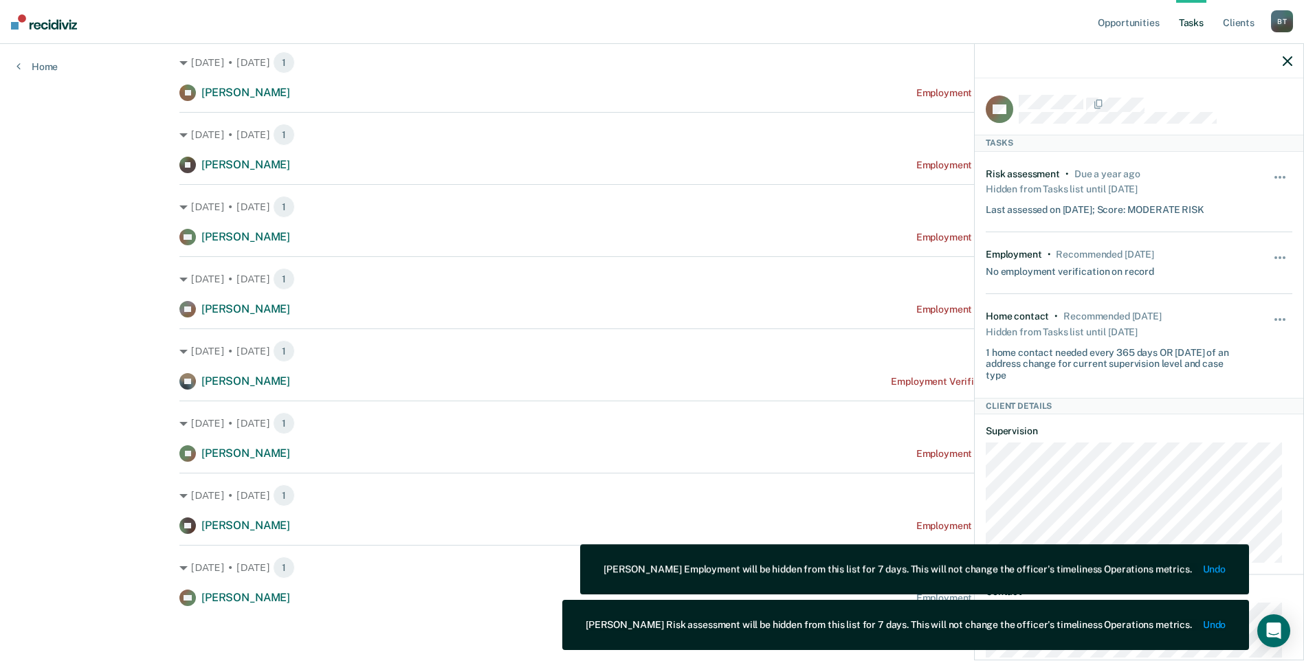
click at [1289, 58] on icon "button" at bounding box center [1287, 61] width 10 height 10
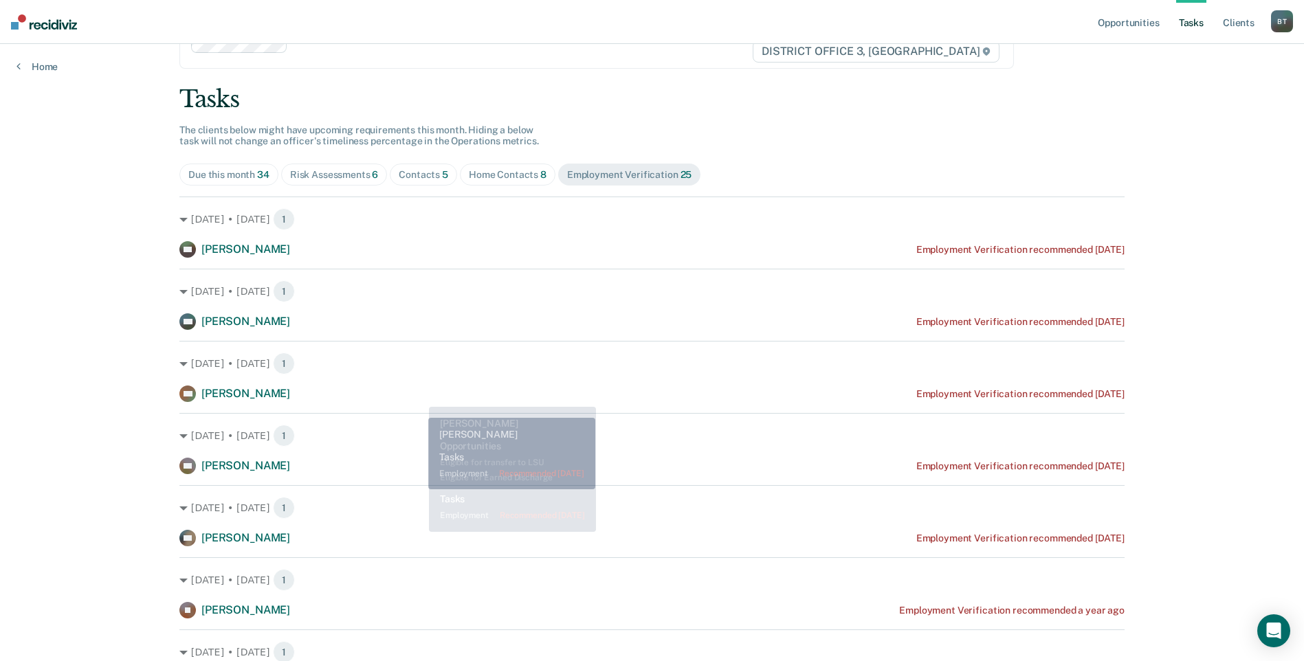
scroll to position [0, 0]
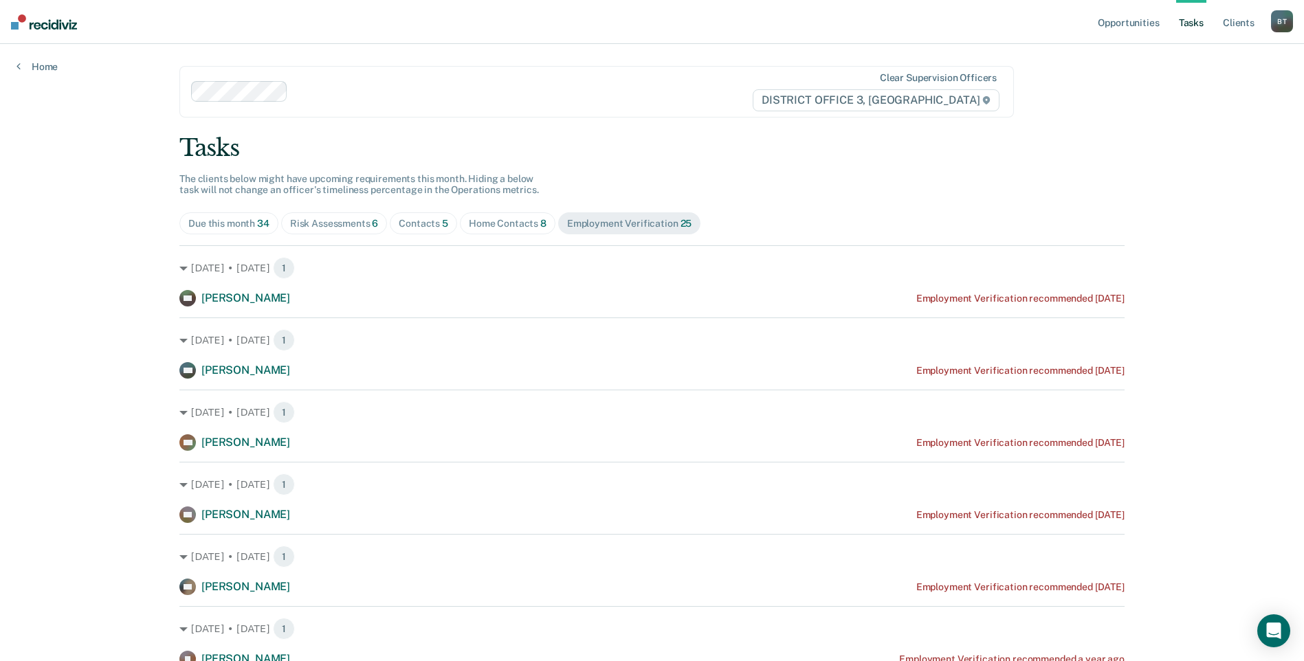
click at [489, 230] on span "Home Contacts 8" at bounding box center [508, 223] width 96 height 22
click at [402, 221] on div "Contacts 5" at bounding box center [423, 224] width 49 height 12
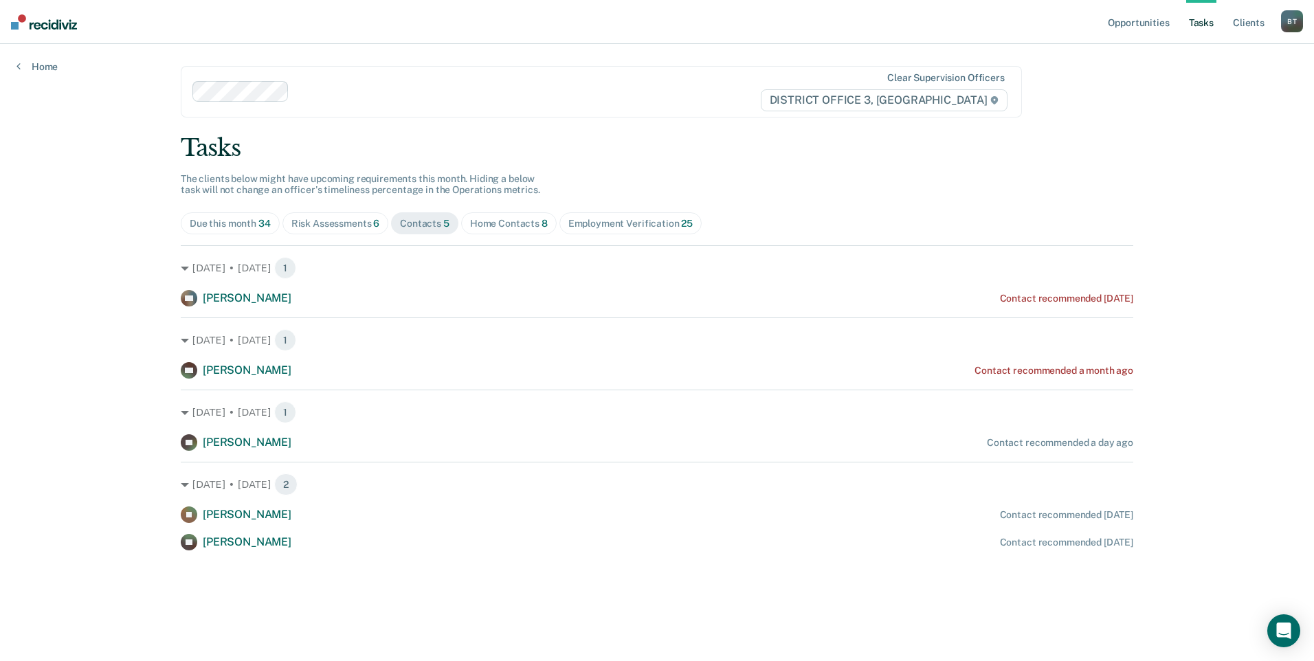
click at [487, 214] on span "Home Contacts 8" at bounding box center [509, 223] width 96 height 22
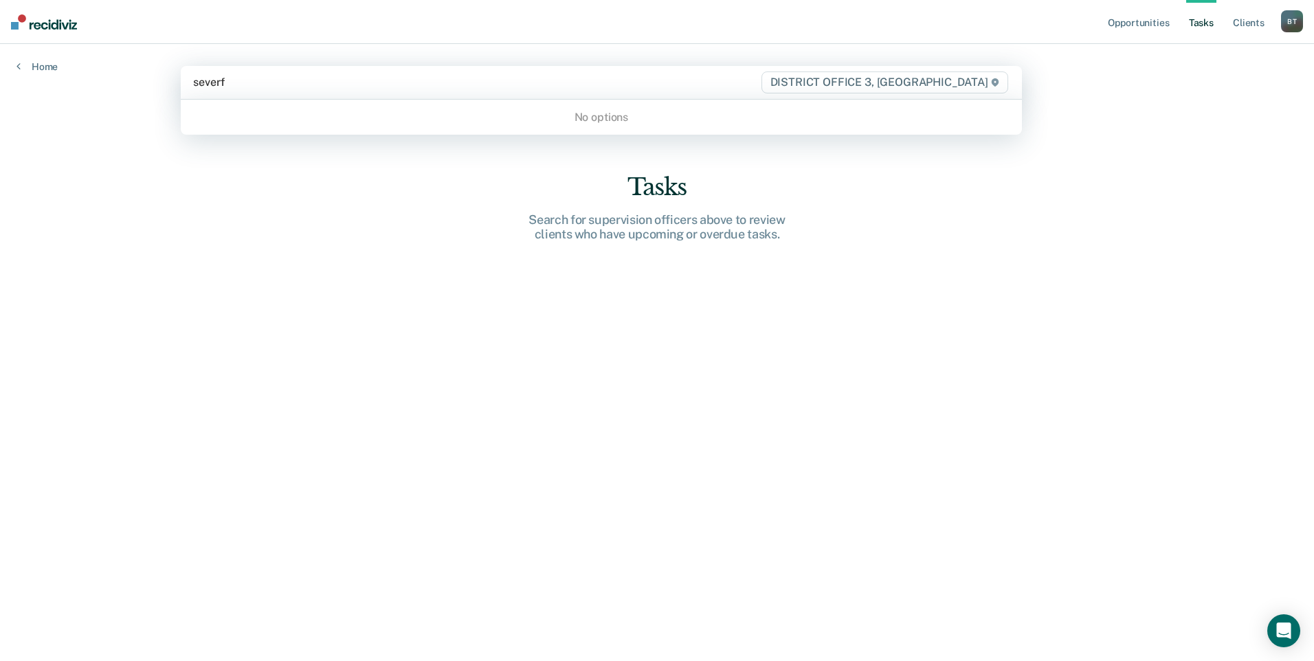
type input "sever"
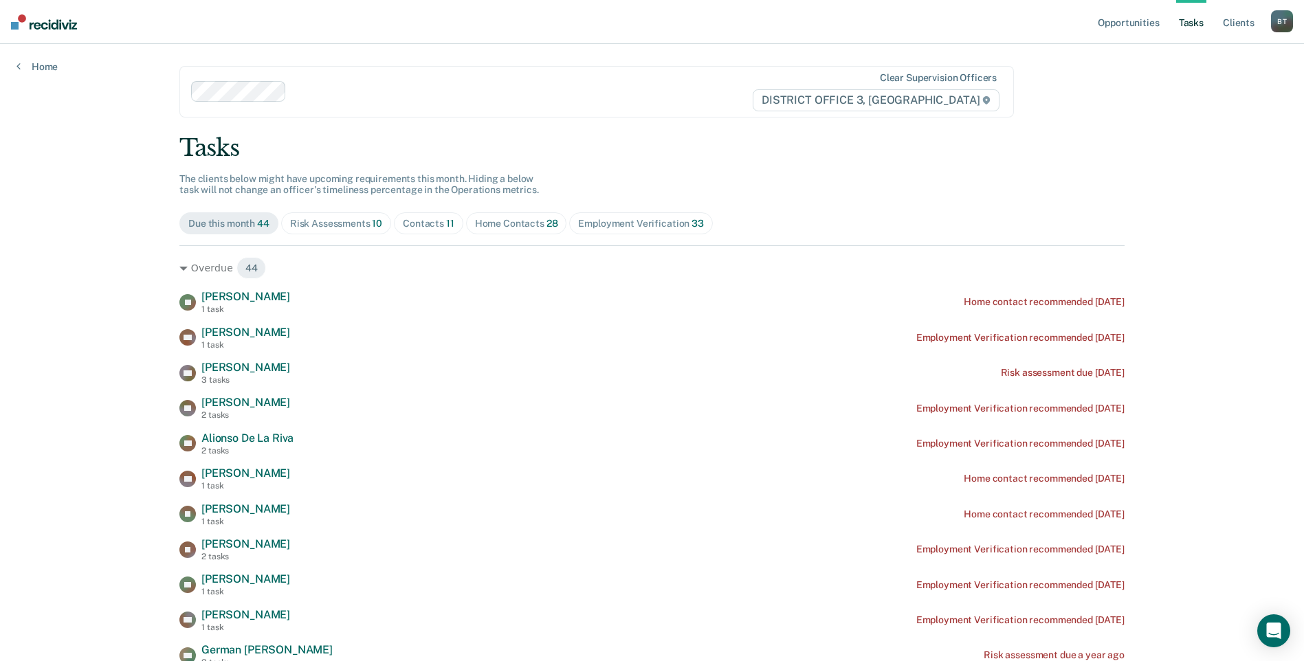
click at [509, 221] on div "Home Contacts 28" at bounding box center [516, 224] width 83 height 12
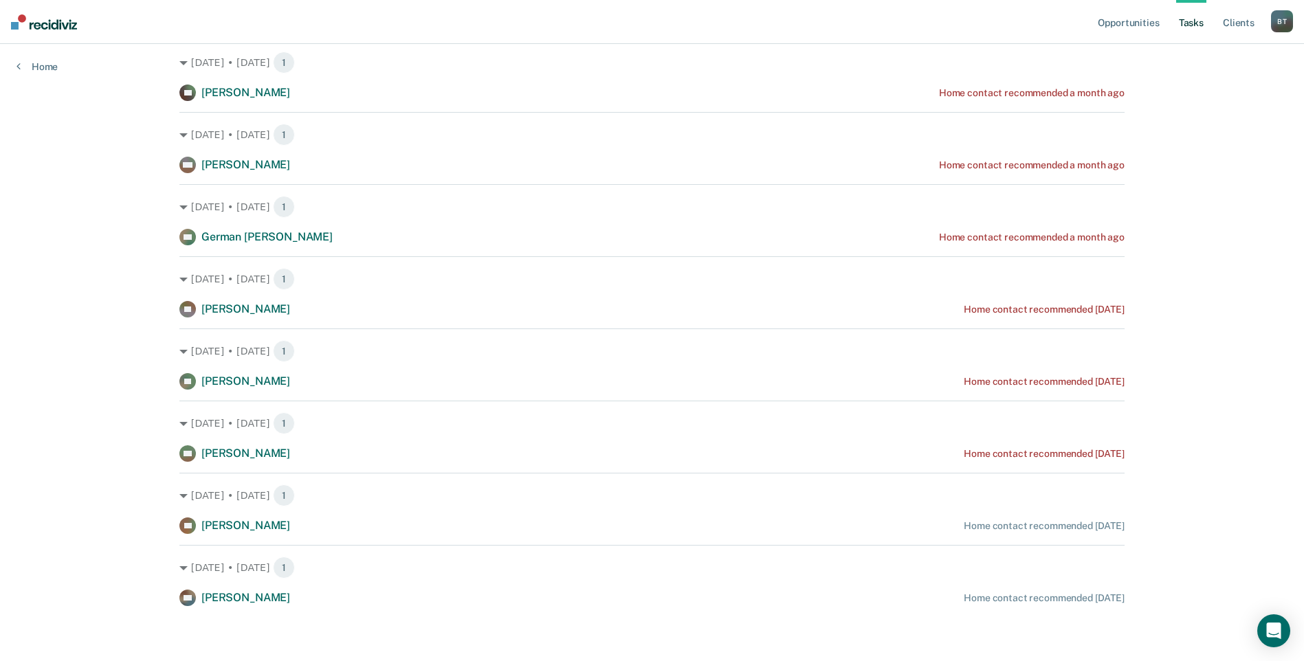
scroll to position [961, 0]
